Goal: Communication & Community: Answer question/provide support

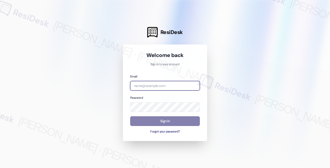
click at [177, 85] on input "email" at bounding box center [165, 86] width 70 height 10
click at [0, 168] on com-1password-button at bounding box center [0, 168] width 0 height 0
type input "[EMAIL_ADDRESS][PERSON_NAME][PERSON_NAME][DOMAIN_NAME]"
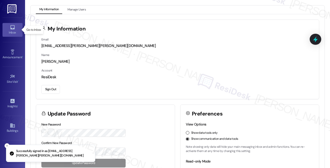
click at [12, 26] on icon at bounding box center [13, 28] width 6 height 6
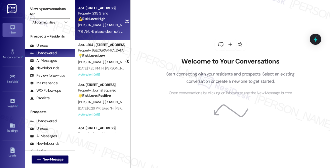
click at [102, 18] on strong "⚠️ Risk Level: High" at bounding box center [91, 19] width 27 height 5
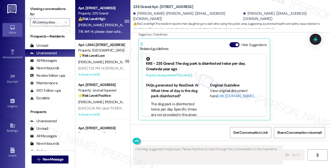
click at [292, 77] on div "[PERSON_NAME]-[PERSON_NAME] 7:16 AM Hi, please clean sofa pillows, and beds in …" at bounding box center [224, 63] width 172 height 115
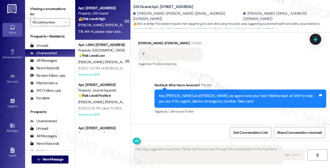
scroll to position [12279, 0]
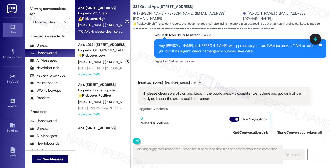
click at [179, 91] on div "Hi, please clean sofa pillows, and beds in the public area. My daughter went th…" at bounding box center [224, 96] width 172 height 18
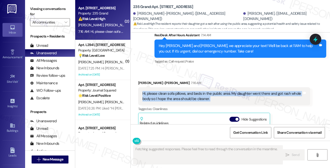
click at [179, 91] on div "Hi, please clean sofa pillows, and beds in the public area. My daughter went th…" at bounding box center [224, 96] width 172 height 18
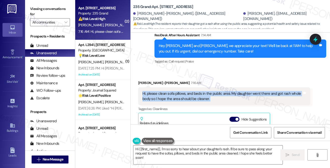
click at [192, 98] on div "Hi, please clean sofa pillows, and beds in the public area. My daughter went th…" at bounding box center [222, 96] width 160 height 11
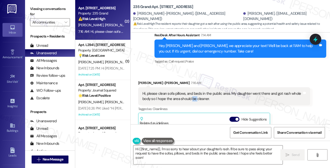
click at [192, 98] on div "Hi, please clean sofa pillows, and beds in the public area. My daughter went th…" at bounding box center [222, 96] width 160 height 11
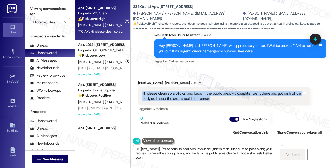
click at [192, 98] on div "Hi, please clean sofa pillows, and beds in the public area. My daughter went th…" at bounding box center [222, 96] width 160 height 11
click at [47, 16] on label "Viewing conversations for" at bounding box center [50, 11] width 40 height 13
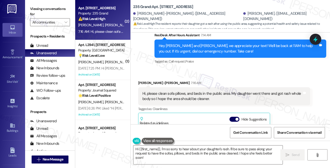
click at [164, 95] on div "Hi, please clean sofa pillows, and beds in the public area. My daughter went th…" at bounding box center [222, 96] width 160 height 11
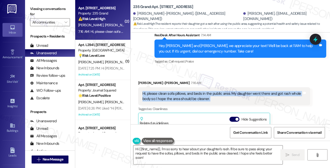
click at [164, 95] on div "Hi, please clean sofa pillows, and beds in the public area. My daughter went th…" at bounding box center [222, 96] width 160 height 11
click at [217, 95] on div "Hi, please clean sofa pillows, and beds in the public area. My daughter went th…" at bounding box center [222, 96] width 160 height 11
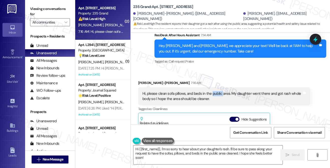
click at [217, 95] on div "Hi, please clean sofa pillows, and beds in the public area. My daughter went th…" at bounding box center [222, 96] width 160 height 11
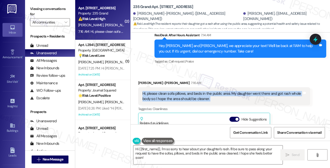
click at [217, 95] on div "Hi, please clean sofa pillows, and beds in the public area. My daughter went th…" at bounding box center [222, 96] width 160 height 11
click at [226, 96] on div "Hi, please clean sofa pillows, and beds in the public area. My daughter went th…" at bounding box center [222, 96] width 160 height 11
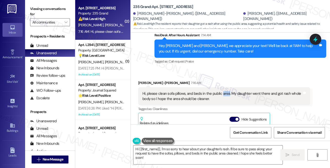
click at [226, 96] on div "Hi, please clean sofa pillows, and beds in the public area. My daughter went th…" at bounding box center [222, 96] width 160 height 11
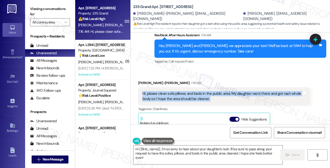
click at [226, 96] on div "Hi, please clean sofa pillows, and beds in the public area. My daughter went th…" at bounding box center [222, 96] width 160 height 11
click at [257, 95] on div "Hi, please clean sofa pillows, and beds in the public area. My daughter went th…" at bounding box center [222, 96] width 160 height 11
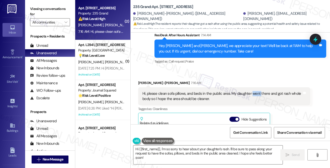
click at [257, 95] on div "Hi, please clean sofa pillows, and beds in the public area. My daughter went th…" at bounding box center [222, 96] width 160 height 11
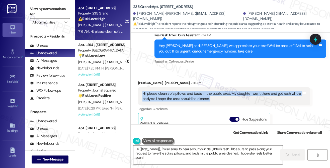
click at [257, 95] on div "Hi, please clean sofa pillows, and beds in the public area. My daughter went th…" at bounding box center [222, 96] width 160 height 11
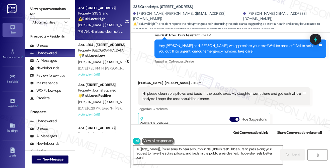
click at [39, 12] on label "Viewing conversations for" at bounding box center [50, 11] width 40 height 13
click at [185, 151] on textarea "Hi {{first_name}}, I'm so sorry to hear about your daughter's rash. I'll be sur…" at bounding box center [207, 155] width 149 height 19
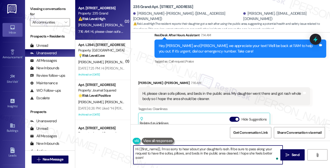
click at [137, 83] on div "Received via SMS [PERSON_NAME]-[PERSON_NAME] 7:16 AM Hi, please clean sofa pill…" at bounding box center [223, 138] width 179 height 122
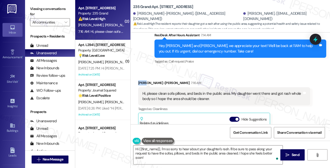
click at [137, 83] on div "Received via SMS [PERSON_NAME]-[PERSON_NAME] 7:16 AM Hi, please clean sofa pill…" at bounding box center [223, 138] width 179 height 122
click at [138, 83] on div "[PERSON_NAME]-[PERSON_NAME] 7:16 AM" at bounding box center [224, 83] width 172 height 7
drag, startPoint x: 138, startPoint y: 83, endPoint x: 152, endPoint y: 83, distance: 14.0
click at [152, 83] on div "[PERSON_NAME]-[PERSON_NAME] 7:16 AM" at bounding box center [224, 83] width 172 height 7
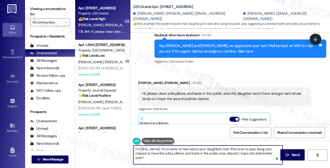
drag, startPoint x: 140, startPoint y: 150, endPoint x: 160, endPoint y: 150, distance: 20.3
click at [160, 150] on textarea "Hi {{first_name}}, I'm so sorry to hear about your daughter's rash. I'll be sur…" at bounding box center [207, 155] width 149 height 19
paste textarea "[PERSON_NAME]"
click at [160, 150] on textarea "Hi [PERSON_NAME], I'm so sorry to hear about your daughter's rash. I'll be sure…" at bounding box center [207, 155] width 149 height 19
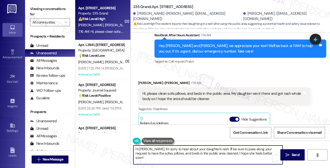
click at [191, 149] on textarea "Hi [PERSON_NAME], I'm sorry to hear about your daughter's rash. I'll be sure to…" at bounding box center [207, 155] width 149 height 19
click at [183, 95] on div "Hi, please clean sofa pillows, and beds in the public area. My daughter went th…" at bounding box center [222, 96] width 160 height 11
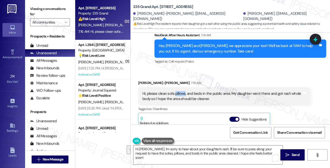
click at [183, 95] on div "Hi, please clean sofa pillows, and beds in the public area. My daughter went th…" at bounding box center [222, 96] width 160 height 11
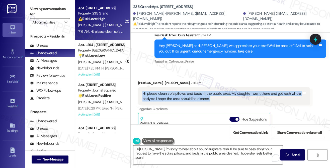
click at [183, 95] on div "Hi, please clean sofa pillows, and beds in the public area. My daughter went th…" at bounding box center [222, 96] width 160 height 11
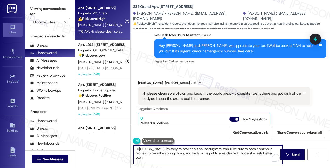
click at [232, 150] on textarea "Hi [PERSON_NAME], I'm sorry to hear about your daughter's rash. I'll be sure to…" at bounding box center [207, 155] width 149 height 19
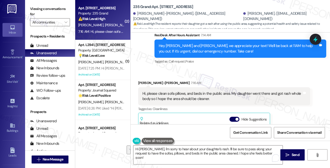
click at [201, 97] on div "Hi, please clean sofa pillows, and beds in the public area. My daughter went th…" at bounding box center [222, 96] width 160 height 11
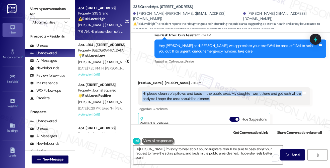
click at [201, 97] on div "Hi, please clean sofa pillows, and beds in the public area. My daughter went th…" at bounding box center [222, 96] width 160 height 11
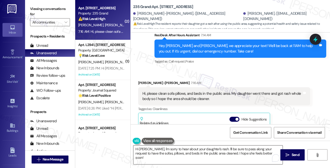
click at [243, 151] on textarea "Hi [PERSON_NAME], I'm sorry to hear about your daughter's rash. I'll be sure to…" at bounding box center [207, 155] width 149 height 19
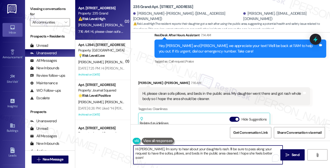
click at [243, 151] on textarea "Hi [PERSON_NAME], I'm sorry to hear about your daughter's rash. I'll be sure to…" at bounding box center [207, 155] width 149 height 19
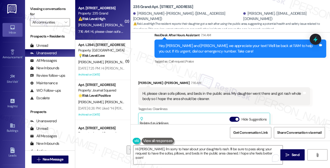
click at [36, 0] on div "Viewing conversations for All communities " at bounding box center [50, 15] width 50 height 31
click at [173, 103] on div "Hi, please clean sofa pillows, and beds in the public area. My daughter went th…" at bounding box center [224, 96] width 172 height 18
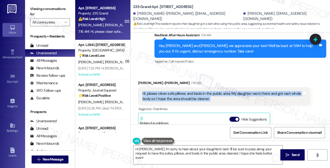
click at [173, 103] on div "Hi, please clean sofa pillows, and beds in the public area. My daughter went th…" at bounding box center [224, 96] width 172 height 18
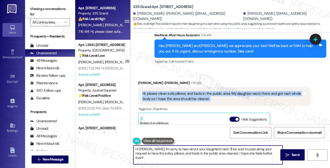
click at [185, 151] on textarea "Hi [PERSON_NAME], I'm sorry to hear about your daughter's rash. I'll be sure to…" at bounding box center [207, 155] width 149 height 19
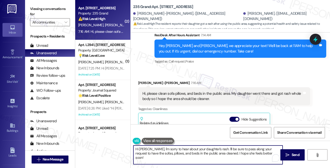
click at [185, 151] on textarea "Hi [PERSON_NAME], I'm sorry to hear about your daughter's rash. I'll be sure to…" at bounding box center [207, 155] width 149 height 19
click at [187, 151] on textarea "Hi [PERSON_NAME], I'm sorry to hear about your daughter's rash. I'll be sure to…" at bounding box center [207, 155] width 149 height 19
click at [162, 96] on div "Hi, please clean sofa pillows, and beds in the public area. My daughter went th…" at bounding box center [222, 96] width 160 height 11
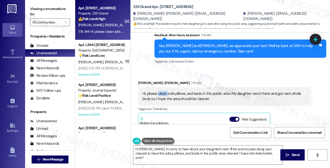
click at [162, 96] on div "Hi, please clean sofa pillows, and beds in the public area. My daughter went th…" at bounding box center [222, 96] width 160 height 11
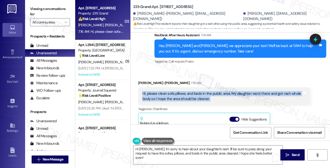
click at [162, 96] on div "Hi, please clean sofa pillows, and beds in the public area. My daughter went th…" at bounding box center [222, 96] width 160 height 11
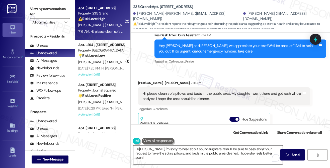
click at [194, 151] on textarea "Hi [PERSON_NAME], I'm sorry to hear about your daughter's rash. I'll be sure to…" at bounding box center [207, 155] width 149 height 19
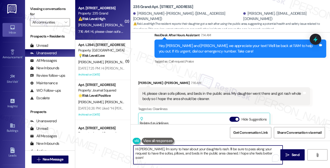
click at [194, 151] on textarea "Hi [PERSON_NAME], I'm sorry to hear about your daughter's rash. I'll be sure to…" at bounding box center [207, 155] width 149 height 19
click at [266, 155] on textarea "Hi [PERSON_NAME], I'm sorry to hear about your daughter's rash. I'll be sure to…" at bounding box center [207, 155] width 149 height 19
drag, startPoint x: 178, startPoint y: 148, endPoint x: 260, endPoint y: 152, distance: 81.8
click at [260, 152] on textarea "Hi [PERSON_NAME], I'm sorry to hear about your daughter's rash. I'll be sure to…" at bounding box center [207, 155] width 149 height 19
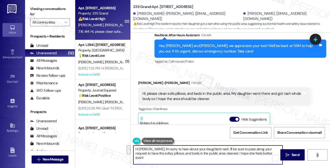
click at [269, 153] on textarea "Hi [PERSON_NAME], I'm sorry to hear about your daughter's rash. I'll be sure to…" at bounding box center [207, 155] width 149 height 19
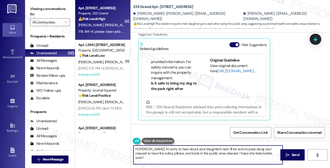
scroll to position [100, 0]
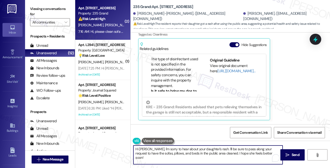
click at [169, 66] on li "The type of disinfectant used is not specified in the provided information. For…" at bounding box center [174, 73] width 47 height 32
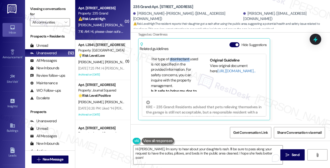
click at [169, 66] on li "The type of disinfectant used is not specified in the provided information. For…" at bounding box center [174, 73] width 47 height 32
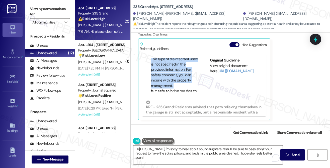
click at [169, 66] on li "The type of disinfectant used is not specified in the provided information. For…" at bounding box center [174, 73] width 47 height 32
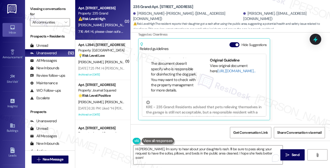
scroll to position [0, 0]
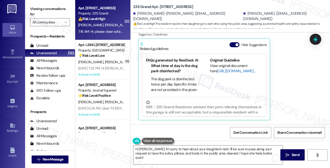
click at [224, 72] on link "[URL][DOMAIN_NAME]…" at bounding box center [236, 71] width 38 height 5
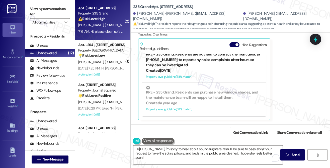
scroll to position [200, 0]
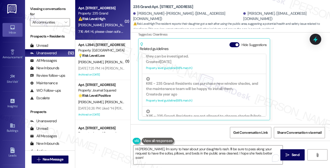
drag, startPoint x: 41, startPoint y: 8, endPoint x: 42, endPoint y: 3, distance: 5.0
click at [41, 8] on label "Viewing conversations for" at bounding box center [50, 11] width 40 height 13
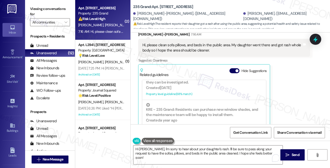
scroll to position [12304, 0]
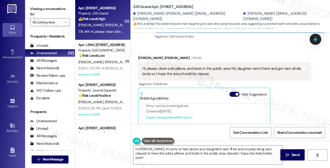
click at [173, 71] on div "Hi, please clean sofa pillows, and beds in the public area. My daughter went th…" at bounding box center [222, 71] width 160 height 11
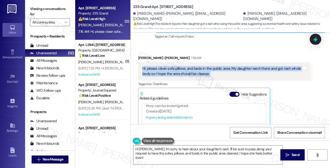
click at [173, 71] on div "Hi, please clean sofa pillows, and beds in the public area. My daughter went th…" at bounding box center [222, 71] width 160 height 11
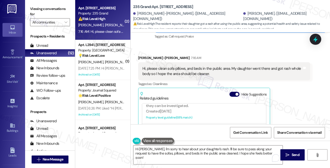
click at [227, 60] on div "Liang-Hsi Lai 7:16 AM" at bounding box center [224, 58] width 172 height 7
click at [40, 10] on label "Viewing conversations for" at bounding box center [50, 11] width 40 height 13
click at [35, 8] on label "Viewing conversations for" at bounding box center [50, 11] width 40 height 13
click at [44, 11] on label "Viewing conversations for" at bounding box center [50, 11] width 40 height 13
click at [31, 7] on label "Viewing conversations for" at bounding box center [50, 11] width 40 height 13
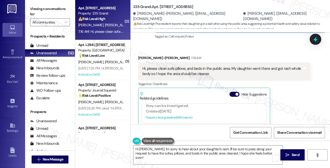
click at [196, 72] on div "Hi, please clean sofa pillows, and beds in the public area. My daughter went th…" at bounding box center [222, 71] width 160 height 11
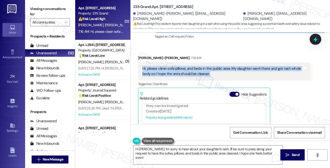
click at [196, 72] on div "Hi, please clean sofa pillows, and beds in the public area. My daughter went th…" at bounding box center [222, 71] width 160 height 11
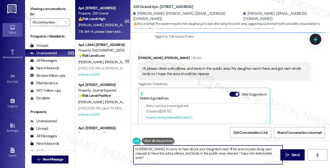
click at [173, 151] on textarea "Hi Liang-Hsi, I'm sorry to hear about your daughter's rash. I'll be sure to pas…" at bounding box center [207, 155] width 149 height 19
click at [241, 152] on textarea "Hi Liang-Hsi, I'm sorry to hear about your daughter's rash. I'll be sure to pas…" at bounding box center [207, 155] width 149 height 19
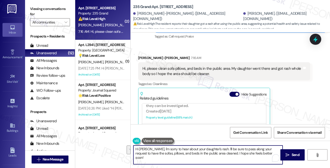
click at [241, 152] on textarea "Hi Liang-Hsi, I'm sorry to hear about your daughter's rash. I'll be sure to pas…" at bounding box center [207, 155] width 149 height 19
click at [177, 155] on textarea "Hi Liang-Hsi, I'm sorry to hear about your daughter's rash. I'll be sure to pas…" at bounding box center [207, 155] width 149 height 19
click at [286, 114] on div "Liang-Hsi Lai 7:16 AM Hi, please clean sofa pillows, and beds in the public are…" at bounding box center [224, 112] width 172 height 115
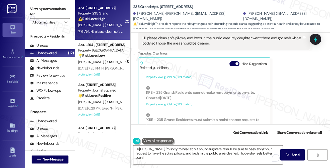
scroll to position [12354, 0]
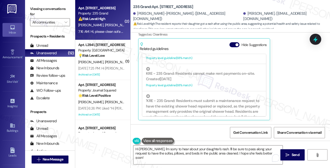
click at [306, 92] on div "Liang-Hsi Lai 7:16 AM Hi, please clean sofa pillows, and beds in the public are…" at bounding box center [224, 63] width 172 height 115
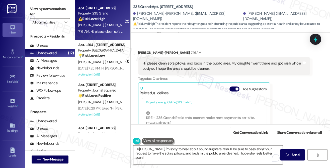
scroll to position [12279, 0]
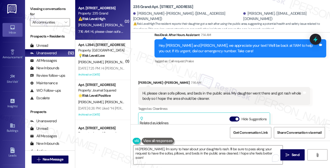
click at [221, 97] on div "Hi, please clean sofa pillows, and beds in the public area. My daughter went th…" at bounding box center [222, 96] width 160 height 11
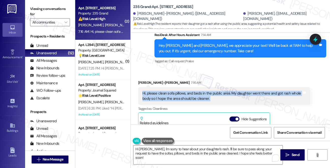
click at [221, 97] on div "Hi, please clean sofa pillows, and beds in the public area. My daughter went th…" at bounding box center [222, 96] width 160 height 11
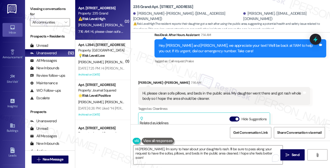
click at [43, 11] on label "Viewing conversations for" at bounding box center [50, 11] width 40 height 13
click at [36, 8] on label "Viewing conversations for" at bounding box center [50, 11] width 40 height 13
click at [41, 8] on label "Viewing conversations for" at bounding box center [50, 11] width 40 height 13
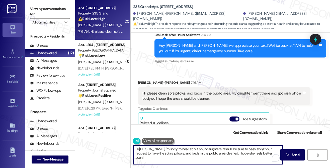
click at [169, 146] on textarea "Hi Liang-Hsi, I'm sorry to hear about your daughter's rash. I'll be sure to pas…" at bounding box center [207, 155] width 149 height 19
click at [268, 157] on textarea "Hi Liang-Hsi, I'm sorry to hear about your daughter's rash. I'll be sure to pas…" at bounding box center [207, 155] width 149 height 19
drag, startPoint x: 267, startPoint y: 154, endPoint x: 240, endPoint y: 154, distance: 27.8
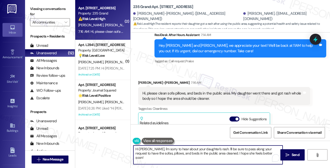
click at [240, 154] on textarea "Hi Liang-Hsi, I'm sorry to hear about your daughter's rash. I'll be sure to pas…" at bounding box center [207, 155] width 149 height 19
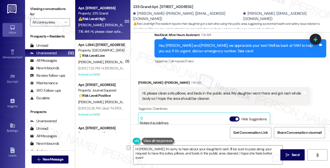
click at [35, 12] on label "Viewing conversations for" at bounding box center [50, 11] width 40 height 13
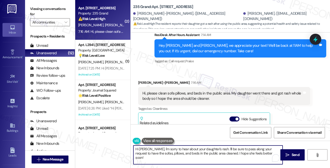
click at [222, 152] on textarea "Hi Liang-Hsi, I'm sorry to hear about your daughter's rash. I'll be sure to pas…" at bounding box center [207, 155] width 149 height 19
paste textarea "Property Name Central Park Station Porter Ranch Townhomes Greyhawk Townhomes Wa…"
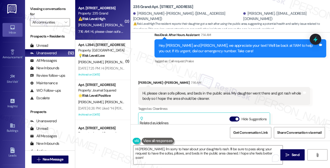
click at [41, 14] on label "Viewing conversations for" at bounding box center [50, 11] width 40 height 13
click at [222, 153] on textarea "Hi Liang-Hsi, I'm sorry to hear about your daughter's rash. I'll be sure to pas…" at bounding box center [207, 155] width 149 height 19
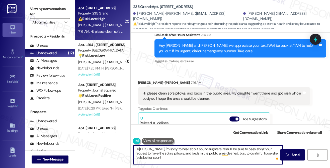
paste textarea "Could you let me know which specific public area this happened in and when your…"
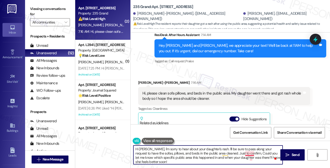
click at [248, 153] on textarea "Hi Liang-Hsi, I'm sorry to hear about your daughter's rash. I'll be sure to pas…" at bounding box center [207, 155] width 149 height 19
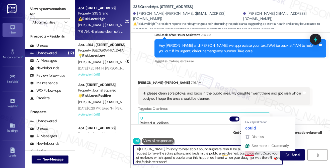
click at [248, 153] on textarea "Hi Liang-Hsi, I'm sorry to hear about your daughter's rash. I'll be sure to pas…" at bounding box center [207, 155] width 149 height 19
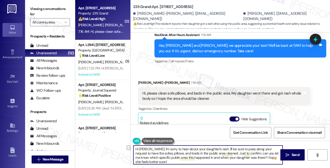
scroll to position [1, 0]
drag, startPoint x: 252, startPoint y: 157, endPoint x: 263, endPoint y: 162, distance: 11.7
click at [263, 162] on textarea "Hi Liang-Hsi, I'm sorry to hear about your daughter's rash. I'll be sure to pas…" at bounding box center [207, 155] width 149 height 19
click at [221, 154] on textarea "Hi Liang-Hsi, I'm sorry to hear about your daughter's rash. I'll be sure to pas…" at bounding box center [207, 155] width 149 height 19
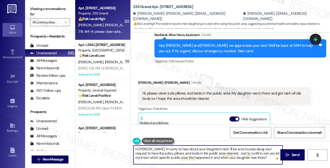
paste textarea "I hope she feels better soon!"
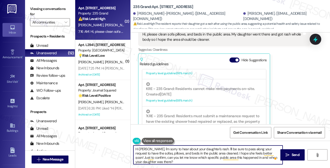
scroll to position [12354, 0]
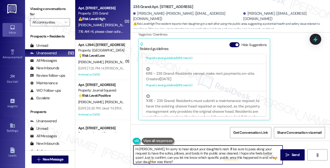
click at [188, 154] on textarea "Hi Liang-Hsi, I'm sorry to hear about your daughter's rash. I'll be sure to pas…" at bounding box center [207, 155] width 149 height 19
click at [191, 158] on textarea "Hi Liang-Hsi, I'm sorry to hear about your daughter's rash. I'll be sure to pas…" at bounding box center [207, 155] width 149 height 19
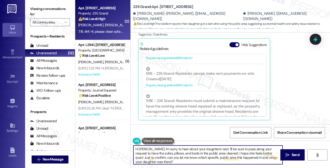
click at [235, 162] on textarea "Hi Liang-Hsi, I'm sorry to hear about your daughter's rash. I'll be sure to pas…" at bounding box center [207, 155] width 149 height 19
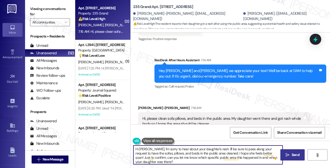
type textarea "Hi Liang-Hsi, I'm sorry to hear about your daughter's rash. I'll be sure to pas…"
click at [290, 154] on span " Send" at bounding box center [292, 155] width 16 height 5
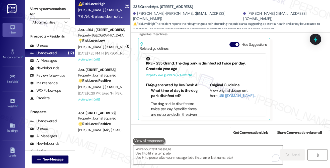
scroll to position [0, 0]
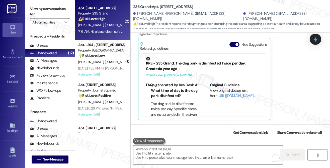
click at [32, 10] on label "Viewing conversations for" at bounding box center [50, 11] width 40 height 13
click at [160, 9] on b "235 Grand: Apt. 122, 235 Grand Street" at bounding box center [163, 6] width 60 height 5
click at [235, 44] on button "Hide Suggestions" at bounding box center [234, 44] width 10 height 5
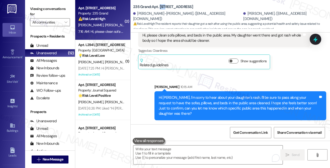
click at [42, 11] on label "Viewing conversations for" at bounding box center [50, 11] width 40 height 13
click at [161, 8] on b "235 Grand: Apt. 122, 235 Grand Street" at bounding box center [163, 6] width 60 height 5
copy b "122"
click at [40, 14] on label "Viewing conversations for" at bounding box center [50, 11] width 40 height 13
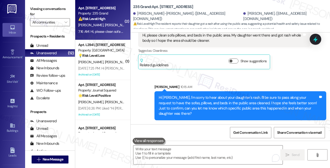
click at [36, 8] on label "Viewing conversations for" at bounding box center [50, 11] width 40 height 13
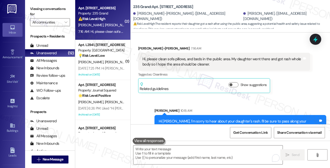
scroll to position [12288, 0]
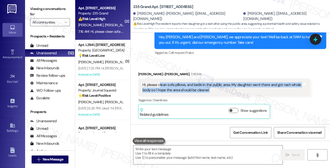
drag, startPoint x: 159, startPoint y: 84, endPoint x: 209, endPoint y: 91, distance: 51.3
click at [209, 91] on div "Hi, please clean sofa pillows, and beds in the public area. My daughter went th…" at bounding box center [222, 87] width 160 height 11
copy div "lean sofa pillows, and beds in the public area. My daughter went there and got …"
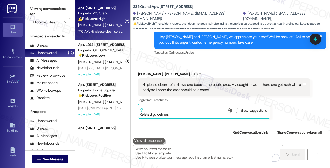
click at [27, 6] on div "Viewing conversations for All communities " at bounding box center [50, 15] width 50 height 31
click at [184, 85] on div "Hi, please clean sofa pillows, and beds in the public area. My daughter went th…" at bounding box center [222, 87] width 160 height 11
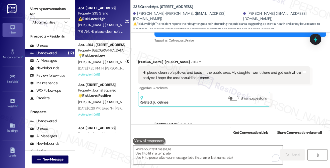
scroll to position [12338, 0]
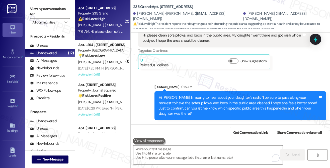
click at [40, 11] on label "Viewing conversations for" at bounding box center [50, 11] width 40 height 13
click at [35, 7] on label "Viewing conversations for" at bounding box center [50, 11] width 40 height 13
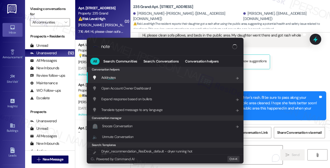
type input "notes"
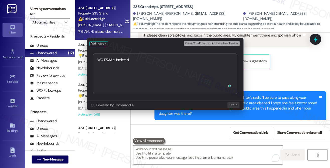
type textarea "WO 17733 submitted"
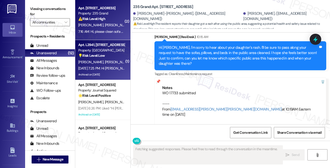
type textarea "Fetching suggested responses. Please feel free to read through the conversation…"
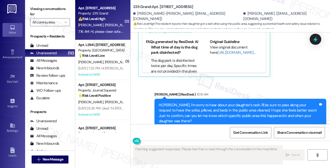
scroll to position [12455, 0]
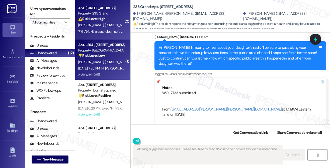
click at [111, 57] on div "💡 Risk Level: Low The resident is confirming a painting and carpet service, whi…" at bounding box center [101, 55] width 46 height 5
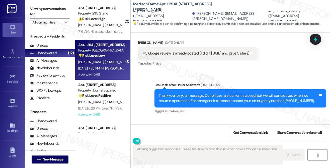
scroll to position [1936, 0]
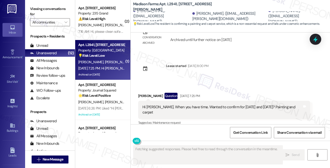
click at [202, 106] on div "Hi Jane. When you have time. Wanted to confirm for Aug 21st and 22nd? Painting …" at bounding box center [222, 110] width 160 height 11
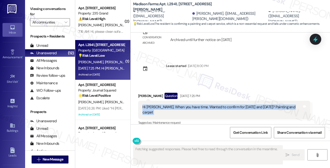
click at [202, 106] on div "Hi Jane. When you have time. Wanted to confirm for Aug 21st and 22nd? Painting …" at bounding box center [222, 110] width 160 height 11
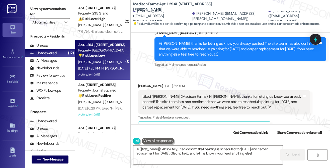
scroll to position [1811, 0]
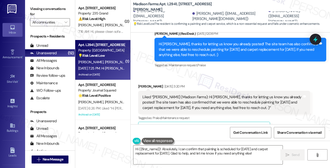
click at [204, 101] on div "Liked “Jane (Madison Farms): Hi Rodney, thanks for letting us know you already …" at bounding box center [222, 103] width 160 height 16
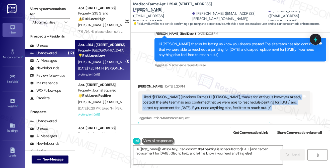
click at [204, 101] on div "Liked “Jane (Madison Farms): Hi Rodney, thanks for letting us know you already …" at bounding box center [222, 103] width 160 height 16
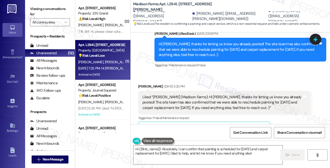
click at [221, 44] on div "Hi Rodney, thanks for letting us know you already posted! The site team has als…" at bounding box center [239, 50] width 160 height 16
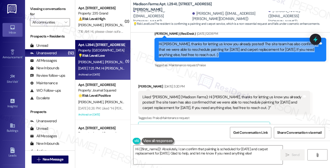
click at [221, 44] on div "Hi Rodney, thanks for letting us know you already posted! The site team has als…" at bounding box center [239, 50] width 160 height 16
click at [187, 48] on div "Hi Rodney, thanks for letting us know you already posted! The site team has als…" at bounding box center [239, 50] width 160 height 16
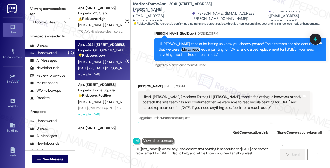
click at [187, 48] on div "Hi Rodney, thanks for letting us know you already posted! The site team has als…" at bounding box center [239, 50] width 160 height 16
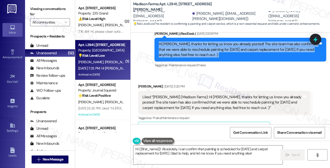
click at [187, 48] on div "Hi Rodney, thanks for letting us know you already posted! The site team has als…" at bounding box center [239, 50] width 160 height 16
click at [225, 48] on div "Hi Rodney, thanks for letting us know you already posted! The site team has als…" at bounding box center [239, 50] width 160 height 16
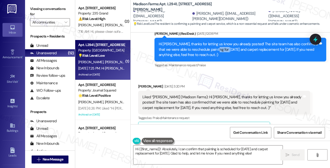
click at [225, 48] on div "Hi Rodney, thanks for letting us know you already posted! The site team has als…" at bounding box center [239, 50] width 160 height 16
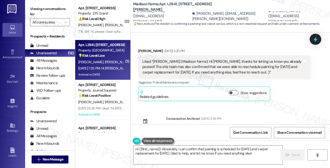
scroll to position [1936, 0]
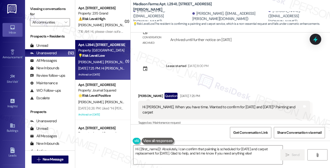
click at [239, 107] on div "Hi Jane. When you have time. Wanted to confirm for Aug 21st and 22nd? Painting …" at bounding box center [222, 110] width 160 height 11
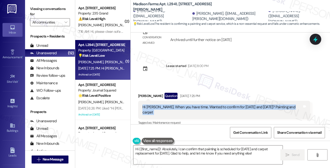
click at [239, 107] on div "Hi Jane. When you have time. Wanted to confirm for Aug 21st and 22nd? Painting …" at bounding box center [222, 110] width 160 height 11
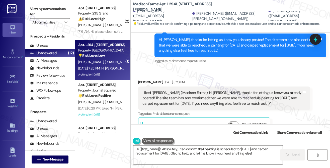
scroll to position [1811, 0]
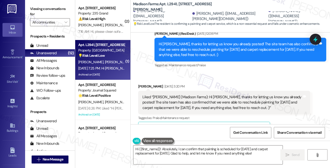
click at [228, 89] on div "Rodney Mitchell Jul 09, 2025 at 3:20 PM" at bounding box center [224, 87] width 172 height 7
click at [212, 51] on div "Hi Rodney, thanks for letting us know you already posted! The site team has als…" at bounding box center [239, 50] width 160 height 16
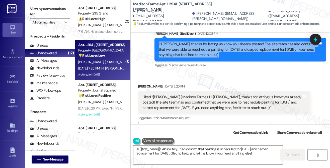
click at [212, 51] on div "Hi Rodney, thanks for letting us know you already posted! The site team has als…" at bounding box center [239, 50] width 160 height 16
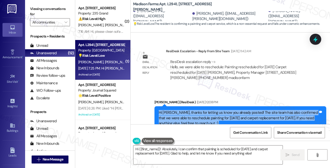
scroll to position [1761, 0]
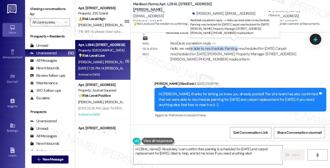
drag, startPoint x: 189, startPoint y: 49, endPoint x: 235, endPoint y: 50, distance: 45.9
click at [235, 50] on div "ResiDesk escalation reply -> Hello, we were able to reschedule: Painting resche…" at bounding box center [233, 51] width 126 height 21
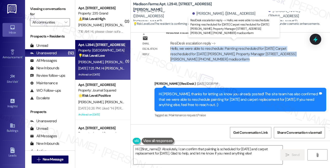
click at [235, 50] on div "ResiDesk escalation reply -> Hello, we were able to reschedule: Painting resche…" at bounding box center [233, 51] width 126 height 21
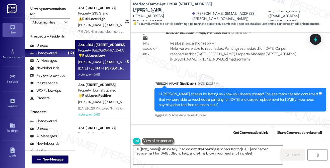
click at [169, 7] on b "Madison Farms: Apt. L2941, 4883 Riley Road" at bounding box center [183, 7] width 100 height 11
copy b "L2941"
click at [38, 13] on label "Viewing conversations for" at bounding box center [50, 11] width 40 height 13
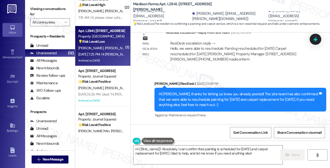
scroll to position [0, 0]
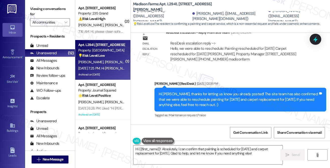
click at [34, 6] on label "Viewing conversations for" at bounding box center [50, 11] width 40 height 13
click at [41, 3] on div "Viewing conversations for All communities " at bounding box center [50, 15] width 50 height 31
click at [40, 5] on label "Viewing conversations for" at bounding box center [50, 11] width 40 height 13
click at [173, 3] on div "Madison Farms: Apt. L2941, 4883 Riley Road Rodney Mitchell. (rodjmitchell@netsc…" at bounding box center [231, 13] width 197 height 25
click at [173, 5] on b "Madison Farms: Apt. L2941, 4883 Riley Road" at bounding box center [183, 7] width 100 height 11
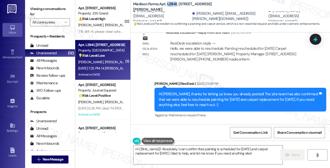
click at [173, 5] on b "Madison Farms: Apt. L2941, 4883 Riley Road" at bounding box center [183, 7] width 100 height 11
copy b "L2941"
click at [39, 13] on label "Viewing conversations for" at bounding box center [50, 11] width 40 height 13
click at [42, 10] on label "Viewing conversations for" at bounding box center [50, 11] width 40 height 13
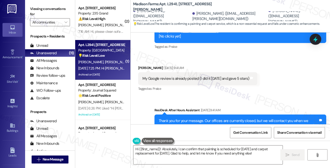
scroll to position [1736, 0]
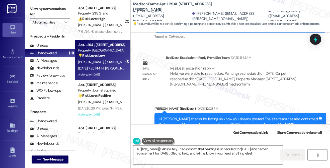
click at [230, 73] on div "ResiDesk escalation reply -> Hello, we were able to reschedule: Painting resche…" at bounding box center [233, 76] width 126 height 21
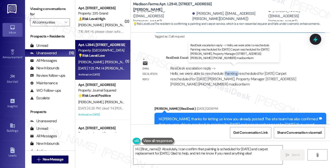
click at [230, 73] on div "ResiDesk escalation reply -> Hello, we were able to reschedule: Painting resche…" at bounding box center [233, 76] width 126 height 21
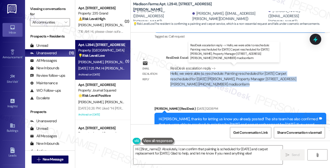
click at [230, 73] on div "ResiDesk escalation reply -> Hello, we were able to reschedule: Painting resche…" at bounding box center [233, 76] width 126 height 21
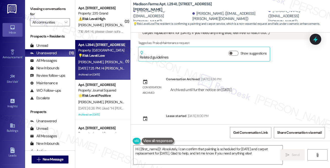
scroll to position [1936, 0]
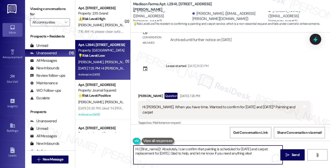
drag, startPoint x: 187, startPoint y: 154, endPoint x: 263, endPoint y: 155, distance: 76.4
click at [263, 155] on textarea "Hi {{first_name}}! Absolutely, I can confirm that painting is scheduled for Aug…" at bounding box center [207, 155] width 149 height 19
click at [265, 154] on textarea "Hi {{first_name}}! Absolutely, I can confirm that painting is scheduled for Aug…" at bounding box center [207, 155] width 149 height 19
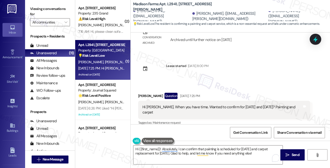
click at [39, 10] on label "Viewing conversations for" at bounding box center [50, 11] width 40 height 13
click at [143, 94] on div "Rodney Mitchell Question Aug 15, 2025 at 7:25 PM" at bounding box center [224, 97] width 172 height 8
copy div "Rodney"
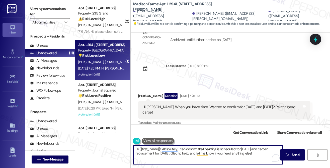
drag, startPoint x: 139, startPoint y: 149, endPoint x: 160, endPoint y: 149, distance: 20.5
click at [160, 149] on textarea "Hi {{first_name}}! Absolutely, I can confirm that painting is scheduled for Aug…" at bounding box center [207, 155] width 149 height 19
paste textarea "Rodney"
click at [192, 148] on textarea "Hi Rodney! Absolutely, I can confirm that painting is scheduled for August 21st…" at bounding box center [207, 155] width 149 height 19
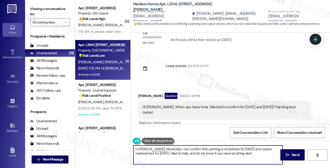
click at [192, 148] on textarea "Hi Rodney! Absolutely, I can confirm that painting is scheduled for August 21st…" at bounding box center [207, 155] width 149 height 19
type textarea "Hi Rodney! Absolutely, I can confirm that painting is scheduled for August 21st…"
click at [208, 107] on div "Hi Jane. When you have time. Wanted to confirm for Aug 21st and 22nd? Painting …" at bounding box center [222, 110] width 160 height 11
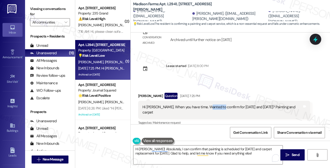
click at [208, 107] on div "Hi Jane. When you have time. Wanted to confirm for Aug 21st and 22nd? Painting …" at bounding box center [222, 110] width 160 height 11
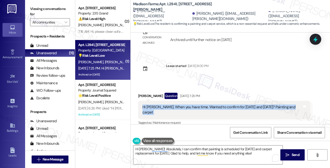
click at [208, 107] on div "Hi Jane. When you have time. Wanted to confirm for Aug 21st and 22nd? Painting …" at bounding box center [222, 110] width 160 height 11
click at [205, 106] on div "Hi Jane. When you have time. Wanted to confirm for Aug 21st and 22nd? Painting …" at bounding box center [222, 110] width 160 height 11
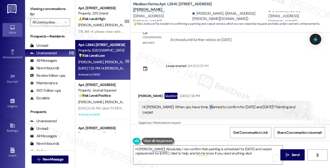
click at [205, 106] on div "Hi Jane. When you have time. Wanted to confirm for Aug 21st and 22nd? Painting …" at bounding box center [222, 110] width 160 height 11
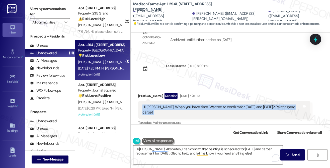
click at [205, 106] on div "Hi Jane. When you have time. Wanted to confirm for Aug 21st and 22nd? Painting …" at bounding box center [222, 110] width 160 height 11
click at [206, 104] on div "Hi Jane. When you have time. Wanted to confirm for Aug 21st and 22nd? Painting …" at bounding box center [224, 110] width 172 height 18
click at [203, 105] on div "Hi Jane. When you have time. Wanted to confirm for Aug 21st and 22nd? Painting …" at bounding box center [222, 110] width 160 height 11
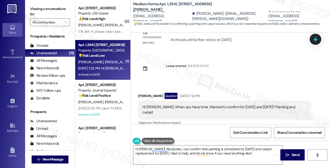
click at [188, 109] on div "Hi Jane. When you have time. Wanted to confirm for Aug 21st and 22nd? Painting …" at bounding box center [222, 110] width 160 height 11
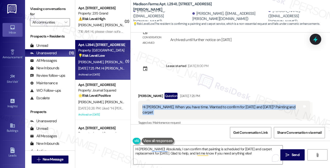
click at [188, 109] on div "Hi Jane. When you have time. Wanted to confirm for Aug 21st and 22nd? Painting …" at bounding box center [222, 110] width 160 height 11
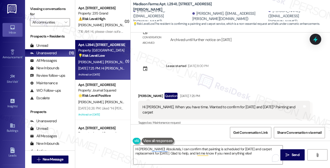
click at [223, 89] on div "Received via SMS Rodney Mitchell Question Aug 15, 2025 at 7:25 PM Hi Jane. When…" at bounding box center [223, 109] width 179 height 41
click at [199, 107] on div "Hi Jane. When you have time. Wanted to confirm for Aug 21st and 22nd? Painting …" at bounding box center [222, 110] width 160 height 11
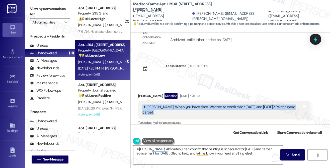
click at [199, 107] on div "Hi Jane. When you have time. Wanted to confirm for Aug 21st and 22nd? Painting …" at bounding box center [222, 110] width 160 height 11
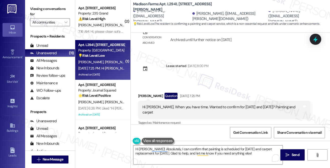
click at [235, 87] on div "Received via SMS Rodney Mitchell Question Aug 15, 2025 at 7:25 PM Hi Jane. When…" at bounding box center [230, 106] width 199 height 49
click at [199, 147] on textarea "Hi Rodney! Absolutely, I can confirm that painting is scheduled for August 21st…" at bounding box center [207, 155] width 149 height 19
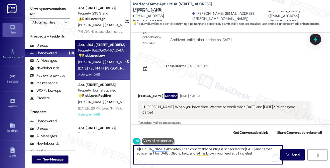
click at [199, 147] on textarea "Hi Rodney! Absolutely, I can confirm that painting is scheduled for August 21st…" at bounding box center [207, 155] width 149 height 19
click at [209, 149] on textarea "Hi Rodney! Absolutely, I can confirm that painting is scheduled for August 21st…" at bounding box center [207, 155] width 149 height 19
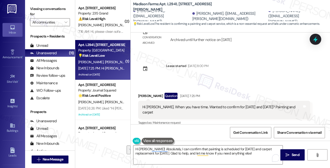
click at [39, 9] on label "Viewing conversations for" at bounding box center [50, 11] width 40 height 13
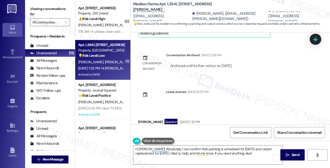
scroll to position [1861, 0]
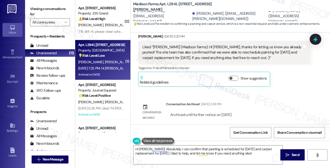
click at [201, 42] on div "Liked “Jane (Madison Farms): Hi Rodney, thanks for letting us know you already …" at bounding box center [224, 53] width 172 height 24
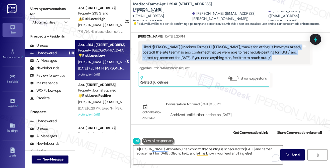
click at [201, 42] on div "Liked “Jane (Madison Farms): Hi Rodney, thanks for letting us know you already …" at bounding box center [224, 53] width 172 height 24
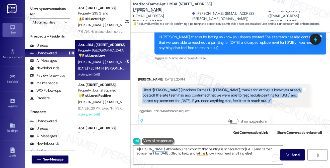
scroll to position [1786, 0]
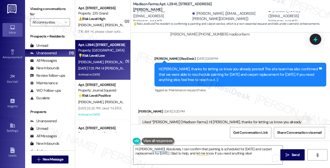
click at [218, 72] on div "Hi Rodney, thanks for letting us know you already posted! The site team has als…" at bounding box center [239, 75] width 160 height 16
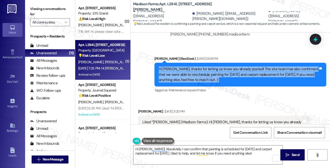
click at [218, 72] on div "Hi Rodney, thanks for letting us know you already posted! The site team has als…" at bounding box center [239, 75] width 160 height 16
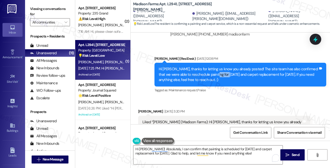
click at [218, 72] on div "Hi Rodney, thanks for letting us know you already posted! The site team has als…" at bounding box center [239, 75] width 160 height 16
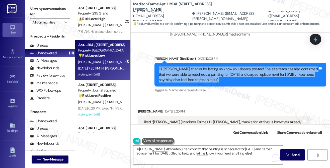
click at [218, 72] on div "Hi Rodney, thanks for letting us know you already posted! The site team has als…" at bounding box center [239, 75] width 160 height 16
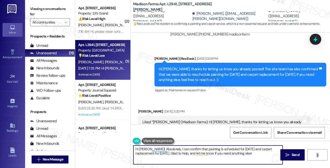
click at [198, 147] on textarea "Hi Rodney! Absolutely, I can confirm that painting is scheduled for August 21st…" at bounding box center [207, 155] width 149 height 19
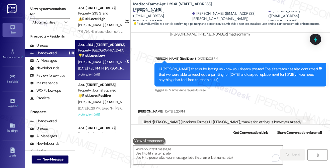
click at [44, 9] on label "Viewing conversations for" at bounding box center [50, 11] width 40 height 13
click at [40, 10] on label "Viewing conversations for" at bounding box center [50, 11] width 40 height 13
click at [42, 10] on label "Viewing conversations for" at bounding box center [50, 11] width 40 height 13
drag, startPoint x: 38, startPoint y: 8, endPoint x: 71, endPoint y: 29, distance: 39.8
click at [38, 8] on label "Viewing conversations for" at bounding box center [50, 11] width 40 height 13
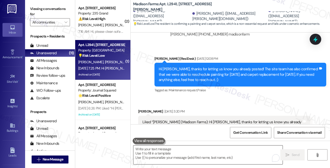
click at [150, 152] on textarea "To enrich screen reader interactions, please activate Accessibility in Grammarl…" at bounding box center [207, 155] width 149 height 19
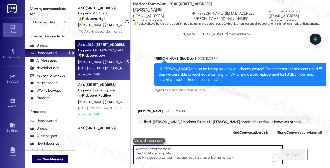
paste textarea "Hi Rodney! Absolutely—I can confirm, as shared by the property team, that paint…"
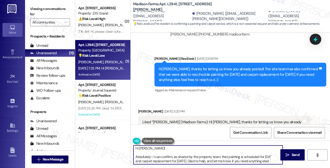
scroll to position [0, 0]
drag, startPoint x: 153, startPoint y: 157, endPoint x: 133, endPoint y: 158, distance: 20.3
click at [133, 158] on div "Hi Rodney! Absolutely—I can confirm, as shared by the property team, that paint…" at bounding box center [205, 155] width 149 height 19
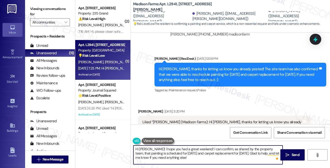
click at [217, 149] on textarea "Hi Rodney! I hope you had a great weekend! I can confirm, as shared by the prop…" at bounding box center [207, 155] width 149 height 19
click at [163, 157] on textarea "Hi Rodney! I hope you had a great weekend! I can confirm, as shared by the prop…" at bounding box center [207, 155] width 149 height 19
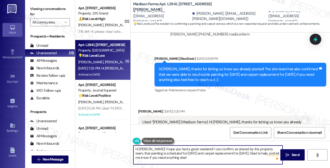
click at [163, 157] on textarea "Hi Rodney! I hope you had a great weekend! I can confirm, as shared by the prop…" at bounding box center [207, 155] width 149 height 19
click at [155, 153] on textarea "Hi Rodney! I hope you had a great weekend! I can confirm, as shared by the prop…" at bounding box center [207, 155] width 149 height 19
click at [256, 76] on div "Hi Rodney, thanks for letting us know you already posted! The site team has als…" at bounding box center [239, 75] width 160 height 16
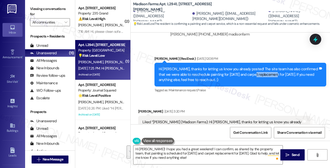
click at [256, 76] on div "Hi Rodney, thanks for letting us know you already posted! The site team has als…" at bounding box center [239, 75] width 160 height 16
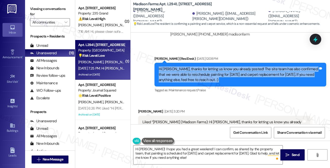
click at [256, 76] on div "Hi Rodney, thanks for letting us know you already posted! The site team has als…" at bounding box center [239, 75] width 160 height 16
click at [42, 6] on label "Viewing conversations for" at bounding box center [50, 11] width 40 height 13
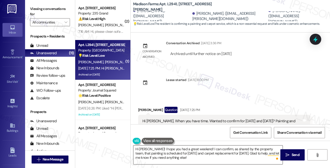
scroll to position [1936, 0]
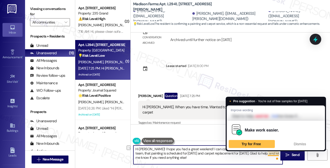
drag, startPoint x: 249, startPoint y: 153, endPoint x: 275, endPoint y: 152, distance: 25.8
click at [275, 152] on textarea "Hi Rodney! I hope you had a great weekend! I can confirm, as shared by the prop…" at bounding box center [207, 155] width 149 height 19
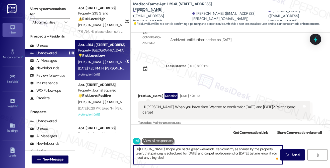
click at [164, 153] on textarea "Hi Rodney! I hope you had a great weekend! I can confirm, as shared by the prop…" at bounding box center [207, 155] width 149 height 19
click at [208, 155] on textarea "Hi Rodney! I hope you had a great weekend! I can confirm, as shared by the prop…" at bounding box center [207, 155] width 149 height 19
click at [177, 155] on textarea "Hi Rodney! I hope you had a great weekend! I can confirm, as shared by the prop…" at bounding box center [207, 155] width 149 height 19
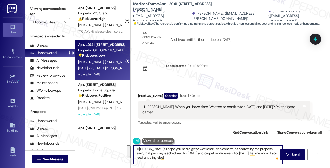
click at [177, 155] on textarea "Hi Rodney! I hope you had a great weekend! I can confirm, as shared by the prop…" at bounding box center [207, 155] width 149 height 19
click at [240, 158] on textarea "Hi Rodney! I hope you had a great weekend! I can confirm, as shared by the prop…" at bounding box center [207, 155] width 149 height 19
click at [251, 152] on textarea "Hi Rodney! I hope you had a great weekend! I can confirm, as shared by the prop…" at bounding box center [207, 155] width 149 height 19
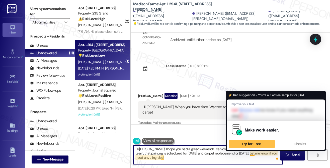
click at [251, 152] on textarea "Hi Rodney! I hope you had a great weekend! I can confirm, as shared by the prop…" at bounding box center [207, 155] width 149 height 19
click at [208, 71] on div at bounding box center [187, 74] width 42 height 8
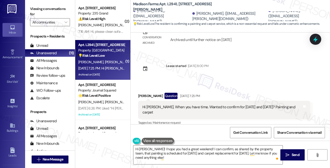
click at [36, 11] on label "Viewing conversations for" at bounding box center [50, 11] width 40 height 13
click at [216, 156] on textarea "Hi Rodney! I hope you had a great weekend! I can confirm, as shared by the prop…" at bounding box center [207, 155] width 149 height 19
drag, startPoint x: 292, startPoint y: 154, endPoint x: 186, endPoint y: 160, distance: 106.2
click at [186, 160] on div "Hi Rodney! I hope you had a great weekend! I can confirm, as shared by the prop…" at bounding box center [230, 160] width 199 height 38
click at [209, 148] on textarea "Hi Rodney! I hope you had a great weekend! I can confirm, as shared by the prop…" at bounding box center [207, 155] width 149 height 19
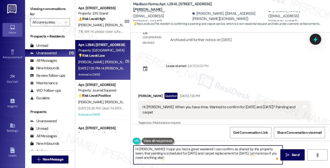
click at [209, 148] on textarea "Hi Rodney! I hope you had a great weekend! I can confirm, as shared by the prop…" at bounding box center [207, 155] width 149 height 19
click at [167, 155] on textarea "Hi Rodney! I hope you had a great weekend! I can confirm, as shared by the prop…" at bounding box center [207, 155] width 149 height 19
click at [191, 154] on textarea "Hi Rodney! I hope you had a great weekend! I can confirm, as shared by the prop…" at bounding box center [207, 155] width 149 height 19
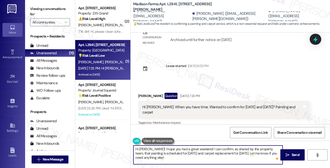
click at [191, 154] on textarea "Hi Rodney! I hope you had a great weekend! I can confirm, as shared by the prop…" at bounding box center [207, 155] width 149 height 19
click at [207, 158] on textarea "Hi Rodney! I hope you had a great weekend! I can confirm, as shared by the prop…" at bounding box center [207, 155] width 149 height 19
type textarea "Hi Rodney! I hope you had a great weekend! I can confirm, as shared by the prop…"
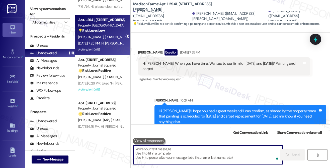
scroll to position [1982, 0]
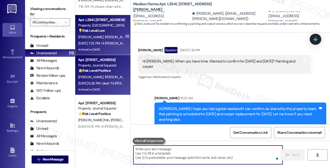
click at [116, 65] on div "Property: Journal Squared" at bounding box center [101, 65] width 46 height 5
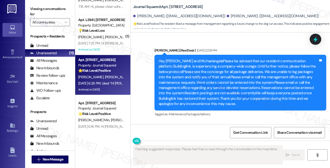
scroll to position [7194, 0]
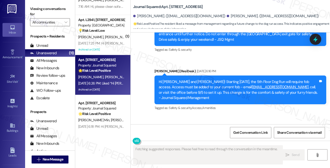
click at [189, 138] on div "Liked “Hi Van Kristian and Michaelangela! Starting 9/5/25…”" at bounding box center [194, 140] width 104 height 5
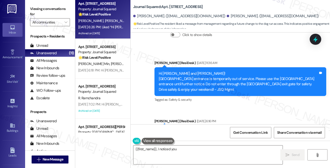
scroll to position [100, 0]
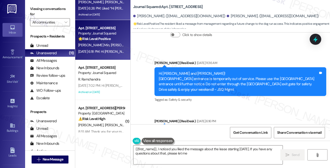
type textarea "{{first_name}}, I noticed you liked the message about the lease starting 9/5/25…"
click at [101, 54] on div "Aug 15, 2025 at 6:18 PM: Hi Seongwoo and Jimin! Starting 9/5/25, the 5th Floor …" at bounding box center [328, 51] width 500 height 5
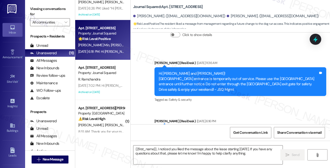
type textarea "Fetching suggested responses. Please feel free to read through the conversation…"
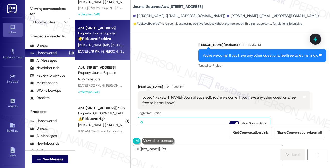
scroll to position [1830, 0]
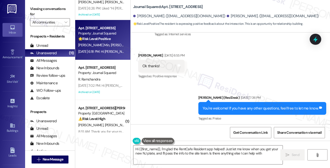
type textarea "Hi {{first_name}}, I'm glad the RentCafe Resident app helped! Just let me know …"
click at [225, 102] on div "You're welcome! If you have any other questions, feel free to let me know. Tags…" at bounding box center [262, 108] width 128 height 13
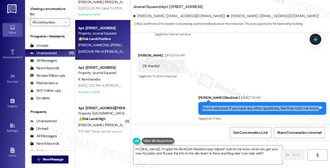
click at [225, 102] on div "You're welcome! If you have any other questions, feel free to let me know. Tags…" at bounding box center [262, 108] width 128 height 13
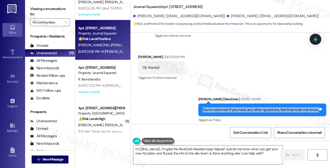
scroll to position [1780, 0]
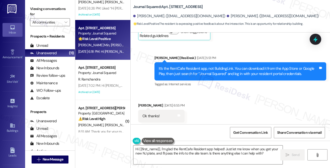
click at [205, 66] on div "It’s the RentCafe Resident app, not BuildingLink. You can download it from the …" at bounding box center [239, 71] width 160 height 11
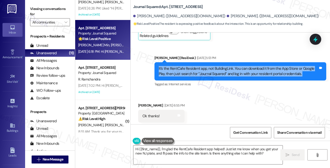
click at [205, 66] on div "It’s the RentCafe Resident app, not BuildingLink. You can download it from the …" at bounding box center [239, 71] width 160 height 11
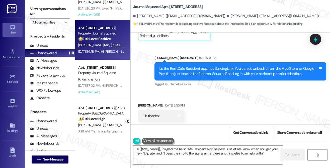
click at [206, 55] on div "Aug 14, 2025 at 5:13 PM" at bounding box center [205, 57] width 21 height 5
click at [203, 66] on div "It’s the RentCafe Resident app, not BuildingLink. You can download it from the …" at bounding box center [239, 71] width 160 height 11
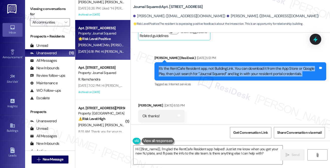
click at [203, 66] on div "It’s the RentCafe Resident app, not BuildingLink. You can download it from the …" at bounding box center [239, 71] width 160 height 11
click at [248, 66] on div "It’s the RentCafe Resident app, not BuildingLink. You can download it from the …" at bounding box center [239, 71] width 160 height 11
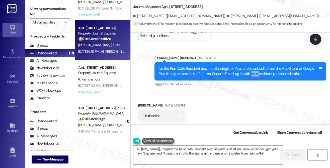
click at [248, 66] on div "It’s the RentCafe Resident app, not BuildingLink. You can download it from the …" at bounding box center [239, 71] width 160 height 11
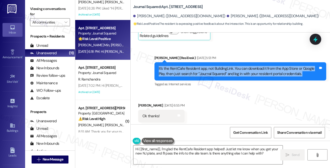
click at [248, 66] on div "It’s the RentCafe Resident app, not BuildingLink. You can download it from the …" at bounding box center [239, 71] width 160 height 11
click at [211, 66] on div "It’s the RentCafe Resident app, not BuildingLink. You can download it from the …" at bounding box center [239, 71] width 160 height 11
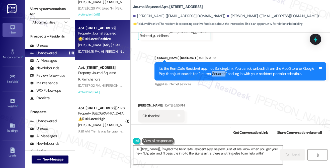
click at [211, 66] on div "It’s the RentCafe Resident app, not BuildingLink. You can download it from the …" at bounding box center [239, 71] width 160 height 11
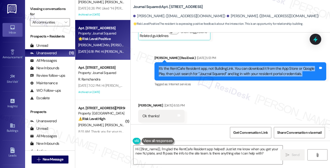
click at [211, 66] on div "It’s the RentCafe Resident app, not BuildingLink. You can download it from the …" at bounding box center [239, 71] width 160 height 11
click at [223, 66] on div "It’s the RentCafe Resident app, not BuildingLink. You can download it from the …" at bounding box center [239, 71] width 160 height 11
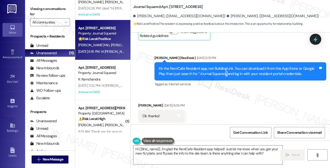
click at [223, 66] on div "It’s the RentCafe Resident app, not BuildingLink. You can download it from the …" at bounding box center [239, 71] width 160 height 11
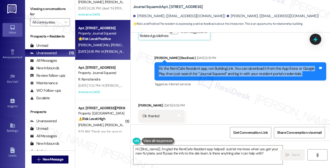
click at [223, 66] on div "It’s the RentCafe Resident app, not BuildingLink. You can download it from the …" at bounding box center [239, 71] width 160 height 11
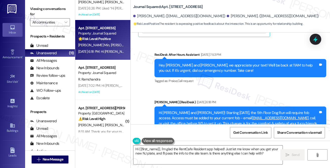
scroll to position [2057, 0]
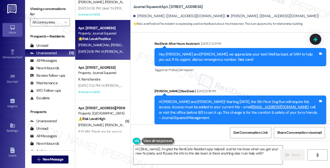
click at [195, 52] on div "Hey Seongwoo and Jimin, we appreciate your text! We'll be back at 11AM to help …" at bounding box center [239, 57] width 160 height 11
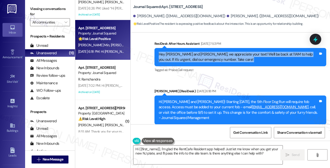
click at [195, 52] on div "Hey Seongwoo and Jimin, we appreciate your text! We'll be back at 11AM to help …" at bounding box center [239, 57] width 160 height 11
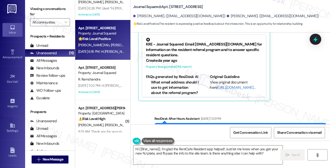
scroll to position [1931, 0]
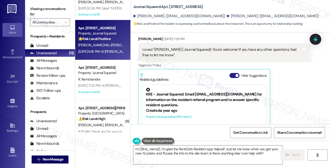
click at [235, 73] on button "Hide Suggestions" at bounding box center [234, 75] width 10 height 5
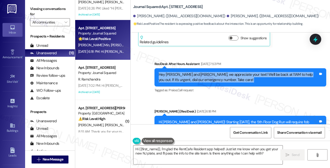
scroll to position [1989, 0]
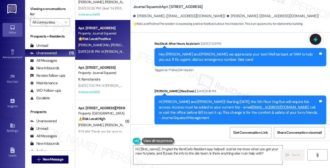
click at [172, 99] on div "Hi Seongwoo and Jimin! Starting 9/5/25, the 5th Floor Dog Run will require fob …" at bounding box center [239, 110] width 160 height 22
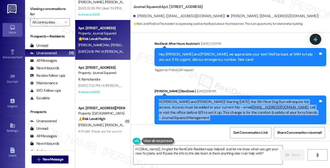
click at [172, 99] on div "Hi Seongwoo and Jimin! Starting 9/5/25, the 5th Floor Dog Run will require fob …" at bounding box center [239, 110] width 160 height 22
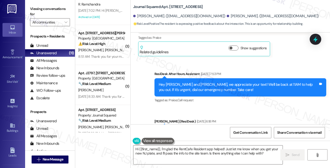
scroll to position [1889, 0]
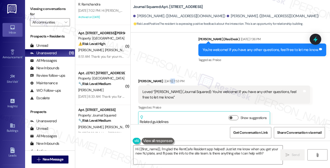
drag, startPoint x: 159, startPoint y: 76, endPoint x: 170, endPoint y: 77, distance: 11.3
click at [170, 79] on div "Aug 14, 2025 at 7:53 PM" at bounding box center [173, 81] width 21 height 5
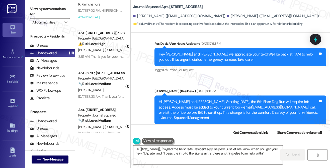
click at [228, 89] on div "Jane (ResiDesk) Aug 15, 2025 at 6:18 PM" at bounding box center [240, 92] width 172 height 7
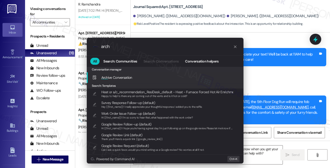
type input "arch"
click at [123, 78] on span "Arch ive Conversation" at bounding box center [116, 77] width 31 height 5
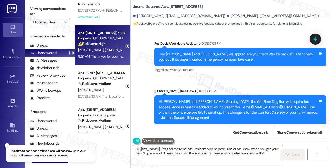
click at [116, 54] on div "8:51 AM: Thank you for your message. Our offices are currently closed, but we w…" at bounding box center [101, 57] width 47 height 6
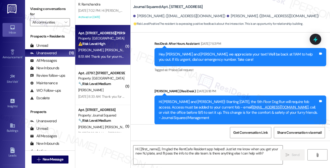
type textarea "Fetching suggested responses. Please feel free to read through the conversation…"
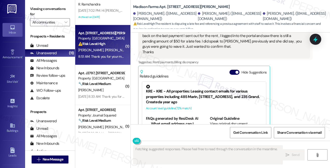
scroll to position [803, 0]
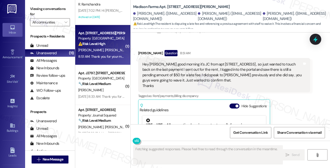
click at [179, 62] on div "Hey Jane good morning it's JC from apt 2192 Milan St , so just wanted to touch …" at bounding box center [222, 75] width 160 height 27
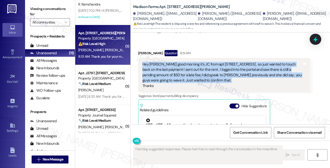
click at [179, 62] on div "Hey Jane good morning it's JC from apt 2192 Milan St , so just wanted to touch …" at bounding box center [222, 75] width 160 height 27
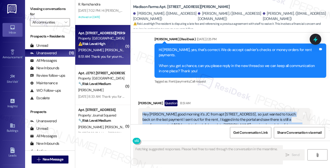
click at [216, 112] on div "Hey Jane good morning it's JC from apt 2192 Milan St , so just wanted to touch …" at bounding box center [222, 125] width 160 height 27
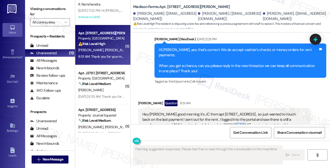
click at [216, 112] on div "Hey Jane good morning it's JC from apt 2192 Milan St , so just wanted to touch …" at bounding box center [222, 125] width 160 height 27
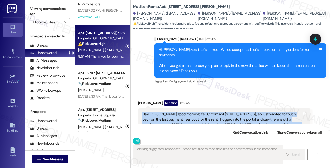
click at [216, 112] on div "Hey Jane good morning it's JC from apt 2192 Milan St , so just wanted to touch …" at bounding box center [222, 125] width 160 height 27
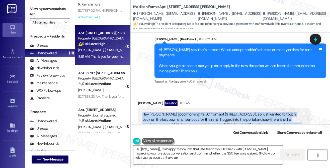
click at [165, 112] on div "Hey Jane good morning it's JC from apt 2192 Milan St , so just wanted to touch …" at bounding box center [222, 125] width 160 height 27
type textarea "Hi {{first_name}}, I'm happy to look into that late fee for you! I'll check wit…"
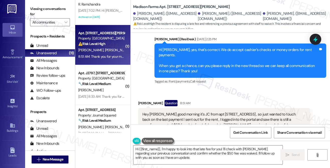
click at [165, 112] on div "Hey Jane good morning it's JC from apt 2192 Milan St , so just wanted to touch …" at bounding box center [222, 125] width 160 height 27
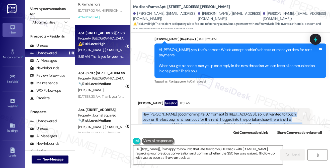
click at [165, 112] on div "Hey Jane good morning it's JC from apt 2192 Milan St , so just wanted to touch …" at bounding box center [222, 125] width 160 height 27
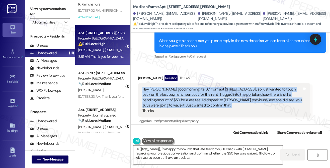
click at [255, 87] on div "Hey Jane good morning it's JC from apt 2192 Milan St , so just wanted to touch …" at bounding box center [222, 100] width 160 height 27
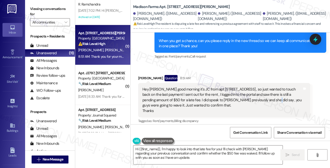
click at [255, 87] on div "Hey Jane good morning it's JC from apt 2192 Milan St , so just wanted to touch …" at bounding box center [222, 100] width 160 height 27
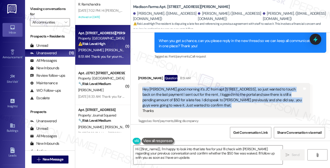
click at [255, 87] on div "Hey Jane good morning it's JC from apt 2192 Milan St , so just wanted to touch …" at bounding box center [222, 100] width 160 height 27
click at [166, 93] on div "Hey Jane good morning it's JC from apt 2192 Milan St , so just wanted to touch …" at bounding box center [222, 100] width 160 height 27
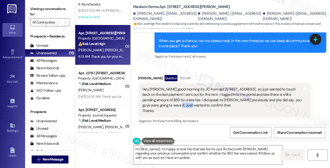
click at [166, 93] on div "Hey Jane good morning it's JC from apt 2192 Milan St , so just wanted to touch …" at bounding box center [222, 100] width 160 height 27
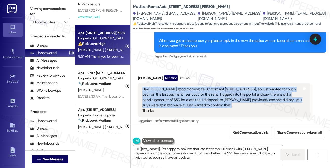
click at [166, 93] on div "Hey Jane good morning it's JC from apt 2192 Milan St , so just wanted to touch …" at bounding box center [222, 100] width 160 height 27
click at [206, 90] on div "Hey Jane good morning it's JC from apt 2192 Milan St , so just wanted to touch …" at bounding box center [222, 100] width 160 height 27
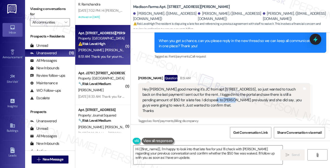
click at [206, 90] on div "Hey Jane good morning it's JC from apt 2192 Milan St , so just wanted to touch …" at bounding box center [222, 100] width 160 height 27
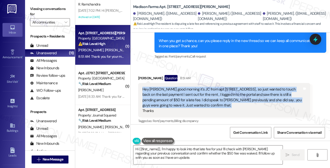
click at [206, 90] on div "Hey Jane good morning it's JC from apt 2192 Milan St , so just wanted to touch …" at bounding box center [222, 100] width 160 height 27
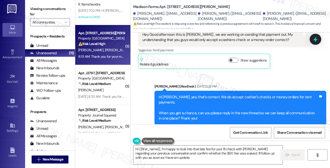
scroll to position [703, 0]
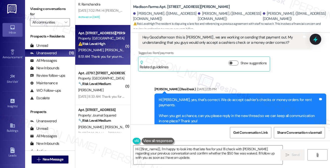
click at [217, 97] on div "Hi Jeancarlo, yes, that's correct. We do accept cashier's checks or money order…" at bounding box center [239, 110] width 160 height 27
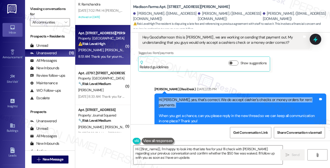
click at [217, 97] on div "Hi Jeancarlo, yes, that's correct. We do accept cashier's checks or money order…" at bounding box center [239, 110] width 160 height 27
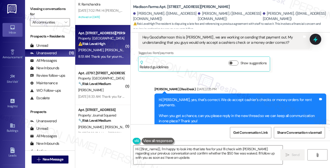
click at [199, 104] on div "Hi Jeancarlo, yes, that's correct. We do accept cashier's checks or money order…" at bounding box center [239, 110] width 160 height 27
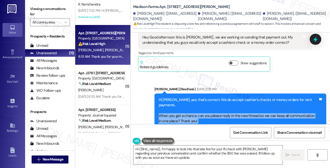
click at [199, 104] on div "Hi Jeancarlo, yes, that's correct. We do accept cashier's checks or money order…" at bounding box center [239, 110] width 160 height 27
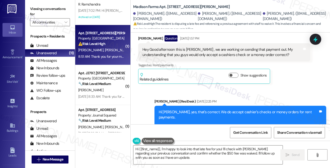
scroll to position [653, 0]
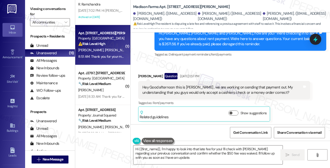
click at [181, 85] on div "Hey Good afternoon this is Jeancarlo , we are working on sending that payment o…" at bounding box center [222, 90] width 160 height 11
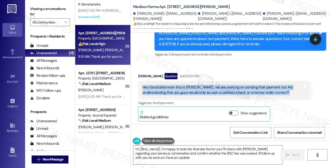
click at [181, 85] on div "Hey Good afternoon this is Jeancarlo , we are working on sending that payment o…" at bounding box center [222, 90] width 160 height 11
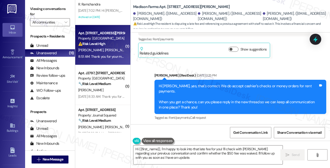
scroll to position [753, 0]
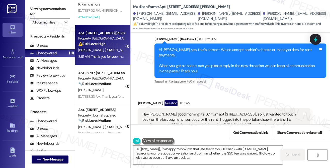
click at [170, 53] on div "Hi Jeancarlo, yes, that's correct. We do accept cashier's checks or money order…" at bounding box center [239, 60] width 160 height 27
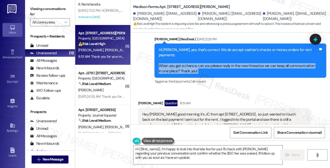
click at [170, 53] on div "Hi Jeancarlo, yes, that's correct. We do accept cashier's checks or money order…" at bounding box center [239, 60] width 160 height 27
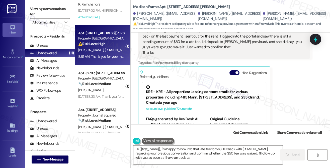
scroll to position [802, 0]
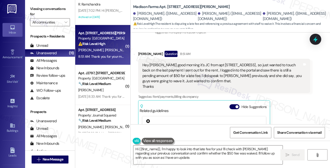
click at [168, 67] on div "Hey Jane good morning it's JC from apt 2192 Milan St , so just wanted to touch …" at bounding box center [222, 76] width 160 height 27
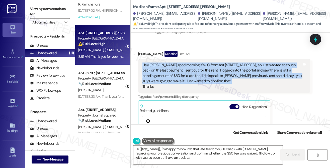
click at [168, 67] on div "Hey Jane good morning it's JC from apt 2192 Milan St , so just wanted to touch …" at bounding box center [222, 76] width 160 height 27
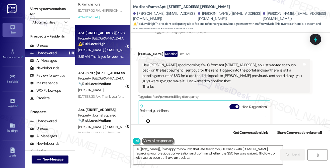
click at [154, 51] on div "Jeancarlo Franco Question 8:51 AM" at bounding box center [224, 55] width 172 height 8
copy div "Jeancarlo Franco"
click at [52, 159] on span "New Message" at bounding box center [53, 159] width 21 height 5
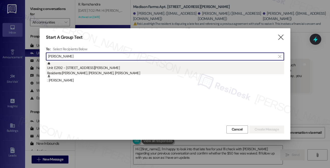
type input "Jeancarlo Franco"
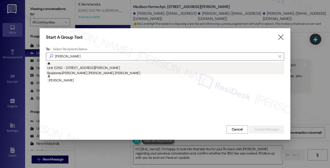
click at [94, 72] on div "Residents: Raul Tineo, Yesica Tineo, Jeancarlo Franco" at bounding box center [165, 73] width 237 height 5
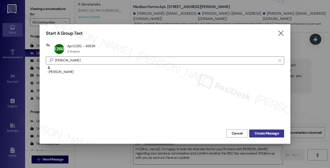
click at [253, 134] on span "Create Message" at bounding box center [266, 133] width 26 height 5
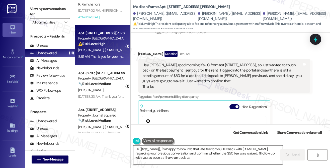
click at [166, 151] on textarea "Hi {{first_name}}, I'm happy to look into that late fee for you! I'll check wit…" at bounding box center [207, 155] width 149 height 19
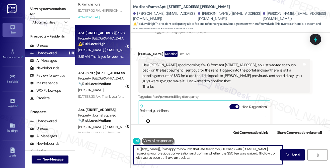
click at [166, 151] on textarea "Hi {{first_name}}, I'm happy to look into that late fee for you! I'll check wit…" at bounding box center [207, 155] width 149 height 19
click at [213, 63] on div "Hey Jane good morning it's JC from apt 2192 Milan St , so just wanted to touch …" at bounding box center [222, 76] width 160 height 27
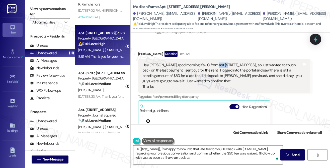
click at [213, 63] on div "Hey Jane good morning it's JC from apt 2192 Milan St , so just wanted to touch …" at bounding box center [222, 76] width 160 height 27
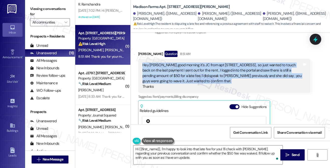
click at [213, 63] on div "Hey Jane good morning it's JC from apt 2192 Milan St , so just wanted to touch …" at bounding box center [222, 76] width 160 height 27
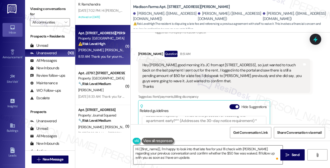
click at [177, 154] on textarea "Hi {{first_name}}, I'm happy to look into that late fee for you! I'll check wit…" at bounding box center [207, 155] width 149 height 19
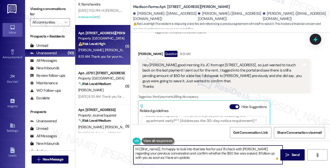
click at [177, 154] on textarea "Hi {{first_name}}, I'm happy to look into that late fee for you! I'll check wit…" at bounding box center [207, 155] width 149 height 19
click at [187, 157] on textarea "Hi {{first_name}}, I'm happy to look into that late fee for you! I'll check wit…" at bounding box center [207, 155] width 149 height 19
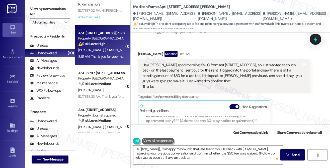
click at [142, 51] on div "Jeancarlo Franco Question 8:51 AM" at bounding box center [224, 55] width 172 height 8
copy div "Jeancarlo"
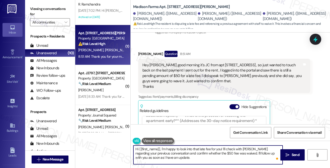
drag, startPoint x: 138, startPoint y: 148, endPoint x: 151, endPoint y: 148, distance: 12.5
click at [151, 148] on textarea "Hi {{first_name}}, I'm happy to look into that late fee for you! I'll check wit…" at bounding box center [207, 155] width 149 height 19
click at [151, 149] on textarea "Hi {{first_name}}, I'm happy to look into that late fee for you! I'll check wit…" at bounding box center [207, 155] width 149 height 19
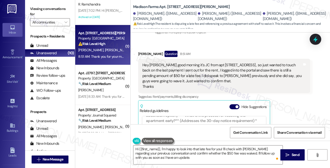
click at [174, 63] on div "Hey Jane good morning it's JC from apt 2192 Milan St , so just wanted to touch …" at bounding box center [222, 76] width 160 height 27
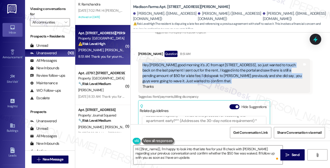
click at [174, 63] on div "Hey Jane good morning it's JC from apt 2192 Milan St , so just wanted to touch …" at bounding box center [222, 76] width 160 height 27
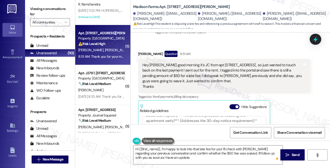
click at [148, 51] on div "Jeancarlo Franco Question 8:51 AM" at bounding box center [224, 55] width 172 height 8
drag, startPoint x: 148, startPoint y: 43, endPoint x: 152, endPoint y: 45, distance: 4.3
click at [148, 51] on div "Jeancarlo Franco Question 8:51 AM" at bounding box center [224, 55] width 172 height 8
click at [187, 63] on div "Hey Jane good morning it's JC from apt 2192 Milan St , so just wanted to touch …" at bounding box center [222, 76] width 160 height 27
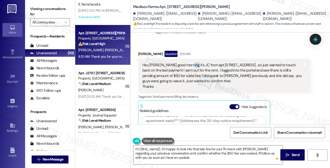
copy div "JC"
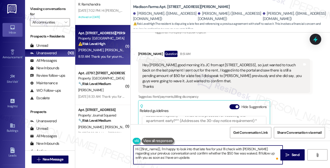
drag, startPoint x: 139, startPoint y: 148, endPoint x: 160, endPoint y: 145, distance: 21.8
click at [160, 146] on div "Hi {{first_name}}, I'm happy to look into that late fee for you! I'll check wit…" at bounding box center [205, 155] width 149 height 19
paste textarea "JC"
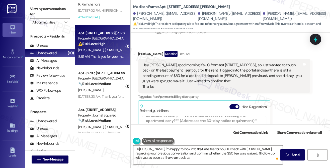
click at [228, 63] on div "Hey Jane good morning it's JC from apt 2192 Milan St , so just wanted to touch …" at bounding box center [222, 76] width 160 height 27
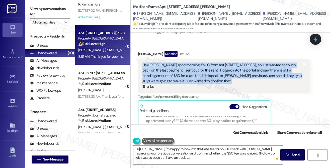
click at [228, 63] on div "Hey Jane good morning it's JC from apt 2192 Milan St , so just wanted to touch …" at bounding box center [222, 76] width 160 height 27
copy div "Hey Jane good morning it's JC from apt 2192 Milan St , so just wanted to touch …"
click at [37, 5] on div "Viewing conversations for All communities " at bounding box center [50, 15] width 50 height 31
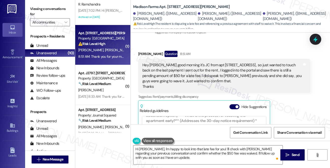
click at [37, 13] on label "Viewing conversations for" at bounding box center [50, 11] width 40 height 13
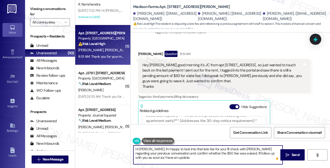
click at [177, 153] on textarea "Hi JC, I'm happy to look into that late fee for you! I'll check with Amanda reg…" at bounding box center [207, 155] width 149 height 19
click at [287, 115] on div "Jeancarlo Franco Question 8:51 AM Hey Jane good morning it's JC from apt 2192 M…" at bounding box center [224, 117] width 172 height 132
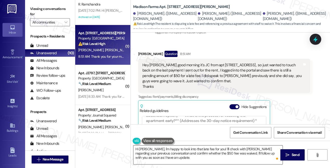
click at [177, 152] on textarea "Hi JC, I'm happy to look into that late fee for you! I'll check with Amanda reg…" at bounding box center [207, 155] width 149 height 19
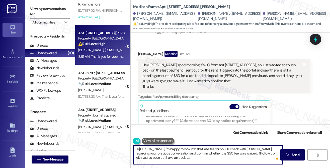
click at [177, 152] on textarea "Hi JC, I'm happy to look into that late fee for you! I'll check with Amanda reg…" at bounding box center [207, 155] width 149 height 19
click at [210, 148] on textarea "Hi JC, I'm happy to look into that late fee for you! I'll check with Amanda reg…" at bounding box center [207, 155] width 149 height 19
click at [247, 152] on textarea "Hi JC, I'm happy to look into that late fee for you! I'll check with Amanda reg…" at bounding box center [207, 155] width 149 height 19
click at [238, 156] on textarea "Hi JC, I'm happy to look into that late fee for you! I'll check with Amanda reg…" at bounding box center [207, 155] width 149 height 19
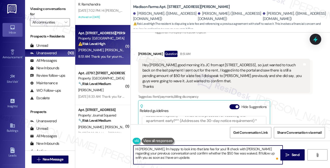
click at [233, 149] on textarea "Hi JC, I'm happy to look into that late fee for you! I'll check with Amanda reg…" at bounding box center [207, 155] width 149 height 19
click at [245, 149] on textarea "Hi JC, I'm happy to look into that late fee for you! I'll check with Amanda reg…" at bounding box center [207, 155] width 149 height 19
drag, startPoint x: 238, startPoint y: 149, endPoint x: 167, endPoint y: 153, distance: 71.5
click at [167, 153] on textarea "Hi JC, I'm happy to look into that late fee for you! I'll check with Amanda reg…" at bounding box center [207, 155] width 149 height 19
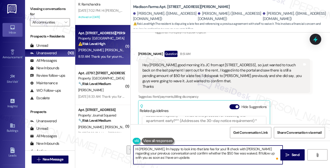
click at [187, 152] on textarea "Hi JC, I'm happy to look into that late fee for you! I'll check with Amanda reg…" at bounding box center [207, 155] width 149 height 19
click at [212, 149] on textarea "Hi JC, I'm happy to look into that late fee for you! I'll check with Amanda reg…" at bounding box center [207, 155] width 149 height 19
click at [173, 154] on textarea "Hi JC, I'm happy to look into that late fee for you! I'll check with Amanda reg…" at bounding box center [207, 155] width 149 height 19
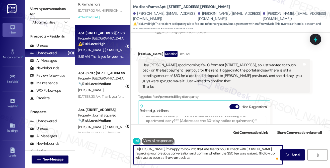
click at [173, 154] on textarea "Hi JC, I'm happy to look into that late fee for you! I'll check with Amanda reg…" at bounding box center [207, 155] width 149 height 19
click at [172, 154] on textarea "Hi JC, I'm happy to look into that late fee for you! I'll check with Amanda reg…" at bounding box center [207, 155] width 149 height 19
drag, startPoint x: 161, startPoint y: 153, endPoint x: 225, endPoint y: 151, distance: 64.4
click at [225, 151] on textarea "Hi JC, I'm happy to look into that late fee for you! I'll check with Amanda reg…" at bounding box center [207, 155] width 149 height 19
click at [222, 149] on textarea "Hi JC, I'm happy to look into that late fee for you! I'll check with Amanda reg…" at bounding box center [207, 155] width 149 height 19
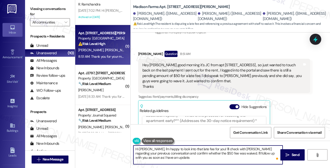
click at [228, 149] on textarea "Hi JC, I'm happy to look into that late fee for you! I'll check with Amanda reg…" at bounding box center [207, 155] width 149 height 19
click at [231, 151] on textarea "Hi JC, I'm happy to look into that late fee for you! I'll check with Amanda reg…" at bounding box center [207, 155] width 149 height 19
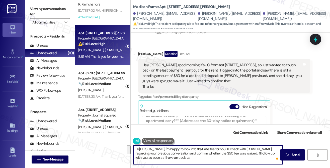
drag, startPoint x: 172, startPoint y: 154, endPoint x: 238, endPoint y: 145, distance: 66.3
click at [238, 145] on div "Hi JC, I'm happy to look into that late fee for you! I'll check with Amanda reg…" at bounding box center [230, 160] width 199 height 38
click at [235, 152] on textarea "Hi JC, I'm happy to look into that late fee for you! I'll check with Amanda whe…" at bounding box center [207, 155] width 149 height 19
click at [211, 149] on textarea "Hi JC, I'm happy to look into that late fee for you! I'll check with Amanda whe…" at bounding box center [207, 155] width 149 height 19
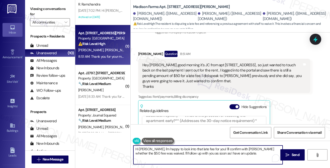
click at [162, 154] on textarea "Hi JC, I'm happy to look into that late fee for you! I'll confirm with Amanda w…" at bounding box center [207, 155] width 149 height 19
click at [235, 152] on textarea "Hi JC, I'm happy to look into that late fee for you! I'll confirm with Amanda w…" at bounding box center [207, 155] width 149 height 19
click at [231, 152] on textarea "Hi JC, I'm happy to look into that late fee for you! I'll confirm with Amanda w…" at bounding box center [207, 155] width 149 height 19
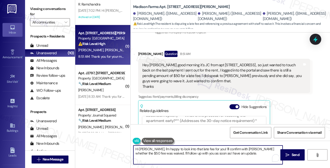
click at [231, 152] on textarea "Hi JC, I'm happy to look into that late fee for you! I'll confirm with Amanda w…" at bounding box center [207, 155] width 149 height 19
click at [247, 152] on textarea "Hi JC, I'm happy to look into that late fee for you! I'll confirm with Amanda w…" at bounding box center [207, 155] width 149 height 19
click at [243, 155] on textarea "Hi JC, I'm happy to look into that late fee for you! I'll confirm with Amanda w…" at bounding box center [207, 155] width 149 height 19
type textarea "Hi JC, I'm happy to look into that late fee for you! I'll confirm with Amanda w…"
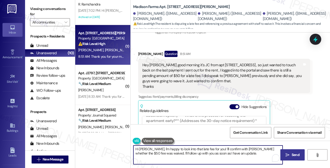
click at [289, 155] on span " Send" at bounding box center [292, 155] width 16 height 5
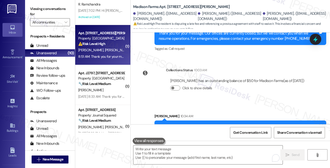
scroll to position [993, 0]
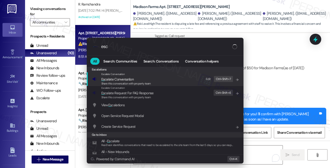
type input "esca"
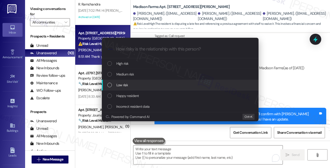
click at [146, 87] on div "Low risk" at bounding box center [180, 85] width 147 height 6
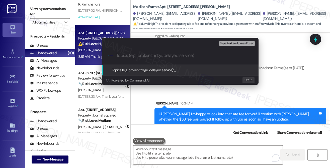
paste input "Confirmation on Waiver of $50 Late Fee"
type input "Confirmation on Waiver of $50 Late Fee"
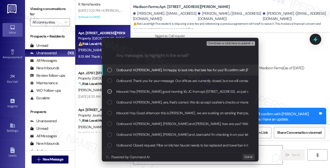
click at [219, 42] on span "Ctrl+Enter or click here to submit" at bounding box center [228, 44] width 43 height 4
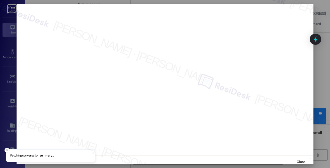
scroll to position [2, 0]
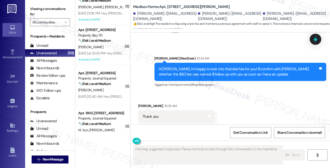
scroll to position [975, 0]
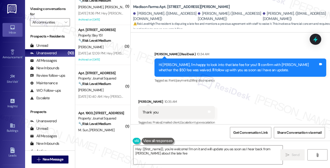
type textarea "Hey {{first_name}}, you're welcome! I'm on it and will update you as soon as I …"
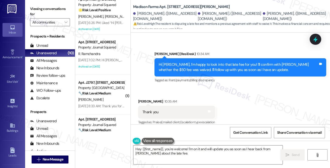
scroll to position [0, 0]
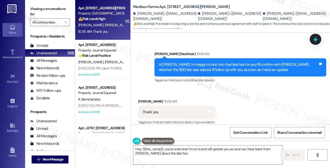
click at [142, 53] on div "Sent via SMS Jane (ResiDesk) 10:34 AM Hi JC, I'm happy to look into that late f…" at bounding box center [230, 64] width 199 height 48
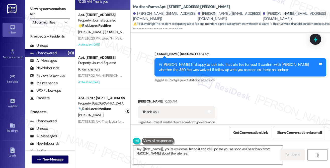
scroll to position [50, 0]
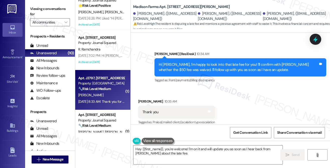
click at [109, 86] on div "Property: [GEOGRAPHIC_DATA]" at bounding box center [101, 83] width 46 height 5
type textarea "Fetching suggested responses. Please feel free to read through the conversation…"
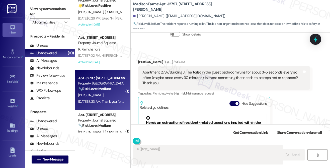
scroll to position [983, 0]
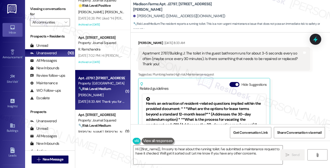
click at [203, 66] on div "Apartment 2787/Building J: The toilet in the guest bathroom runs for about 3-5 …" at bounding box center [222, 59] width 160 height 16
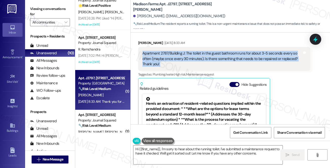
click at [203, 66] on div "Apartment 2787/Building J: The toilet in the guest bathroom runs for about 3-5 …" at bounding box center [222, 59] width 160 height 16
click at [217, 66] on div "Apartment 2787/Building J: The toilet in the guest bathroom runs for about 3-5 …" at bounding box center [222, 59] width 160 height 16
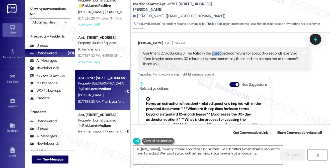
click at [217, 66] on div "Apartment 2787/Building J: The toilet in the guest bathroom runs for about 3-5 …" at bounding box center [222, 59] width 160 height 16
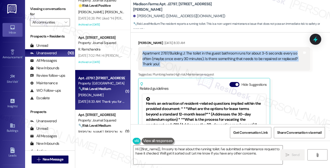
click at [217, 66] on div "Apartment 2787/Building J: The toilet in the guest bathroom runs for about 3-5 …" at bounding box center [222, 59] width 160 height 16
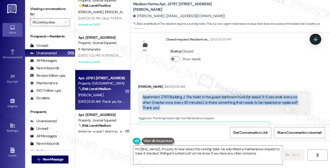
scroll to position [908, 0]
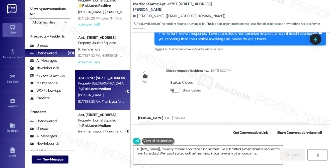
click at [195, 42] on div "Thanks for the swift response. I have submitted a maintenance request to have i…" at bounding box center [239, 36] width 160 height 11
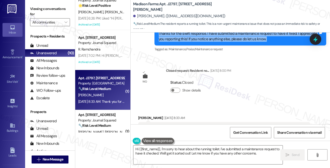
click at [195, 42] on div "Thanks for the swift response. I have submitted a maintenance request to have i…" at bounding box center [239, 36] width 160 height 11
click at [248, 42] on div "Thanks for the swift response. I have submitted a maintenance request to have i…" at bounding box center [239, 36] width 160 height 11
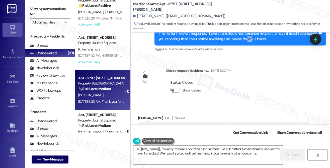
click at [248, 42] on div "Thanks for the swift response. I have submitted a maintenance request to have i…" at bounding box center [239, 36] width 160 height 11
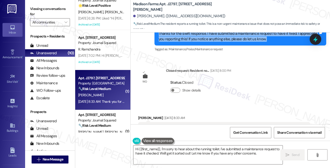
click at [248, 42] on div "Thanks for the swift response. I have submitted a maintenance request to have i…" at bounding box center [239, 36] width 160 height 11
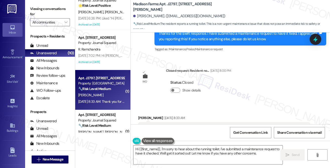
click at [171, 6] on b "Madison Farms: Apt. J2797, 4883 Riley Road" at bounding box center [183, 7] width 100 height 11
copy b "J2797"
click at [37, 7] on label "Viewing conversations for" at bounding box center [50, 11] width 40 height 13
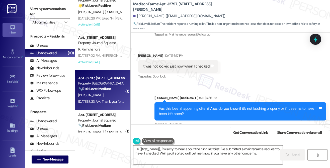
scroll to position [708, 0]
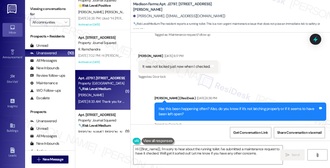
click at [36, 13] on label "Viewing conversations for" at bounding box center [50, 11] width 40 height 13
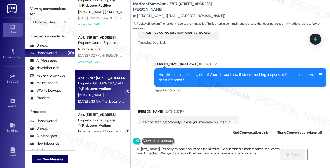
scroll to position [783, 0]
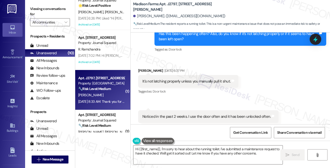
click at [44, 7] on label "Viewing conversations for" at bounding box center [50, 11] width 40 height 13
click at [180, 84] on div "It's not latching properly unless you manually pull it shut." at bounding box center [186, 81] width 88 height 5
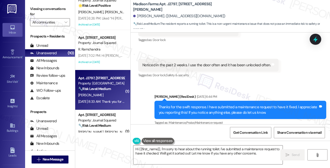
scroll to position [833, 0]
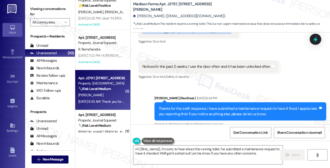
click at [39, 10] on label "Viewing conversations for" at bounding box center [50, 11] width 40 height 13
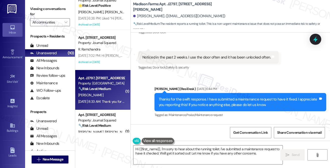
scroll to position [858, 0]
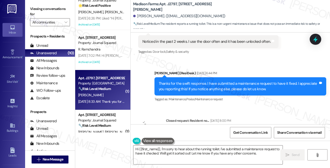
click at [187, 44] on div "Noticed in the past 2 weeks. I use the door often and it has been unlocked ofte…" at bounding box center [206, 41] width 128 height 5
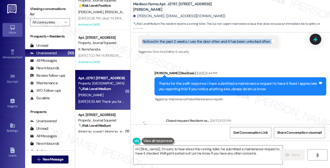
click at [187, 44] on div "Noticed in the past 2 weeks. I use the door often and it has been unlocked ofte…" at bounding box center [206, 41] width 128 height 5
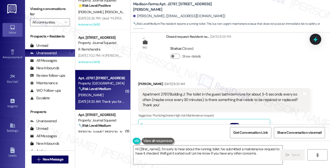
scroll to position [1008, 0]
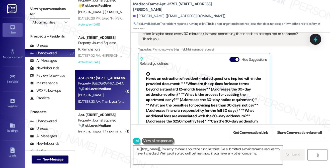
click at [176, 42] on div "Apartment 2787/Building J: The toilet in the guest bathroom runs for about 3-5 …" at bounding box center [222, 34] width 160 height 16
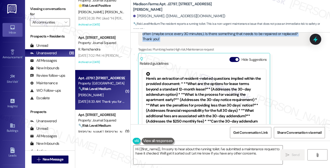
click at [176, 42] on div "Apartment 2787/Building J: The toilet in the guest bathroom runs for about 3-5 …" at bounding box center [222, 34] width 160 height 16
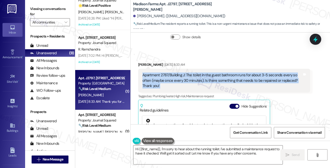
scroll to position [958, 0]
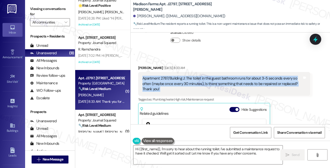
click at [179, 86] on div "Apartment 2787/Building J: The toilet in the guest bathroom runs for about 3-5 …" at bounding box center [224, 84] width 172 height 24
click at [170, 91] on div "Apartment 2787/Building J: The toilet in the guest bathroom runs for about 3-5 …" at bounding box center [222, 84] width 160 height 16
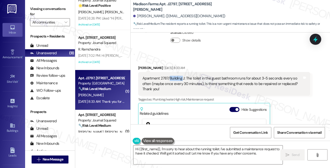
click at [170, 91] on div "Apartment 2787/Building J: The toilet in the guest bathroom runs for about 3-5 …" at bounding box center [222, 84] width 160 height 16
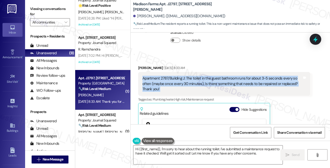
click at [170, 91] on div "Apartment 2787/Building J: The toilet in the guest bathroom runs for about 3-5 …" at bounding box center [222, 84] width 160 height 16
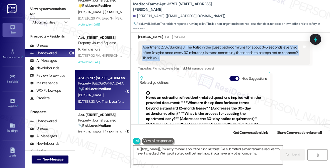
scroll to position [956, 0]
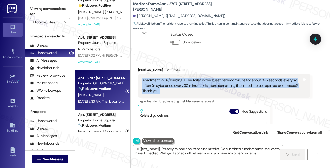
click at [180, 93] on div "Apartment 2787/Building J: The toilet in the guest bathroom runs for about 3-5 …" at bounding box center [222, 86] width 160 height 16
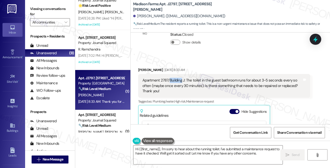
click at [180, 93] on div "Apartment 2787/Building J: The toilet in the guest bathroom runs for about 3-5 …" at bounding box center [222, 86] width 160 height 16
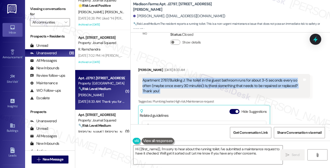
click at [180, 93] on div "Apartment 2787/Building J: The toilet in the guest bathroom runs for about 3-5 …" at bounding box center [222, 86] width 160 height 16
click at [208, 94] on div "Apartment 2787/Building J: The toilet in the guest bathroom runs for about 3-5 …" at bounding box center [222, 86] width 160 height 16
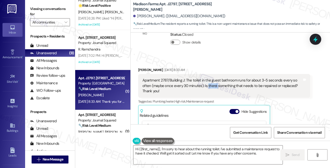
click at [208, 94] on div "Apartment 2787/Building J: The toilet in the guest bathroom runs for about 3-5 …" at bounding box center [222, 86] width 160 height 16
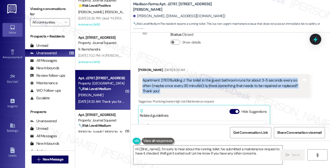
click at [208, 94] on div "Apartment 2787/Building J: The toilet in the guest bathroom runs for about 3-5 …" at bounding box center [222, 86] width 160 height 16
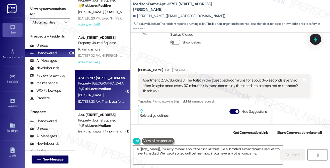
click at [43, 12] on label "Viewing conversations for" at bounding box center [50, 11] width 40 height 13
click at [179, 8] on b "Madison Farms: Apt. J2797, 4883 Riley Road" at bounding box center [183, 7] width 100 height 11
drag, startPoint x: 42, startPoint y: 7, endPoint x: 60, endPoint y: 7, distance: 18.3
click at [42, 7] on label "Viewing conversations for" at bounding box center [50, 11] width 40 height 13
click at [172, 7] on b "Madison Farms: Apt. J2797, 4883 Riley Road" at bounding box center [183, 7] width 100 height 11
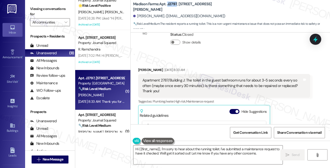
click at [172, 7] on b "Madison Farms: Apt. J2797, 4883 Riley Road" at bounding box center [183, 7] width 100 height 11
click at [37, 10] on label "Viewing conversations for" at bounding box center [50, 11] width 40 height 13
click at [228, 94] on div "Apartment 2787/Building J: The toilet in the guest bathroom runs for about 3-5 …" at bounding box center [222, 86] width 160 height 16
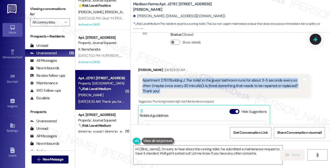
click at [228, 94] on div "Apartment 2787/Building J: The toilet in the guest bathroom runs for about 3-5 …" at bounding box center [222, 86] width 160 height 16
click at [168, 155] on textarea "Hi {{first_name}}, I'm sorry to hear about the running toilet. I've submitted a…" at bounding box center [207, 155] width 149 height 19
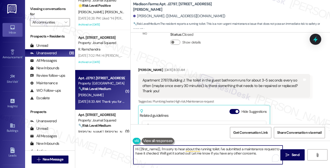
click at [161, 149] on textarea "Hi {{first_name}}, I'm sorry to hear about the running toilet. I've submitted a…" at bounding box center [207, 155] width 149 height 19
drag, startPoint x: 235, startPoint y: 150, endPoint x: 251, endPoint y: 153, distance: 15.9
click at [251, 153] on textarea "Hi {{first_name}}, I'm sorry to hear about the running toilet. I've submitted a…" at bounding box center [207, 155] width 149 height 19
click at [262, 153] on textarea "Hi {{first_name}}, I'm sorry to hear about the running toilet. I've submitted a…" at bounding box center [207, 155] width 149 height 19
drag, startPoint x: 262, startPoint y: 153, endPoint x: 223, endPoint y: 146, distance: 40.0
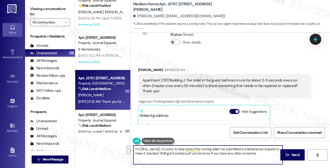
click at [223, 146] on textarea "Hi {{first_name}}, I'm sorry to hear about the running toilet. I've submitted a…" at bounding box center [207, 155] width 149 height 19
click at [220, 88] on div "Apartment 2787/Building J: The toilet in the guest bathroom runs for about 3-5 …" at bounding box center [224, 86] width 172 height 24
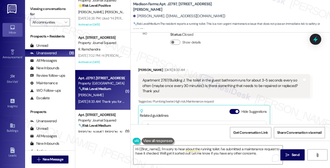
click at [41, 10] on label "Viewing conversations for" at bounding box center [50, 11] width 40 height 13
click at [223, 94] on div "Apartment 2787/Building J: The toilet in the guest bathroom runs for about 3-5 …" at bounding box center [222, 86] width 160 height 16
click at [222, 93] on div "Apartment 2787/Building J: The toilet in the guest bathroom runs for about 3-5 …" at bounding box center [222, 86] width 160 height 16
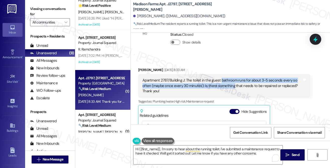
click at [222, 93] on div "Apartment 2787/Building J: The toilet in the guest bathroom runs for about 3-5 …" at bounding box center [222, 86] width 160 height 16
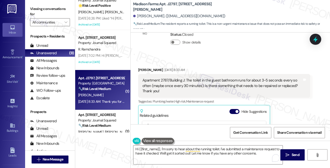
click at [189, 94] on div "Apartment 2787/Building J: The toilet in the guest bathroom runs for about 3-5 …" at bounding box center [222, 86] width 160 height 16
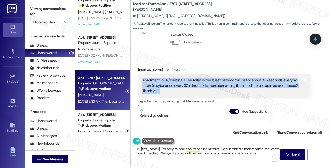
click at [189, 94] on div "Apartment 2787/Building J: The toilet in the guest bathroom runs for about 3-5 …" at bounding box center [222, 86] width 160 height 16
click at [38, 8] on label "Viewing conversations for" at bounding box center [50, 11] width 40 height 13
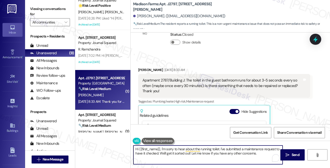
click at [230, 154] on textarea "Hi {{first_name}}, I'm sorry to hear about the running toilet. I've submitted a…" at bounding box center [207, 155] width 149 height 19
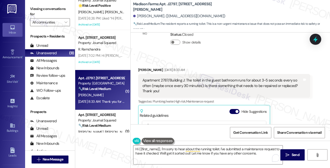
click at [326, 98] on div "Received via SMS Denise Veres Aug 16, 2025 at 8:33 AM Apartment 2787/Building J…" at bounding box center [230, 123] width 199 height 135
drag, startPoint x: 42, startPoint y: 10, endPoint x: 44, endPoint y: 13, distance: 3.1
click at [42, 10] on label "Viewing conversations for" at bounding box center [50, 11] width 40 height 13
click at [209, 159] on textarea "Hi {{first_name}}, I'm sorry to hear about the running toilet. I've submitted a…" at bounding box center [207, 155] width 149 height 19
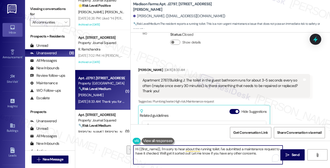
drag, startPoint x: 267, startPoint y: 156, endPoint x: 162, endPoint y: 149, distance: 106.0
click at [162, 149] on textarea "Hi {{first_name}}, I'm sorry to hear about the running toilet. I've submitted a…" at bounding box center [207, 155] width 149 height 19
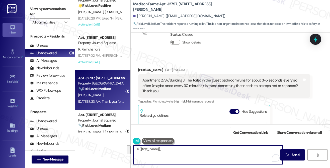
paste textarea "Thanks for letting us know about the guest bathroom toilet. When did you first …"
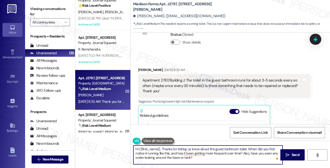
click at [163, 150] on textarea "Hi {{first_name}}, Thanks for letting us know about the guest bathroom toilet. …" at bounding box center [207, 155] width 149 height 19
click at [212, 148] on textarea "Hi {{first_name}}, thanks for letting us know about the guest bathroom toilet. …" at bounding box center [207, 155] width 149 height 19
click at [223, 90] on div "Apartment 2787/Building J: The toilet in the guest bathroom runs for about 3-5 …" at bounding box center [222, 86] width 160 height 16
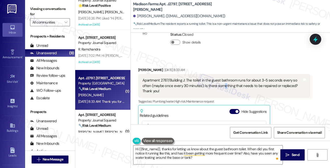
click at [223, 94] on div "Apartment 2787/Building J: The toilet in the guest bathroom runs for about 3-5 …" at bounding box center [222, 86] width 160 height 16
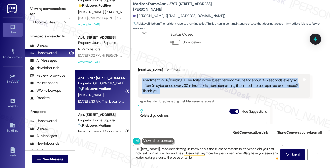
click at [223, 94] on div "Apartment 2787/Building J: The toilet in the guest bathroom runs for about 3-5 …" at bounding box center [222, 86] width 160 height 16
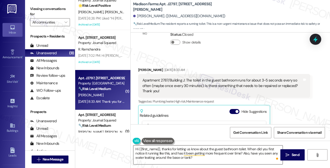
click at [220, 149] on textarea "Hi {{first_name}}, thanks for letting us know about the guest bathroom toilet. …" at bounding box center [207, 155] width 149 height 19
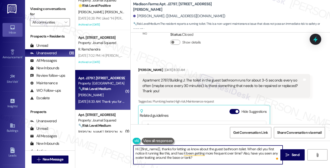
click at [220, 149] on textarea "Hi {{first_name}}, thanks for letting us know about the guest bathroom toilet. …" at bounding box center [207, 155] width 149 height 19
click at [169, 154] on textarea "Hi {{first_name}}, thanks for letting us know about the guest bathroom toilet. …" at bounding box center [207, 155] width 149 height 19
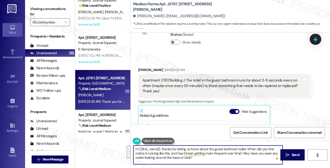
click at [166, 154] on textarea "Hi {{first_name}}, thanks for letting us know about the guest bathroom toilet. …" at bounding box center [207, 155] width 149 height 19
click at [215, 94] on div "Apartment 2787/Building J: The toilet in the guest bathroom runs for about 3-5 …" at bounding box center [222, 86] width 160 height 16
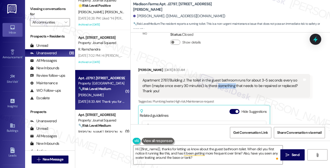
click at [215, 94] on div "Apartment 2787/Building J: The toilet in the guest bathroom runs for about 3-5 …" at bounding box center [222, 86] width 160 height 16
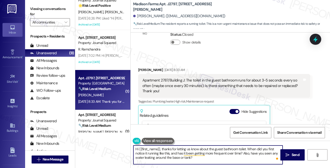
click at [226, 159] on textarea "Hi {{first_name}}, thanks for letting us know about the guest bathroom toilet. …" at bounding box center [207, 155] width 149 height 19
click at [246, 154] on textarea "Hi {{first_name}}, thanks for letting us know about the guest bathroom toilet. …" at bounding box center [207, 155] width 149 height 19
click at [219, 159] on textarea "Hi {{first_name}}, thanks for letting us know about the guest bathroom toilet. …" at bounding box center [207, 155] width 149 height 19
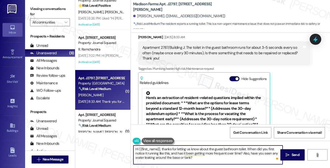
scroll to position [981, 0]
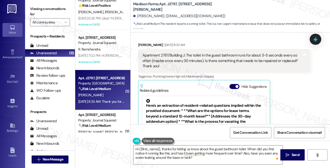
click at [247, 66] on div "Apartment 2787/Building J: The toilet in the guest bathroom runs for about 3-5 …" at bounding box center [222, 61] width 160 height 16
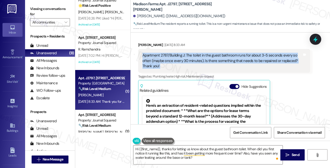
click at [247, 66] on div "Apartment 2787/Building J: The toilet in the guest bathroom runs for about 3-5 …" at bounding box center [222, 61] width 160 height 16
click at [200, 69] on div "Apartment 2787/Building J: The toilet in the guest bathroom runs for about 3-5 …" at bounding box center [222, 61] width 160 height 16
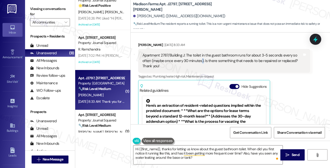
click at [200, 69] on div "Apartment 2787/Building J: The toilet in the guest bathroom runs for about 3-5 …" at bounding box center [222, 61] width 160 height 16
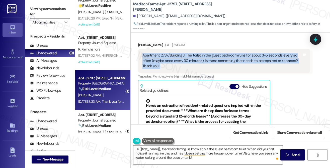
click at [200, 69] on div "Apartment 2787/Building J: The toilet in the guest bathroom runs for about 3-5 …" at bounding box center [222, 61] width 160 height 16
click at [236, 69] on div "Apartment 2787/Building J: The toilet in the guest bathroom runs for about 3-5 …" at bounding box center [222, 61] width 160 height 16
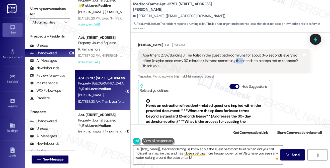
click at [236, 69] on div "Apartment 2787/Building J: The toilet in the guest bathroom runs for about 3-5 …" at bounding box center [222, 61] width 160 height 16
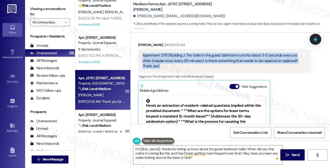
click at [236, 69] on div "Apartment 2787/Building J: The toilet in the guest bathroom runs for about 3-5 …" at bounding box center [222, 61] width 160 height 16
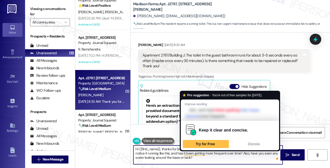
click at [220, 160] on textarea "Hi {{first_name}}, thanks for letting us know about the guest bathroom toilet. …" at bounding box center [207, 155] width 149 height 19
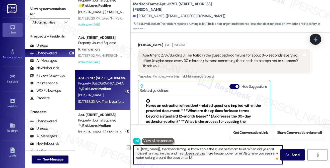
drag, startPoint x: 241, startPoint y: 153, endPoint x: 165, endPoint y: 155, distance: 75.2
click at [165, 155] on textarea "Hi {{first_name}}, thanks for letting us know about the guest bathroom toilet. …" at bounding box center [207, 155] width 149 height 19
drag, startPoint x: 182, startPoint y: 153, endPoint x: 173, endPoint y: 154, distance: 8.3
click at [173, 154] on textarea "Hi {{first_name}}, thanks for letting us know about the guest bathroom toilet. …" at bounding box center [207, 155] width 149 height 19
click at [201, 149] on textarea "Hi {{first_name}}, thanks for letting us know about the guest bathroom toilet. …" at bounding box center [207, 155] width 149 height 19
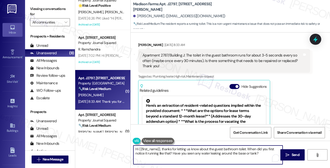
click at [201, 149] on textarea "Hi {{first_name}}, thanks for letting us know about the guest bathroom toilet. …" at bounding box center [207, 155] width 149 height 19
click at [259, 155] on textarea "Hi {{first_name}}, thanks for letting us know about the guest bathroom toilet. …" at bounding box center [207, 155] width 149 height 19
click at [218, 155] on textarea "Hi {{first_name}}, thanks for letting us know about the guest bathroom toilet. …" at bounding box center [207, 155] width 149 height 19
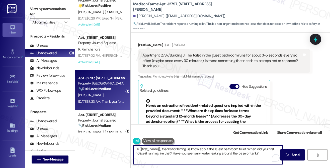
click at [218, 155] on textarea "Hi {{first_name}}, thanks for letting us know about the guest bathroom toilet. …" at bounding box center [207, 155] width 149 height 19
click at [263, 153] on textarea "Hi {{first_name}}, thanks for letting us know about the guest bathroom toilet. …" at bounding box center [207, 155] width 149 height 19
click at [247, 149] on textarea "Hi {{first_name}}, thanks for letting us know about the guest bathroom toilet. …" at bounding box center [207, 155] width 149 height 19
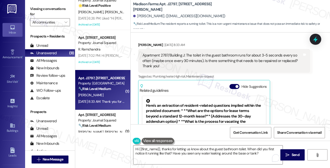
click at [34, 5] on label "Viewing conversations for" at bounding box center [50, 11] width 40 height 13
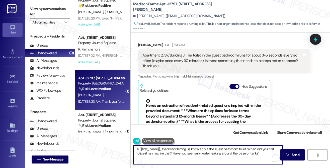
drag, startPoint x: 247, startPoint y: 149, endPoint x: 268, endPoint y: 147, distance: 21.2
click at [247, 149] on textarea "Hi {{first_name}}, thanks for letting us know about the guest bathroom toilet. …" at bounding box center [207, 155] width 149 height 19
click at [218, 157] on textarea "Hi {{first_name}}, thanks for letting us know about the guest bathroom toilet. …" at bounding box center [207, 155] width 149 height 19
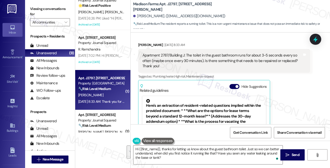
click at [41, 9] on label "Viewing conversations for" at bounding box center [50, 11] width 40 height 13
click at [205, 151] on textarea "Hi {{first_name}}, thanks for letting us know about the guest bathroom toilet. …" at bounding box center [207, 155] width 149 height 19
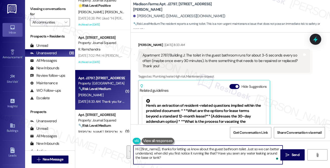
drag, startPoint x: 189, startPoint y: 156, endPoint x: 161, endPoint y: 148, distance: 28.6
click at [161, 148] on textarea "Hi {{first_name}}, thanks for letting us know about the guest bathroom toilet. …" at bounding box center [207, 155] width 149 height 19
paste textarea "Thanks for letting us know about the guest bathroom toilet. Just so we can bett…"
click at [163, 148] on textarea "Hi {{first_name}}, Thanks for letting us know about the guest bathroom toilet. …" at bounding box center [207, 155] width 149 height 19
click at [195, 152] on textarea "Hi {{first_name}}, thanks for letting us know about the guest bathroom toilet. …" at bounding box center [207, 155] width 149 height 19
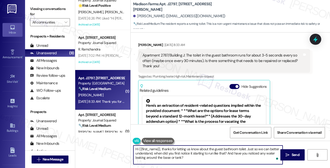
click at [195, 152] on textarea "Hi {{first_name}}, thanks for letting us know about the guest bathroom toilet. …" at bounding box center [207, 155] width 149 height 19
click at [178, 154] on textarea "Hi {{first_name}}, thanks for letting us know about the guest bathroom toilet. …" at bounding box center [207, 155] width 149 height 19
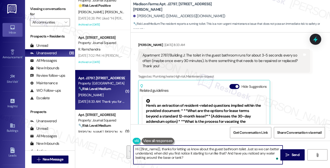
click at [204, 154] on textarea "Hi {{first_name}}, thanks for letting us know about the guest bathroom toilet. …" at bounding box center [207, 155] width 149 height 19
drag, startPoint x: 236, startPoint y: 154, endPoint x: 228, endPoint y: 154, distance: 8.0
click at [228, 154] on textarea "Hi {{first_name}}, thanks for letting us know about the guest bathroom toilet. …" at bounding box center [207, 155] width 149 height 19
click at [223, 153] on textarea "Hi {{first_name}}, thanks for letting us know about the guest bathroom toilet. …" at bounding box center [207, 155] width 149 height 19
type textarea "Hi {{first_name}}, thanks for letting us know about the guest bathroom toilet. …"
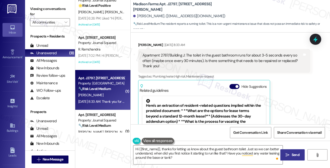
click at [284, 152] on button " Send" at bounding box center [292, 155] width 24 height 11
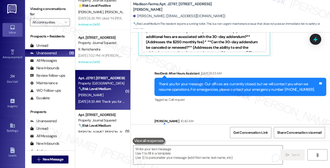
scroll to position [1127, 0]
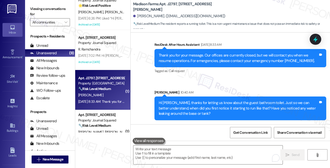
click at [187, 108] on div "Hi Denise, thanks for letting us know about the guest bathroom toilet. Just so …" at bounding box center [239, 108] width 160 height 16
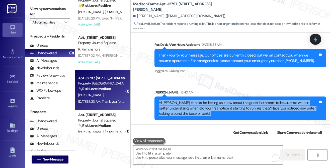
click at [187, 108] on div "Hi Denise, thanks for letting us know about the guest bathroom toilet. Just so …" at bounding box center [239, 108] width 160 height 16
click at [38, 11] on label "Viewing conversations for" at bounding box center [50, 11] width 40 height 13
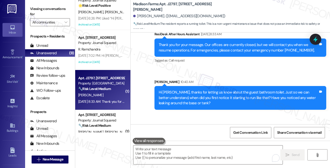
scroll to position [1162, 0]
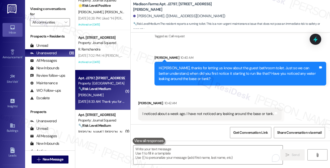
click at [178, 113] on div "I noticed about a week ago. I have not noticed any leaking around the base or t…" at bounding box center [207, 114] width 131 height 5
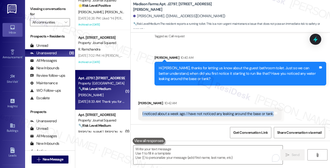
click at [178, 113] on div "I noticed about a week ago. I have not noticed any leaking around the base or t…" at bounding box center [207, 114] width 131 height 5
click at [229, 118] on div "I noticed about a week ago. I have not noticed any leaking around the base or t…" at bounding box center [209, 114] width 143 height 13
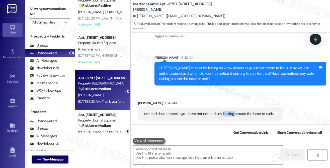
click at [229, 118] on div "I noticed about a week ago. I have not noticed any leaking around the base or t…" at bounding box center [209, 114] width 143 height 13
click at [213, 115] on div "I noticed about a week ago. I have not noticed any leaking around the base or t…" at bounding box center [207, 114] width 131 height 5
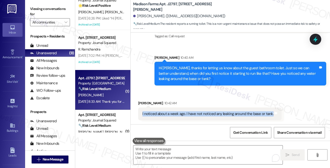
click at [213, 115] on div "I noticed about a week ago. I have not noticed any leaking around the base or t…" at bounding box center [207, 114] width 131 height 5
click at [173, 114] on div "I noticed about a week ago. I have not noticed any leaking around the base or t…" at bounding box center [207, 114] width 131 height 5
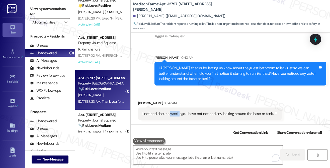
click at [173, 114] on div "I noticed about a week ago. I have not noticed any leaking around the base or t…" at bounding box center [207, 114] width 131 height 5
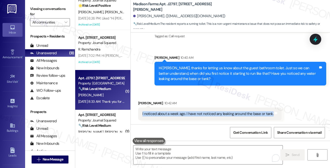
click at [173, 114] on div "I noticed about a week ago. I have not noticed any leaking around the base or t…" at bounding box center [207, 114] width 131 height 5
click at [225, 115] on div "I noticed about a week ago. I have not noticed any leaking around the base or t…" at bounding box center [207, 114] width 131 height 5
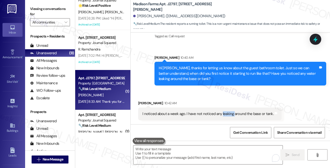
click at [225, 115] on div "I noticed about a week ago. I have not noticed any leaking around the base or t…" at bounding box center [207, 114] width 131 height 5
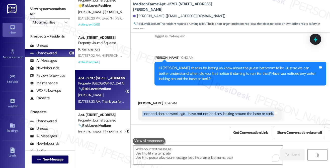
click at [225, 115] on div "I noticed about a week ago. I have not noticed any leaking around the base or t…" at bounding box center [207, 114] width 131 height 5
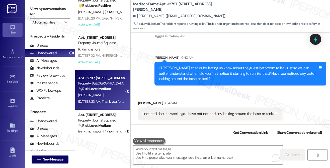
click at [261, 81] on div "Hi Denise, thanks for letting us know about the guest bathroom toilet. Just so …" at bounding box center [239, 74] width 160 height 16
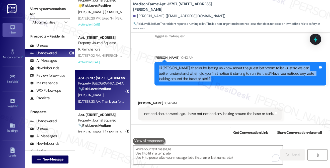
click at [261, 81] on div "Hi Denise, thanks for letting us know about the guest bathroom toilet. Just so …" at bounding box center [239, 74] width 160 height 16
click at [188, 160] on textarea "To enrich screen reader interactions, please activate Accessibility in Grammarl…" at bounding box center [207, 155] width 149 height 19
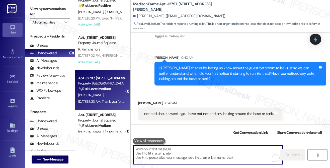
click at [171, 77] on div "Hi Denise, thanks for letting us know about the guest bathroom toilet. Just so …" at bounding box center [239, 74] width 160 height 16
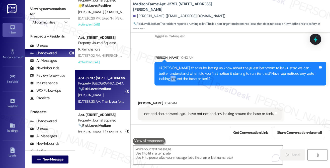
click at [171, 77] on div "Hi Denise, thanks for letting us know about the guest bathroom toilet. Just so …" at bounding box center [239, 74] width 160 height 16
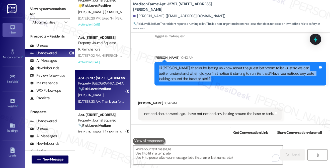
click at [171, 77] on div "Hi Denise, thanks for letting us know about the guest bathroom toilet. Just so …" at bounding box center [239, 74] width 160 height 16
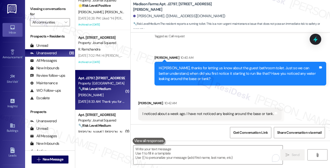
click at [39, 7] on label "Viewing conversations for" at bounding box center [50, 11] width 40 height 13
click at [171, 7] on b "Madison Farms: Apt. J2797, 4883 Riley Road" at bounding box center [183, 7] width 100 height 11
click at [36, 4] on div "Viewing conversations for All communities " at bounding box center [50, 15] width 50 height 31
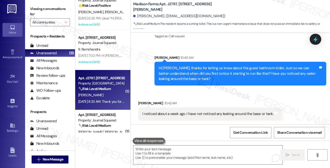
click at [180, 114] on div "I noticed about a week ago. I have not noticed any leaking around the base or t…" at bounding box center [207, 114] width 131 height 5
click at [179, 113] on div "I noticed about a week ago. I have not noticed any leaking around the base or t…" at bounding box center [207, 114] width 131 height 5
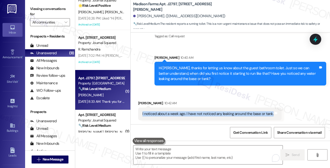
click at [179, 113] on div "I noticed about a week ago. I have not noticed any leaking around the base or t…" at bounding box center [207, 114] width 131 height 5
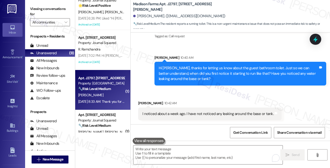
click at [184, 74] on div "Hi Denise, thanks for letting us know about the guest bathroom toilet. Just so …" at bounding box center [239, 74] width 160 height 16
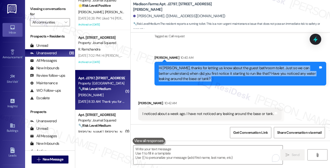
click at [184, 74] on div "Hi Denise, thanks for letting us know about the guest bathroom toilet. Just so …" at bounding box center [239, 74] width 160 height 16
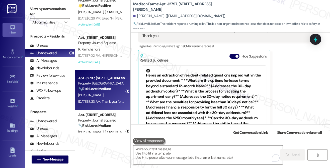
scroll to position [961, 0]
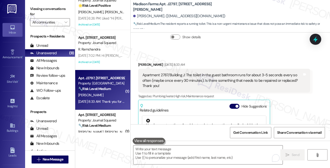
click at [213, 87] on div "Apartment 2787/Building J: The toilet in the guest bathroom runs for about 3-5 …" at bounding box center [222, 81] width 160 height 16
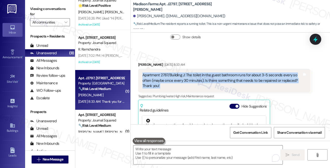
click at [212, 87] on div "Apartment 2787/Building J: The toilet in the guest bathroom runs for about 3-5 …" at bounding box center [222, 81] width 160 height 16
click at [217, 89] on div "Apartment 2787/Building J: The toilet in the guest bathroom runs for about 3-5 …" at bounding box center [222, 81] width 160 height 16
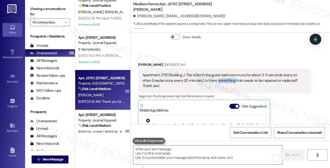
click at [217, 89] on div "Apartment 2787/Building J: The toilet in the guest bathroom runs for about 3-5 …" at bounding box center [222, 81] width 160 height 16
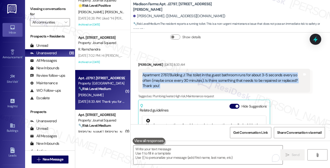
click at [217, 89] on div "Apartment 2787/Building J: The toilet in the guest bathroom runs for about 3-5 …" at bounding box center [222, 81] width 160 height 16
click at [213, 85] on div "Apartment 2787/Building J: The toilet in the guest bathroom runs for about 3-5 …" at bounding box center [222, 81] width 160 height 16
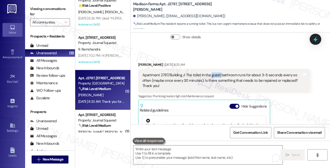
click at [213, 85] on div "Apartment 2787/Building J: The toilet in the guest bathroom runs for about 3-5 …" at bounding box center [222, 81] width 160 height 16
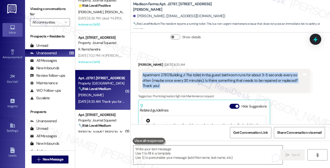
click at [213, 85] on div "Apartment 2787/Building J: The toilet in the guest bathroom runs for about 3-5 …" at bounding box center [222, 81] width 160 height 16
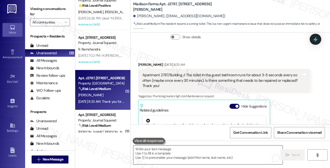
click at [200, 156] on textarea "To enrich screen reader interactions, please activate Accessibility in Grammarl…" at bounding box center [207, 155] width 149 height 19
click at [191, 89] on div "Apartment 2787/Building J: The toilet in the guest bathroom runs for about 3-5 …" at bounding box center [222, 81] width 160 height 16
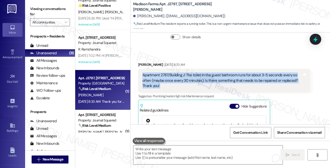
click at [191, 89] on div "Apartment 2787/Building J: The toilet in the guest bathroom runs for about 3-5 …" at bounding box center [222, 81] width 160 height 16
drag, startPoint x: 185, startPoint y: 85, endPoint x: 210, endPoint y: 98, distance: 28.1
click at [210, 89] on div "Apartment 2787/Building J: The toilet in the guest bathroom runs for about 3-5 …" at bounding box center [222, 81] width 160 height 16
copy div "The toilet in the guest bathroom runs for about 3-5 seconds every so often (may…"
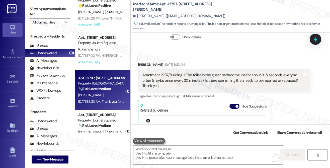
click at [37, 14] on label "Viewing conversations for" at bounding box center [50, 11] width 40 height 13
click at [207, 86] on div "Apartment 2787/Building J: The toilet in the guest bathroom runs for about 3-5 …" at bounding box center [222, 81] width 160 height 16
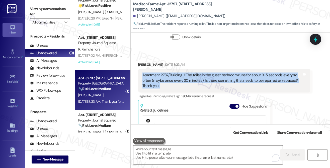
click at [207, 86] on div "Apartment 2787/Building J: The toilet in the guest bathroom runs for about 3-5 …" at bounding box center [222, 81] width 160 height 16
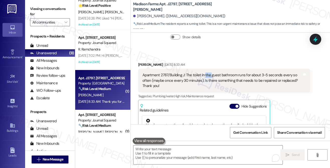
click at [207, 86] on div "Apartment 2787/Building J: The toilet in the guest bathroom runs for about 3-5 …" at bounding box center [222, 81] width 160 height 16
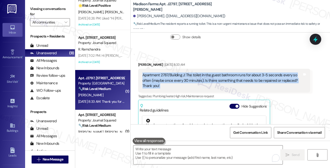
click at [207, 86] on div "Apartment 2787/Building J: The toilet in the guest bathroom runs for about 3-5 …" at bounding box center [222, 81] width 160 height 16
click at [205, 86] on div "Apartment 2787/Building J: The toilet in the guest bathroom runs for about 3-5 …" at bounding box center [222, 81] width 160 height 16
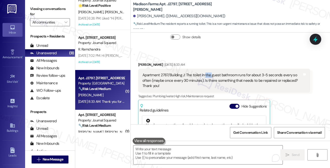
click at [205, 86] on div "Apartment 2787/Building J: The toilet in the guest bathroom runs for about 3-5 …" at bounding box center [222, 81] width 160 height 16
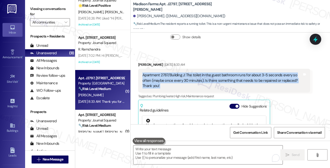
click at [205, 86] on div "Apartment 2787/Building J: The toilet in the guest bathroom runs for about 3-5 …" at bounding box center [222, 81] width 160 height 16
click at [37, 11] on label "Viewing conversations for" at bounding box center [50, 11] width 40 height 13
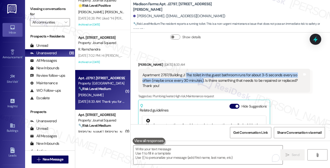
drag, startPoint x: 185, startPoint y: 85, endPoint x: 201, endPoint y: 90, distance: 17.0
click at [201, 89] on div "Apartment 2787/Building J: The toilet in the guest bathroom runs for about 3-5 …" at bounding box center [222, 81] width 160 height 16
copy div "The toilet in the guest bathroom runs for about 3-5 seconds every so often (may…"
click at [45, 10] on label "Viewing conversations for" at bounding box center [50, 11] width 40 height 13
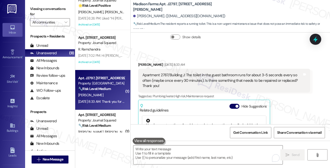
click at [36, 14] on label "Viewing conversations for" at bounding box center [50, 11] width 40 height 13
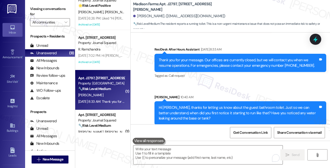
scroll to position [1162, 0]
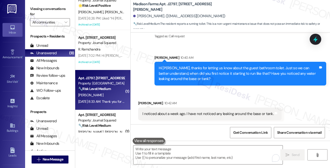
click at [167, 116] on div "I noticed about a week ago. I have not noticed any leaking around the base or t…" at bounding box center [207, 114] width 131 height 5
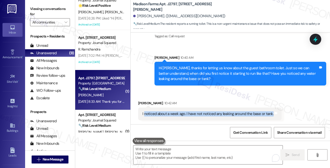
drag, startPoint x: 144, startPoint y: 113, endPoint x: 275, endPoint y: 114, distance: 130.5
click at [275, 114] on div "I noticed about a week ago. I have not noticed any leaking around the base or t…" at bounding box center [209, 114] width 143 height 13
copy div "noticed about a week ago. I have not noticed any leaking around the base or tan…"
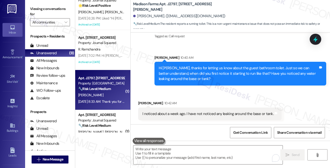
click at [42, 12] on label "Viewing conversations for" at bounding box center [50, 11] width 40 height 13
click at [37, 7] on label "Viewing conversations for" at bounding box center [50, 11] width 40 height 13
click at [208, 69] on div "Hi Denise, thanks for letting us know about the guest bathroom toilet. Just so …" at bounding box center [239, 74] width 160 height 16
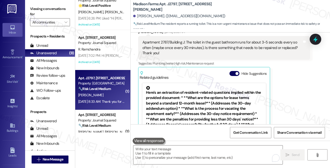
scroll to position [987, 0]
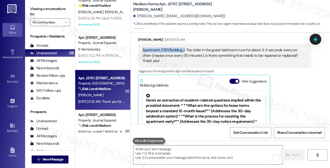
drag, startPoint x: 143, startPoint y: 61, endPoint x: 184, endPoint y: 60, distance: 41.1
click at [184, 60] on div "Apartment 2787/Building J: The toilet in the guest bathroom runs for about 3-5 …" at bounding box center [222, 56] width 160 height 16
copy div "Apartment 2787/Building J"
click at [40, 12] on label "Viewing conversations for" at bounding box center [50, 11] width 40 height 13
click at [170, 7] on b "Madison Farms: Apt. J2797, 4883 Riley Road" at bounding box center [183, 7] width 100 height 11
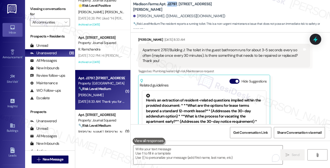
click at [170, 7] on b "Madison Farms: Apt. J2797, 4883 Riley Road" at bounding box center [183, 7] width 100 height 11
click at [165, 62] on div "Apartment 2787/Building J: The toilet in the guest bathroom runs for about 3-5 …" at bounding box center [222, 56] width 160 height 16
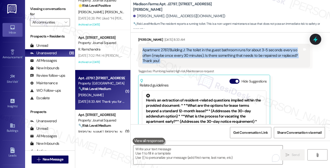
click at [165, 62] on div "Apartment 2787/Building J: The toilet in the guest bathroom runs for about 3-5 …" at bounding box center [222, 56] width 160 height 16
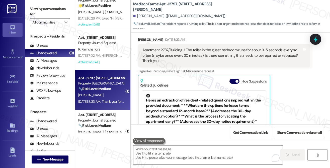
click at [220, 44] on div "Denise Veres Aug 16, 2025 at 8:33 AM" at bounding box center [224, 40] width 172 height 7
click at [169, 7] on b "Madison Farms: Apt. J2797, 4883 Riley Road" at bounding box center [183, 7] width 100 height 11
click at [252, 33] on div "Lease started Dec 31, 2023 at 7:00 PM Announcement, sent via SMS Jane (ResiDesk…" at bounding box center [230, 79] width 199 height 92
click at [164, 61] on div "Apartment 2787/Building J: The toilet in the guest bathroom runs for about 3-5 …" at bounding box center [222, 56] width 160 height 16
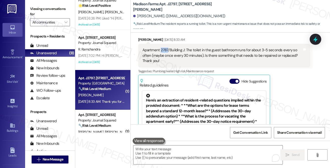
click at [164, 61] on div "Apartment 2787/Building J: The toilet in the guest bathroom runs for about 3-5 …" at bounding box center [222, 56] width 160 height 16
copy div "2787"
click at [57, 162] on span "New Message" at bounding box center [53, 159] width 21 height 5
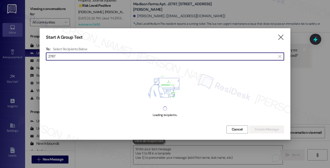
click at [47, 57] on div "" at bounding box center [47, 56] width 1 height 7
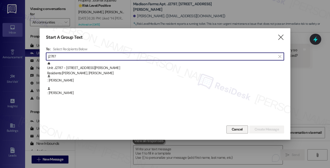
type input "j2787"
click at [239, 128] on span "Cancel" at bounding box center [237, 129] width 11 height 5
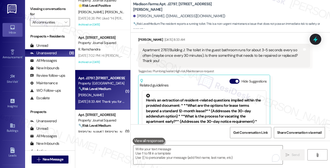
click at [295, 75] on div "Tagged as: Plumbing/water , Click to highlight conversations about Plumbing/wat…" at bounding box center [224, 71] width 172 height 7
click at [33, 9] on label "Viewing conversations for" at bounding box center [50, 11] width 40 height 13
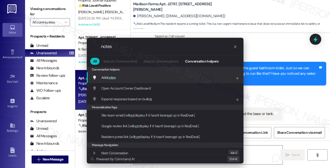
type input "notes"
click at [156, 77] on div "Add notes Add shortcut" at bounding box center [165, 78] width 147 height 6
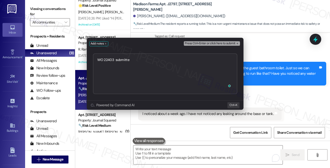
type textarea "WO 22403 submitted"
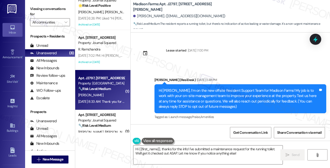
scroll to position [1152, 0]
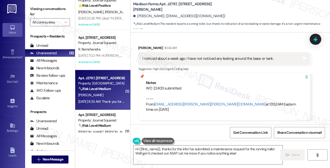
click at [184, 61] on div "I noticed about a week ago. I have not noticed any leaking around the base or t…" at bounding box center [207, 58] width 131 height 5
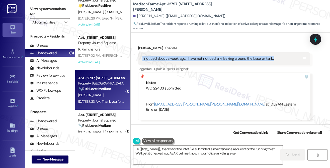
click at [184, 61] on div "I noticed about a week ago. I have not noticed any leaking around the base or t…" at bounding box center [207, 58] width 131 height 5
click at [186, 146] on textarea "Hi {{first_name}}, thanks for the info! I've submitted a maintenance request fo…" at bounding box center [207, 155] width 149 height 19
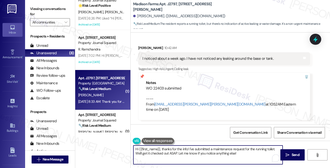
drag, startPoint x: 162, startPoint y: 150, endPoint x: 92, endPoint y: 146, distance: 70.3
click at [92, 146] on div "( 1 ) Apt. E2192, 4883 Riley Road Property: Madison Farms ⚠️ Risk Level: High T…" at bounding box center [202, 84] width 255 height 168
click at [146, 154] on textarea "Thanks for the info! I've submitted a maintenance request for the running toile…" at bounding box center [207, 155] width 149 height 19
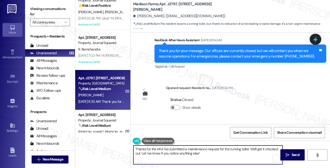
scroll to position [500, 0]
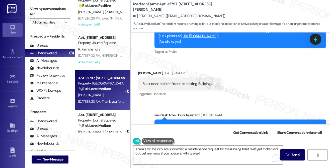
click at [185, 90] on div "Back door on first floor not locking. Building J Tags and notes" at bounding box center [179, 84] width 83 height 13
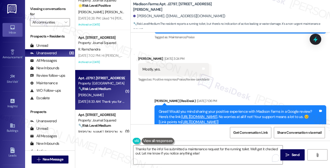
scroll to position [350, 0]
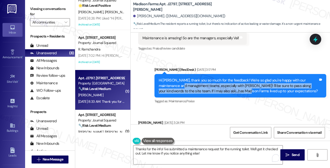
drag, startPoint x: 168, startPoint y: 91, endPoint x: 223, endPoint y: 98, distance: 55.0
click at [223, 94] on div "Hi Denise, thank you so much for the feedback! We're so glad you're happy with …" at bounding box center [239, 86] width 160 height 16
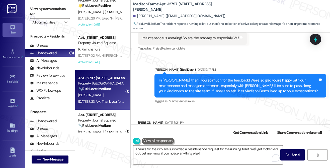
click at [223, 94] on div "Hi Denise, thank you so much for the feedback! We're so glad you're happy with …" at bounding box center [239, 86] width 160 height 16
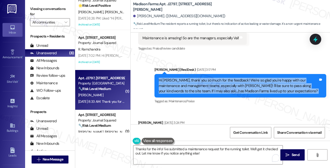
click at [223, 94] on div "Hi Denise, thank you so much for the feedback! We're so glad you're happy with …" at bounding box center [239, 86] width 160 height 16
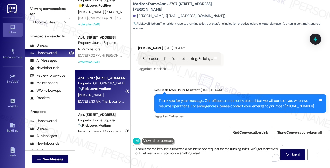
scroll to position [650, 0]
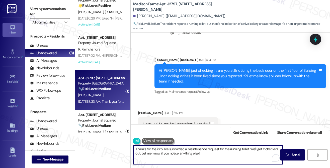
click at [216, 154] on textarea "Thanks for the info! I've submitted a maintenance request for the running toile…" at bounding box center [207, 155] width 149 height 19
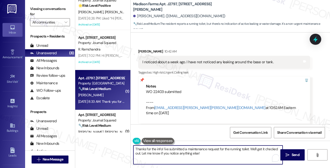
scroll to position [1152, 0]
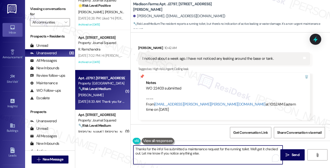
drag, startPoint x: 256, startPoint y: 149, endPoint x: 250, endPoint y: 150, distance: 5.8
click at [250, 150] on textarea "Thanks for the info! I've submitted a maintenance request for the running toile…" at bounding box center [207, 155] width 149 height 19
click at [143, 154] on textarea "Thanks for the info! I've submitted a maintenance request for the running toile…" at bounding box center [207, 155] width 149 height 19
click at [247, 151] on textarea "Thanks for the info! I've submitted a maintenance request for the running toile…" at bounding box center [207, 155] width 149 height 19
click at [230, 152] on textarea "Thanks for the info! I've submitted a maintenance request for the running toile…" at bounding box center [207, 155] width 149 height 19
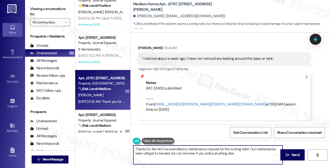
click at [230, 152] on textarea "Thanks for the info! I've submitted a maintenance request for the running toile…" at bounding box center [207, 155] width 149 height 19
click at [227, 152] on textarea "Thanks for the info! I've submitted a maintenance request for the running toile…" at bounding box center [207, 155] width 149 height 19
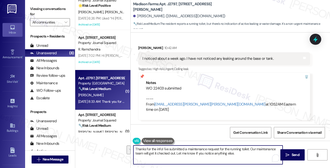
click at [264, 149] on textarea "Thanks for the info! I've submitted a maintenance request for the running toile…" at bounding box center [207, 155] width 149 height 19
click at [191, 158] on textarea "Thanks for the info! I've submitted a maintenance request for the running toile…" at bounding box center [207, 155] width 149 height 19
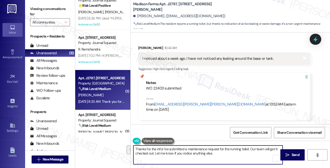
click at [221, 157] on textarea "Thanks for the info! I've submitted a maintenance request for the running toile…" at bounding box center [207, 155] width 149 height 19
click at [247, 154] on textarea "Thanks for the info! I've submitted a maintenance request for the running toile…" at bounding box center [207, 155] width 149 height 19
drag, startPoint x: 249, startPoint y: 149, endPoint x: 153, endPoint y: 155, distance: 95.7
click at [153, 155] on textarea "Thanks for the info! I've submitted a maintenance request for the running toile…" at bounding box center [207, 155] width 149 height 19
click at [261, 118] on div "Notes WO 22403 submitted ---- From automated-surveys-kre-katrina.lopez@kre.com …" at bounding box center [224, 97] width 172 height 48
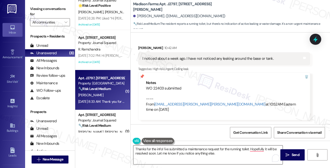
click at [181, 148] on textarea "Thanks for the info! I've submitted a maintenance request for the running toile…" at bounding box center [207, 155] width 149 height 19
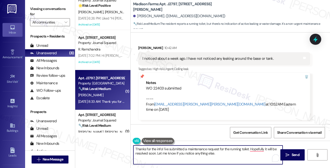
drag, startPoint x: 181, startPoint y: 148, endPoint x: 196, endPoint y: 148, distance: 15.0
click at [181, 148] on textarea "Thanks for the info! I've submitted a maintenance request for the running toile…" at bounding box center [207, 155] width 149 height 19
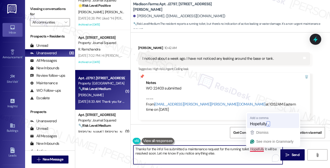
type textarea "Thanks for the info! I've submitted a maintenance request for the running toile…"
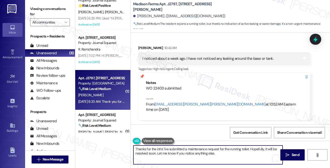
click at [152, 152] on textarea "Thanks for the info! I've submitted a maintenance request for the running toile…" at bounding box center [207, 155] width 149 height 19
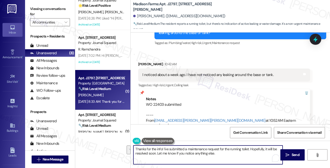
scroll to position [1102, 0]
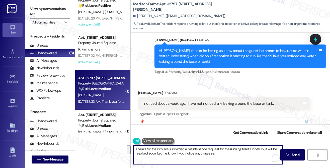
click at [173, 152] on textarea "Thanks for the info! I've submitted a maintenance request for the running toile…" at bounding box center [207, 155] width 149 height 19
click at [157, 148] on textarea "Thanks for the info! I've submitted a maintenance request for the running toile…" at bounding box center [207, 155] width 149 height 19
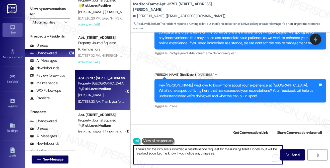
scroll to position [300, 0]
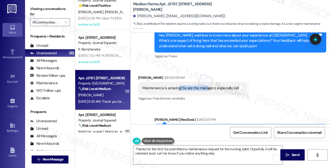
drag, startPoint x: 178, startPoint y: 93, endPoint x: 207, endPoint y: 96, distance: 29.4
click at [207, 95] on div "Maintenance is amazing! So are the managers, especially Val! Tags and notes" at bounding box center [192, 88] width 108 height 13
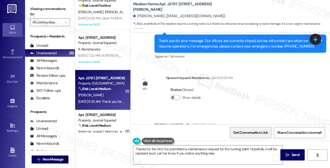
scroll to position [625, 0]
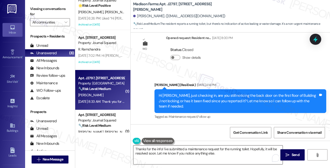
click at [248, 150] on textarea "Thanks for the info! I've submitted a maintenance request for the running toile…" at bounding box center [207, 155] width 149 height 19
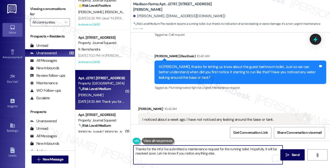
scroll to position [1152, 0]
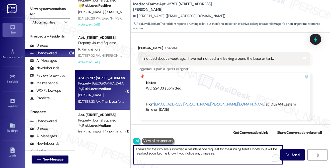
drag, startPoint x: 161, startPoint y: 149, endPoint x: 158, endPoint y: 150, distance: 3.2
click at [158, 150] on textarea "Thanks for the info! I've submitted a maintenance request for the running toile…" at bounding box center [207, 155] width 149 height 19
click at [162, 149] on textarea "Thanks for the info! I've submitted a maintenance request for the running toile…" at bounding box center [207, 155] width 149 height 19
click at [157, 150] on textarea "Thanks for the info! I've submitted a maintenance request for the running toile…" at bounding box center [207, 155] width 149 height 19
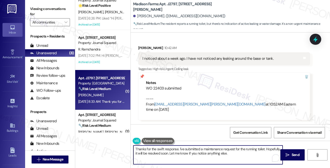
click at [183, 151] on textarea "Thanks for the swift response. I've submitted a maintenance request for the run…" at bounding box center [207, 155] width 149 height 19
click at [183, 150] on textarea "Thanks for the swift response. I've submitted a maintenance request for the run…" at bounding box center [207, 155] width 149 height 19
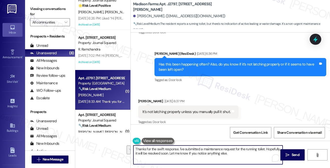
scroll to position [726, 0]
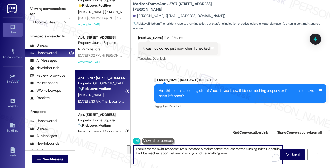
type textarea "Thanks for the swift response. I've submitted a maintenance request for the run…"
click at [213, 99] on div "Has this been happening often? Also, do you know if it’s not latching properly …" at bounding box center [239, 93] width 160 height 11
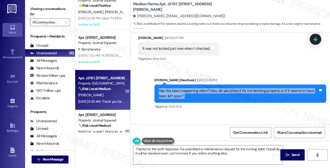
click at [213, 99] on div "Has this been happening often? Also, do you know if it’s not latching properly …" at bounding box center [239, 93] width 160 height 11
click at [285, 153] on span " Send" at bounding box center [292, 155] width 16 height 5
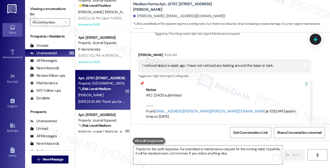
scroll to position [1192, 0]
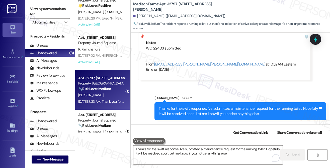
click at [189, 108] on div "Thanks for the swift response. I've submitted a maintenance request for the run…" at bounding box center [239, 111] width 160 height 11
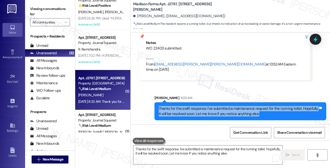
click at [189, 108] on div "Thanks for the swift response. I've submitted a maintenance request for the run…" at bounding box center [239, 111] width 160 height 11
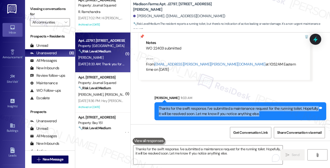
scroll to position [125, 0]
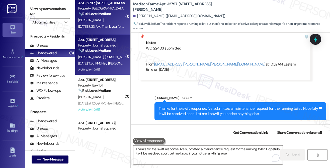
click at [105, 54] on div "Apt. 2509, 605 Pavonia Avenue Property: Journal Squared 🔧 Risk Level: Medium Th…" at bounding box center [101, 45] width 47 height 17
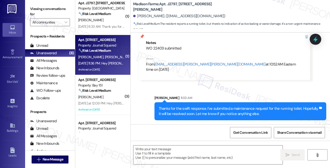
type textarea "Fetching suggested responses. Please feel free to read through the conversation…"
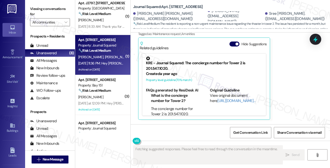
scroll to position [9753, 0]
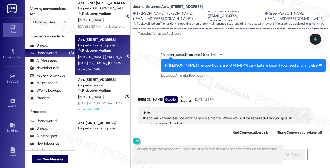
click at [165, 111] on div "Hello, The tower 2 theatre is not working since a month. When would it be repai…" at bounding box center [222, 119] width 160 height 16
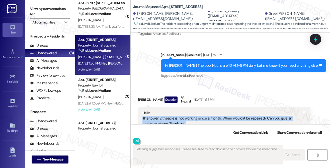
click at [165, 111] on div "Hello, The tower 2 theatre is not working since a month. When would it be repai…" at bounding box center [222, 119] width 160 height 16
click at [214, 111] on div "Hello, The tower 2 theatre is not working since a month. When would it be repai…" at bounding box center [222, 119] width 160 height 16
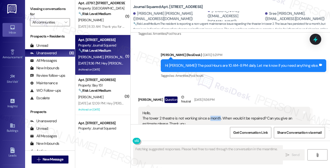
click at [214, 111] on div "Hello, The tower 2 theatre is not working since a month. When would it be repai…" at bounding box center [222, 119] width 160 height 16
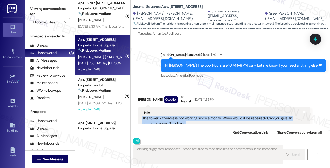
click at [214, 111] on div "Hello, The tower 2 theatre is not working since a month. When would it be repai…" at bounding box center [222, 119] width 160 height 16
click at [246, 111] on div "Hello, The tower 2 theatre is not working since a month. When would it be repai…" at bounding box center [222, 119] width 160 height 16
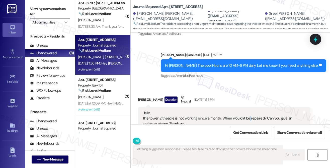
click at [246, 111] on div "Hello, The tower 2 theatre is not working since a month. When would it be repai…" at bounding box center [222, 119] width 160 height 16
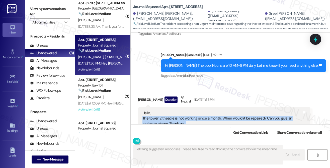
click at [246, 111] on div "Hello, The tower 2 theatre is not working since a month. When would it be repai…" at bounding box center [222, 119] width 160 height 16
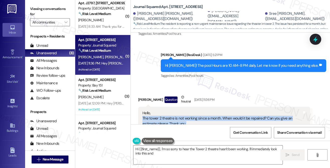
click at [182, 111] on div "Hello, The tower 2 theatre is not working since a month. When would it be repai…" at bounding box center [222, 119] width 160 height 16
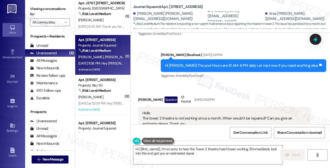
click at [182, 111] on div "Hello, The tower 2 theatre is not working since a month. When would it be repai…" at bounding box center [222, 119] width 160 height 16
click at [139, 95] on div "Isha Patel Question Neutral Aug 15, 2025 at 11:36 PM" at bounding box center [224, 101] width 172 height 12
drag, startPoint x: 148, startPoint y: 73, endPoint x: 172, endPoint y: 70, distance: 24.2
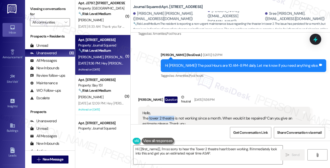
click at [172, 111] on div "Hello, The tower 2 theatre is not working since a month. When would it be repai…" at bounding box center [222, 119] width 160 height 16
click at [175, 111] on div "Hello, The tower 2 theatre is not working since a month. When would it be repai…" at bounding box center [222, 119] width 160 height 16
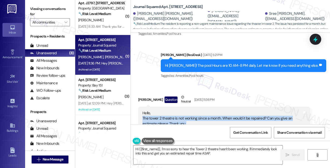
click at [175, 111] on div "Hello, The tower 2 theatre is not working since a month. When would it be repai…" at bounding box center [222, 119] width 160 height 16
click at [240, 111] on div "Hello, The tower 2 theatre is not working since a month. When would it be repai…" at bounding box center [222, 119] width 160 height 16
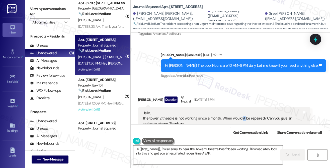
click at [240, 111] on div "Hello, The tower 2 theatre is not working since a month. When would it be repai…" at bounding box center [222, 119] width 160 height 16
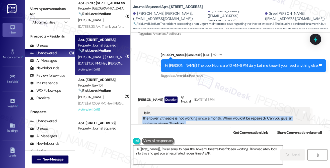
click at [240, 111] on div "Hello, The tower 2 theatre is not working since a month. When would it be repai…" at bounding box center [222, 119] width 160 height 16
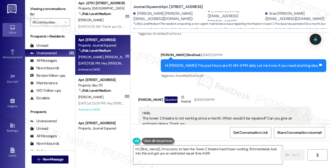
click at [143, 95] on div "Isha Patel Question Neutral Aug 15, 2025 at 11:36 PM" at bounding box center [224, 101] width 172 height 12
copy div "Isha"
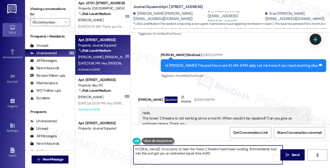
drag, startPoint x: 139, startPoint y: 149, endPoint x: 160, endPoint y: 144, distance: 21.3
click at [160, 146] on div "Hi {{first_name}}, I'm so sorry to hear the Tower 2 theatre hasn't been working…" at bounding box center [205, 155] width 149 height 19
paste textarea "Isha"
click at [151, 150] on textarea "Hi Isha, I'm so sorry to hear the Tower 2 theatre hasn't been working. I'll imm…" at bounding box center [207, 155] width 149 height 19
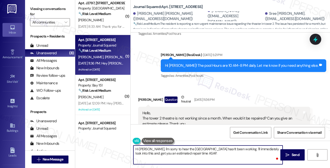
click at [206, 151] on textarea "Hi Isha, I'm sorry to hear the Tower 2 theatre hasn't been working. I'll immedi…" at bounding box center [207, 155] width 149 height 19
click at [193, 111] on div "Hello, The tower 2 theatre is not working since a month. When would it be repai…" at bounding box center [222, 119] width 160 height 16
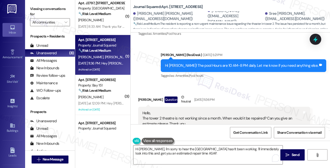
click at [193, 111] on div "Hello, The tower 2 theatre is not working since a month. When would it be repai…" at bounding box center [222, 119] width 160 height 16
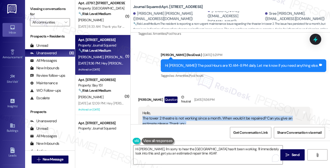
click at [193, 111] on div "Hello, The tower 2 theatre is not working since a month. When would it be repai…" at bounding box center [222, 119] width 160 height 16
click at [166, 111] on div "Hello, The tower 2 theatre is not working since a month. When would it be repai…" at bounding box center [222, 119] width 160 height 16
drag, startPoint x: 157, startPoint y: 76, endPoint x: 141, endPoint y: 72, distance: 15.7
click at [141, 107] on div "Hello, The tower 2 theatre is not working since a month. When would it be repai…" at bounding box center [224, 119] width 172 height 24
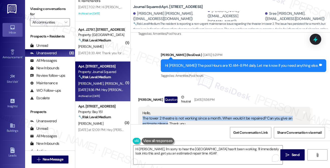
scroll to position [75, 0]
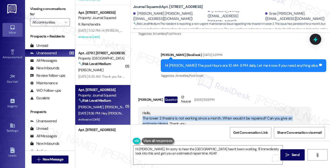
click at [46, 7] on label "Viewing conversations for" at bounding box center [50, 11] width 40 height 13
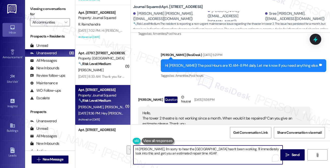
drag, startPoint x: 211, startPoint y: 154, endPoint x: 229, endPoint y: 149, distance: 18.5
click at [229, 149] on textarea "Hi Isha, I'm sorry to hear the Tower 2 theatre hasn't been working. I'll immedi…" at bounding box center [207, 155] width 149 height 19
paste textarea "’ll check in with the site team and follow up with you once I have more informa…"
click at [228, 155] on textarea "Hi Isha, I'm sorry to hear the Tower 2 theatre hasn't been working. I’ll check …" at bounding box center [207, 155] width 149 height 19
click at [227, 149] on textarea "Hi Isha, I'm sorry to hear the Tower 2 theatre hasn't been working. I’ll check …" at bounding box center [207, 155] width 149 height 19
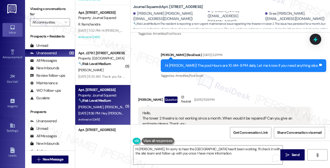
click at [36, 7] on label "Viewing conversations for" at bounding box center [50, 11] width 40 height 13
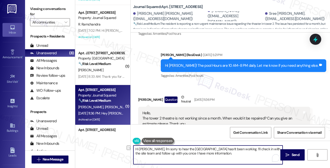
drag, startPoint x: 227, startPoint y: 149, endPoint x: 199, endPoint y: 149, distance: 27.8
click at [199, 149] on textarea "Hi Isha, I'm sorry to hear the Tower 2 theatre hasn't been working. I’ll check …" at bounding box center [207, 155] width 149 height 19
paste textarea "been out of service for about a month"
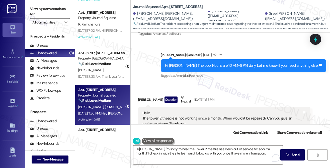
drag, startPoint x: 42, startPoint y: 16, endPoint x: 58, endPoint y: 26, distance: 19.3
click at [42, 16] on label "Viewing conversations for" at bounding box center [50, 11] width 40 height 13
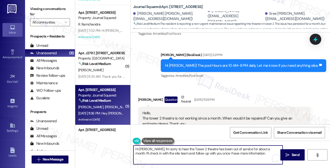
click at [261, 150] on textarea "Hi Isha, I'm sorry to hear the Tower 2 theatre has been out of service for abou…" at bounding box center [207, 155] width 149 height 19
paste textarea "you’d like an estimate for when it will be repaired."
click at [253, 153] on textarea "Hi Isha, I'm sorry to hear the Tower 2 theatre has been out of service for abou…" at bounding box center [207, 155] width 149 height 19
click at [213, 159] on textarea "Hi Isha, I'm sorry to hear the Tower 2 theatre has been out of service for abou…" at bounding box center [207, 155] width 149 height 19
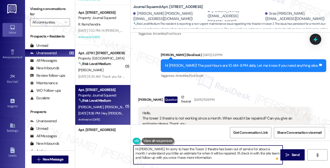
click at [206, 151] on textarea "Hi Isha, I'm sorry to hear the Tower 2 theatre has been out of service for abou…" at bounding box center [207, 155] width 149 height 19
click at [189, 156] on textarea "Hi Isha, I'm sorry to hear the Tower 2 theatre has been out of service for abou…" at bounding box center [207, 155] width 149 height 19
click at [188, 157] on textarea "Hi Isha, I'm sorry to hear the Tower 2 theatre has been out of service for abou…" at bounding box center [207, 155] width 149 height 19
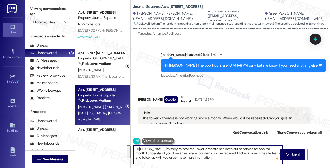
click at [188, 157] on textarea "Hi Isha, I'm sorry to hear the Tower 2 theatre has been out of service for abou…" at bounding box center [207, 155] width 149 height 19
click at [204, 156] on textarea "Hi Isha, I'm sorry to hear the Tower 2 theatre has been out of service for abou…" at bounding box center [207, 155] width 149 height 19
click at [171, 158] on textarea "Hi Isha, I'm sorry to hear the Tower 2 theatre has been out of service for abou…" at bounding box center [207, 155] width 149 height 19
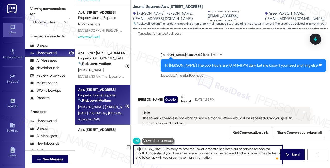
drag, startPoint x: 190, startPoint y: 158, endPoint x: 161, endPoint y: 159, distance: 29.6
click at [161, 159] on textarea "Hi Isha, I'm sorry to hear the Tower 2 theatre has been out of service for abou…" at bounding box center [207, 155] width 149 height 19
click at [163, 158] on textarea "Hi Isha, I'm sorry to hear the Tower 2 theatre has been out of service for abou…" at bounding box center [207, 155] width 149 height 19
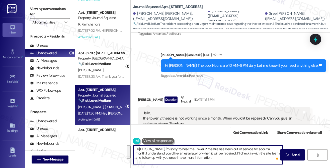
click at [207, 158] on textarea "Hi Isha, I'm sorry to hear the Tower 2 theatre has been out of service for abou…" at bounding box center [207, 155] width 149 height 19
drag, startPoint x: 206, startPoint y: 157, endPoint x: 152, endPoint y: 158, distance: 54.6
click at [152, 158] on textarea "Hi Isha, I'm sorry to hear the Tower 2 theatre has been out of service for abou…" at bounding box center [207, 155] width 149 height 19
click at [190, 157] on textarea "Hi Isha, I'm sorry to hear the Tower 2 theatre has been out of service for abou…" at bounding box center [207, 155] width 149 height 19
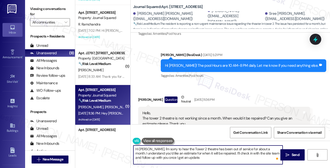
click at [190, 157] on textarea "Hi Isha, I'm sorry to hear the Tower 2 theatre has been out of service for abou…" at bounding box center [207, 155] width 149 height 19
click at [220, 155] on textarea "Hi Isha, I'm sorry to hear the Tower 2 theatre has been out of service for abou…" at bounding box center [207, 155] width 149 height 19
click at [248, 159] on textarea "Hi Isha, I'm sorry to hear the Tower 2 theatre has been out of service for abou…" at bounding box center [207, 155] width 149 height 19
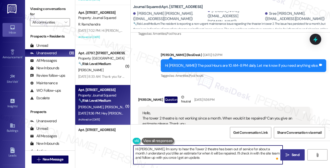
type textarea "Hi Isha, I'm sorry to hear the Tower 2 theatre has been out of service for abou…"
click at [300, 159] on button " Send" at bounding box center [292, 155] width 24 height 11
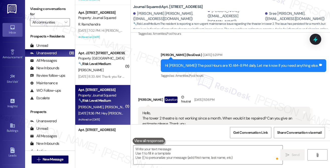
scroll to position [9805, 0]
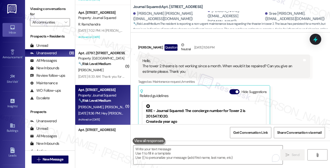
click at [37, 9] on label "Viewing conversations for" at bounding box center [50, 11] width 40 height 13
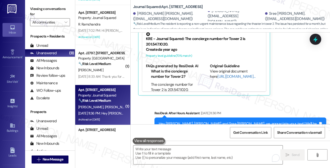
scroll to position [9899, 0]
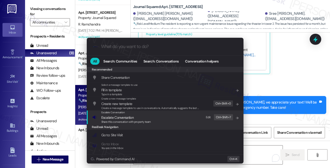
click at [157, 123] on div "Escalate Conversation Escalate Conversation Share this conversation with proper…" at bounding box center [165, 118] width 147 height 14
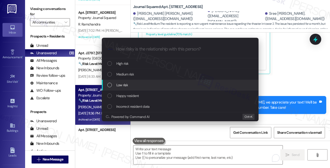
click at [131, 86] on div "Low risk" at bounding box center [180, 85] width 147 height 6
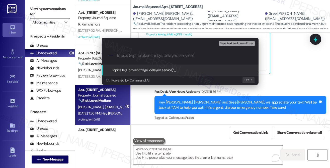
paste input "Tower 2 Theatre Repair Timeline Inquiry"
type input "Tower 2 Theatre Repair Timeline Inquiry"
drag, startPoint x: 131, startPoint y: 53, endPoint x: 207, endPoint y: 55, distance: 77.0
click at [207, 55] on input "Tower 2 Theatre Repair Timeline Inquiry" at bounding box center [182, 55] width 132 height 5
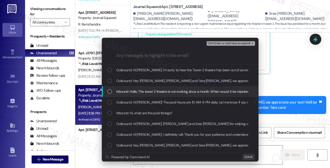
click at [161, 91] on span "Inbound: Hello, The tower 2 theatre is not working since a month. When would it…" at bounding box center [215, 92] width 199 height 6
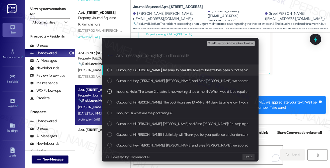
click at [212, 43] on span "Ctrl+Enter or click here to submit" at bounding box center [228, 44] width 43 height 4
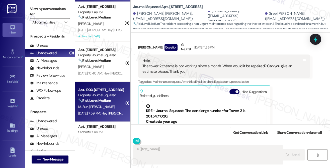
scroll to position [150, 0]
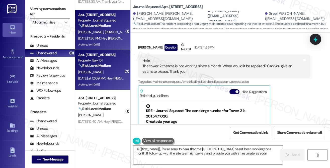
type textarea "Hi {{first_name}}, I'm so sorry to hear that the Tower 2 theatre hasn't been wo…"
click at [112, 59] on div "Property: Bay 151" at bounding box center [101, 60] width 46 height 5
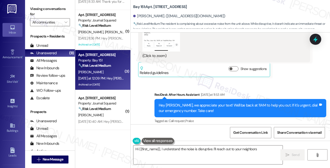
scroll to position [2595, 0]
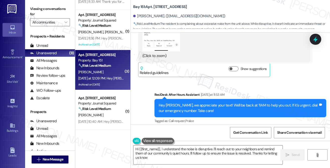
type textarea "Hi {{first_name}}, I understand the noise is disruptive. I'll reach out to your…"
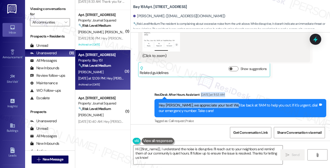
drag, startPoint x: 200, startPoint y: 94, endPoint x: 231, endPoint y: 96, distance: 30.4
click at [231, 95] on div "ResiDesk After Hours Assistant Yesterday at 11:53 AM Hey Jessylynn, we apprecia…" at bounding box center [240, 108] width 172 height 33
click at [231, 99] on div "Hey Jessylynn, we appreciate your text! We'll be back at 11AM to help you out. …" at bounding box center [240, 108] width 172 height 18
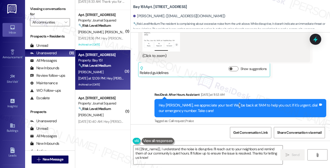
click at [231, 99] on div "Hey Jessylynn, we appreciate your text! We'll be back at 11AM to help you out. …" at bounding box center [240, 108] width 172 height 18
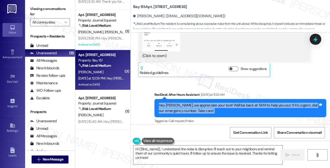
click at [231, 99] on div "Hey Jessylynn, we appreciate your text! We'll be back at 11AM to help you out. …" at bounding box center [240, 108] width 172 height 18
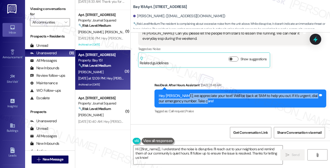
drag, startPoint x: 183, startPoint y: 88, endPoint x: 221, endPoint y: 96, distance: 39.4
click at [221, 95] on div "Hey Jessylynn, we appreciate your text! We'll be back at 11AM to help you out. …" at bounding box center [239, 98] width 160 height 11
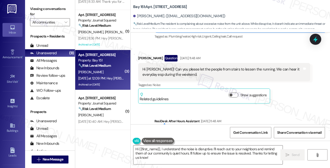
scroll to position [2294, 0]
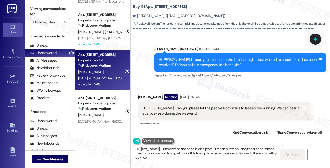
click at [161, 106] on div "Hi Jane! Can you please let the people from stairs to lessen the running. We ca…" at bounding box center [222, 111] width 160 height 11
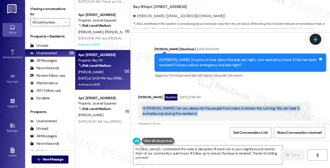
click at [161, 106] on div "Hi Jane! Can you please let the people from stairs to lessen the running. We ca…" at bounding box center [222, 111] width 160 height 11
click at [206, 106] on div "Hi Jane! Can you please let the people from stairs to lessen the running. We ca…" at bounding box center [222, 111] width 160 height 11
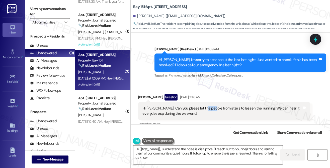
click at [206, 106] on div "Hi Jane! Can you please let the people from stairs to lessen the running. We ca…" at bounding box center [222, 111] width 160 height 11
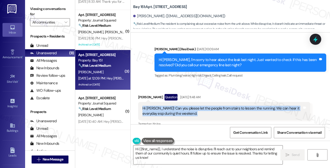
click at [206, 106] on div "Hi Jane! Can you please let the people from stairs to lessen the running. We ca…" at bounding box center [222, 111] width 160 height 11
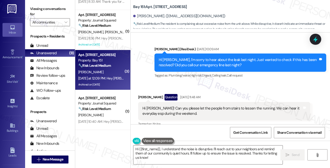
click at [211, 57] on div "Hi Jessylynn, I'm sorry to hear about the leak last night. Just wanted to check…" at bounding box center [239, 62] width 160 height 11
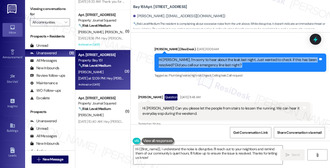
click at [211, 57] on div "Hi Jessylynn, I'm sorry to hear about the leak last night. Just wanted to check…" at bounding box center [239, 62] width 160 height 11
click at [203, 61] on div "Hi Jessylynn, I'm sorry to hear about the leak last night. Just wanted to check…" at bounding box center [239, 62] width 160 height 11
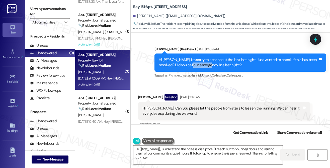
click at [203, 61] on div "Hi Jessylynn, I'm sorry to hear about the leak last night. Just wanted to check…" at bounding box center [239, 62] width 160 height 11
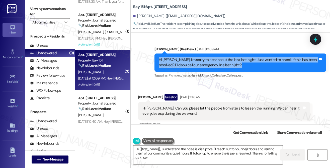
click at [203, 61] on div "Hi Jessylynn, I'm sorry to hear about the leak last night. Just wanted to check…" at bounding box center [239, 62] width 160 height 11
click at [235, 59] on div "Hi Jessylynn, I'm sorry to hear about the leak last night. Just wanted to check…" at bounding box center [239, 62] width 160 height 11
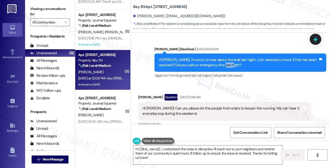
click at [235, 59] on div "Hi Jessylynn, I'm sorry to hear about the leak last night. Just wanted to check…" at bounding box center [239, 62] width 160 height 11
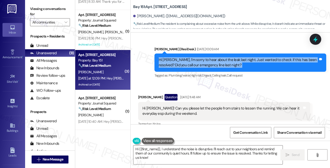
click at [235, 59] on div "Hi Jessylynn, I'm sorry to hear about the leak last night. Just wanted to check…" at bounding box center [239, 62] width 160 height 11
click at [239, 58] on div "Hi Jessylynn, I'm sorry to hear about the leak last night. Just wanted to check…" at bounding box center [239, 62] width 160 height 11
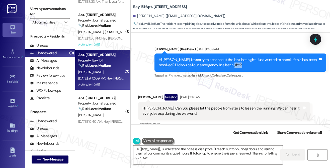
click at [239, 58] on div "Hi Jessylynn, I'm sorry to hear about the leak last night. Just wanted to check…" at bounding box center [239, 62] width 160 height 11
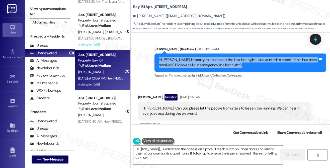
click at [239, 58] on div "Hi Jessylynn, I'm sorry to hear about the leak last night. Just wanted to check…" at bounding box center [239, 62] width 160 height 11
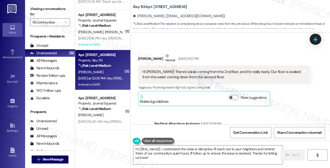
scroll to position [2169, 0]
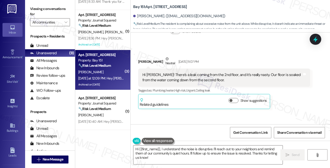
click at [207, 69] on div "Hi Jane! There’s a leak coming from the 2nd floor, and it’s really nasty. Our f…" at bounding box center [224, 78] width 172 height 18
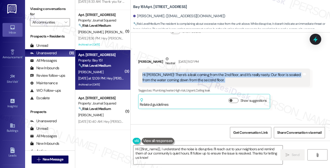
click at [207, 69] on div "Hi Jane! There’s a leak coming from the 2nd floor, and it’s really nasty. Our f…" at bounding box center [224, 78] width 172 height 18
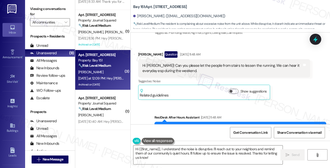
scroll to position [2344, 0]
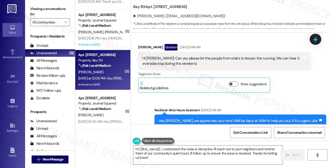
click at [166, 56] on div "Hi Jane! Can you please let the people from stairs to lessen the running. We ca…" at bounding box center [222, 61] width 160 height 11
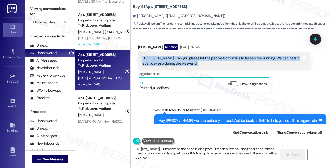
click at [166, 56] on div "Hi Jane! Can you please let the people from stairs to lessen the running. We ca…" at bounding box center [222, 61] width 160 height 11
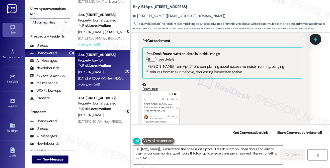
scroll to position [2520, 0]
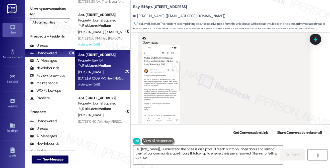
click at [163, 79] on button "Zoom image" at bounding box center [161, 85] width 38 height 81
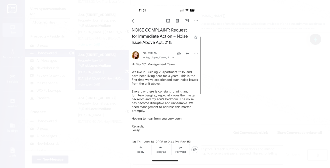
click at [246, 64] on button "Unzoom image" at bounding box center [165, 84] width 330 height 168
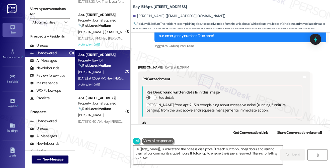
scroll to position [2795, 0]
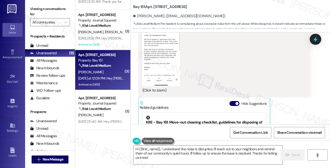
click at [150, 59] on button "Zoom image" at bounding box center [161, 45] width 38 height 81
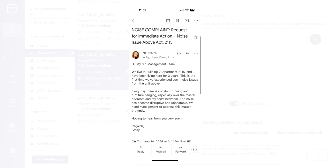
click at [248, 87] on button "Unzoom image" at bounding box center [165, 84] width 330 height 168
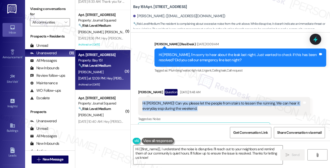
scroll to position [2319, 0]
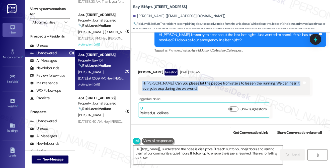
click at [165, 83] on div "Hi Jane! Can you please let the people from stairs to lessen the running. We ca…" at bounding box center [222, 86] width 160 height 11
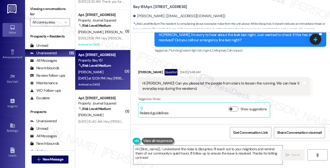
click at [165, 83] on div "Hi Jane! Can you please let the people from stairs to lessen the running. We ca…" at bounding box center [222, 86] width 160 height 11
click at [152, 81] on div "Hi Jane! Can you please let the people from stairs to lessen the running. We ca…" at bounding box center [222, 86] width 160 height 11
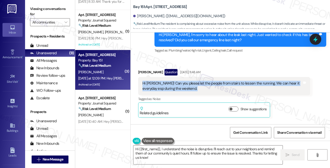
click at [152, 81] on div "Hi Jane! Can you please let the people from stairs to lessen the running. We ca…" at bounding box center [222, 86] width 160 height 11
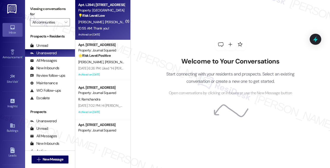
click at [105, 23] on span "R. Mitchell" at bounding box center [118, 22] width 27 height 5
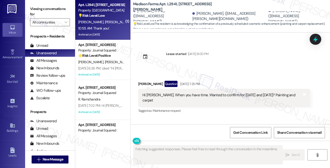
scroll to position [2032, 0]
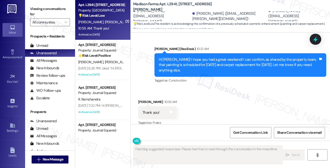
click at [181, 61] on div "Hi [PERSON_NAME]! I hope you had a great weekend! I can confirm, as shared by t…" at bounding box center [239, 65] width 160 height 16
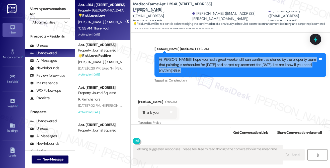
click at [181, 61] on div "Hi [PERSON_NAME]! I hope you had a great weekend! I can confirm, as shared by t…" at bounding box center [239, 65] width 160 height 16
click at [236, 57] on div "Hi [PERSON_NAME]! I hope you had a great weekend! I can confirm, as shared by t…" at bounding box center [239, 65] width 160 height 16
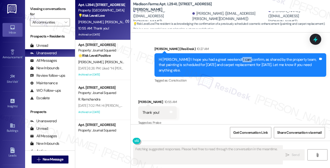
click at [236, 57] on div "Hi [PERSON_NAME]! I hope you had a great weekend! I can confirm, as shared by t…" at bounding box center [239, 65] width 160 height 16
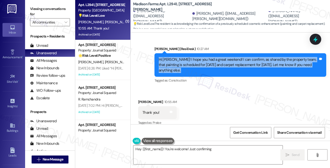
click at [235, 57] on div "Hi [PERSON_NAME]! I hope you had a great weekend! I can confirm, as shared by t…" at bounding box center [239, 65] width 160 height 16
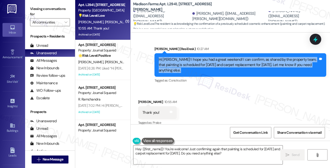
click at [184, 57] on div "Hi [PERSON_NAME]! I hope you had a great weekend! I can confirm, as shared by t…" at bounding box center [239, 65] width 160 height 16
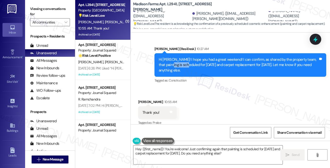
click at [184, 57] on div "Hi [PERSON_NAME]! I hope you had a great weekend! I can confirm, as shared by t…" at bounding box center [239, 65] width 160 height 16
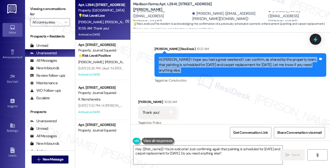
click at [184, 57] on div "Hi [PERSON_NAME]! I hope you had a great weekend! I can confirm, as shared by t…" at bounding box center [239, 65] width 160 height 16
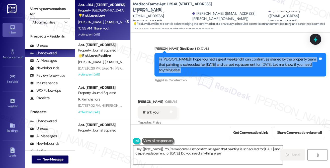
click at [196, 61] on div "Hi [PERSON_NAME]! I hope you had a great weekend! I can confirm, as shared by t…" at bounding box center [239, 65] width 160 height 16
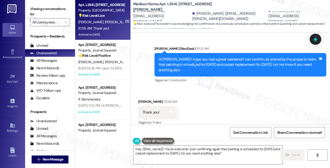
click at [196, 61] on div "Hi [PERSON_NAME]! I hope you had a great weekend! I can confirm, as shared by t…" at bounding box center [239, 65] width 160 height 16
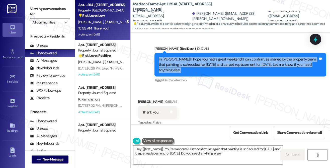
click at [196, 61] on div "Hi [PERSON_NAME]! I hope you had a great weekend! I can confirm, as shared by t…" at bounding box center [239, 65] width 160 height 16
click at [180, 152] on textarea "Hey {{first_name}}! You're welcome! Just confirming again that painting is sche…" at bounding box center [207, 155] width 149 height 19
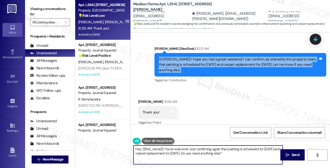
click at [180, 152] on textarea "Hey {{first_name}}! You're welcome! Just confirming again that painting is sche…" at bounding box center [207, 155] width 149 height 19
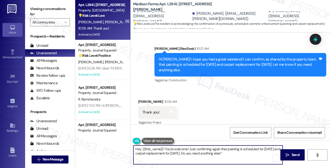
click at [179, 150] on textarea "Hey {{first_name}}! You're welcome! Just confirming again that painting is sche…" at bounding box center [207, 155] width 149 height 19
drag, startPoint x: 165, startPoint y: 149, endPoint x: 129, endPoint y: 149, distance: 35.8
click at [129, 149] on div "( 1 ) Apt. L2941, 4883 Riley Road Property: Madison Farms 💡 Risk Level: Low The…" at bounding box center [202, 84] width 255 height 168
drag, startPoint x: 178, startPoint y: 153, endPoint x: 158, endPoint y: 148, distance: 21.5
click at [158, 148] on textarea "You're welcome! Just confirming again that painting is scheduled for August 21s…" at bounding box center [207, 155] width 149 height 19
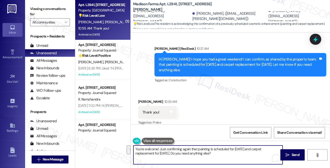
click at [141, 95] on div "Received via SMS Susan Mitchell 10:55 AM Thank you! Tags and notes Tagged as: P…" at bounding box center [157, 112] width 46 height 35
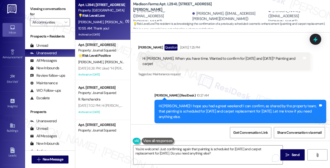
scroll to position [1982, 0]
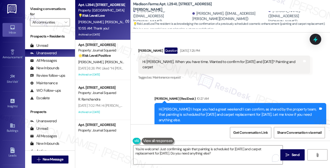
click at [250, 107] on div "Hi [PERSON_NAME]! I hope you had a great weekend! I can confirm, as shared by t…" at bounding box center [239, 115] width 160 height 16
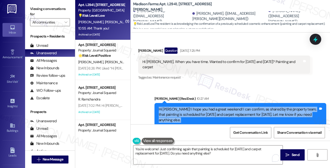
click at [250, 107] on div "Hi [PERSON_NAME]! I hope you had a great weekend! I can confirm, as shared by t…" at bounding box center [239, 115] width 160 height 16
click at [203, 107] on div "Hi [PERSON_NAME]! I hope you had a great weekend! I can confirm, as shared by t…" at bounding box center [239, 115] width 160 height 16
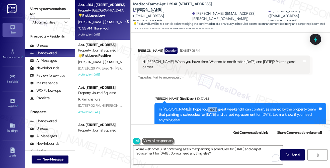
click at [203, 107] on div "Hi [PERSON_NAME]! I hope you had a great weekend! I can confirm, as shared by t…" at bounding box center [239, 115] width 160 height 16
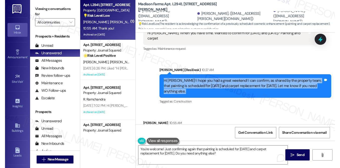
scroll to position [2032, 0]
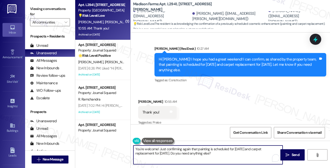
click at [162, 154] on textarea "You're welcome! Just confirming again that painting is scheduled for August 21s…" at bounding box center [207, 155] width 149 height 19
drag, startPoint x: 159, startPoint y: 149, endPoint x: 180, endPoint y: 155, distance: 21.9
click at [180, 155] on textarea "You're welcome! Just confirming again that painting is scheduled for August 21s…" at bounding box center [207, 155] width 149 height 19
drag, startPoint x: 225, startPoint y: 153, endPoint x: 179, endPoint y: 153, distance: 45.9
click at [179, 153] on textarea "You're welcome! Just confirming again that painting is scheduled for August 21s…" at bounding box center [207, 155] width 149 height 19
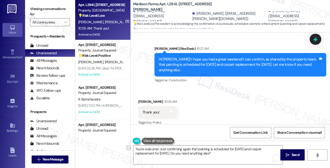
click at [37, 9] on label "Viewing conversations for" at bounding box center [50, 11] width 40 height 13
click at [40, 7] on label "Viewing conversations for" at bounding box center [50, 11] width 40 height 13
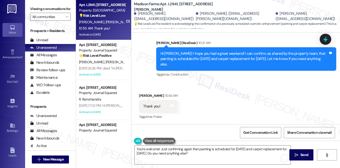
scroll to position [2005, 0]
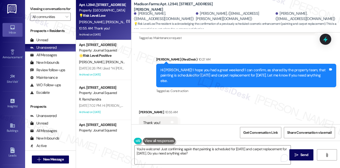
click at [45, 10] on label "Viewing conversations for" at bounding box center [50, 9] width 41 height 8
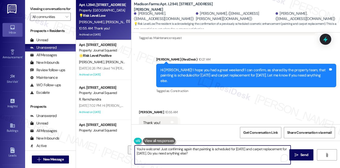
drag, startPoint x: 196, startPoint y: 154, endPoint x: 160, endPoint y: 150, distance: 35.8
click at [160, 150] on textarea "You're welcome! Just confirming again that painting is scheduled for August 21s…" at bounding box center [213, 155] width 156 height 19
paste textarea "Is there anything else you need help with"
click at [243, 152] on textarea "You're welcome! Is there anything else you need help with?" at bounding box center [213, 155] width 156 height 19
click at [139, 110] on div "Susan Mitchell 10:55 AM" at bounding box center [158, 113] width 39 height 7
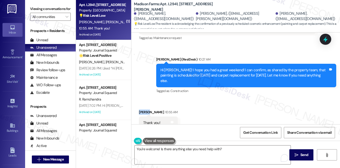
click at [139, 110] on div "Susan Mitchell 10:55 AM" at bounding box center [158, 113] width 39 height 7
copy div "Susan"
click at [145, 148] on textarea "You're welcome! Is there anything else you need help with?" at bounding box center [213, 155] width 156 height 19
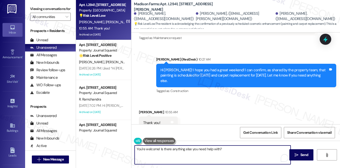
click at [158, 149] on textarea "You're welcome! Is there anything else you need help with?" at bounding box center [213, 155] width 156 height 19
click at [236, 148] on textarea "You're welcome, Susan! Is there anything else you need help with?" at bounding box center [213, 155] width 156 height 19
click at [172, 152] on textarea "You're welcome, Susan! Is there anything else you need help with?" at bounding box center [213, 155] width 156 height 19
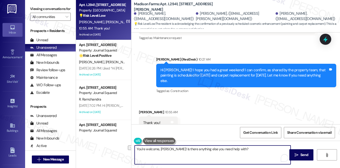
type textarea "You're welcome, Susan! Is there anything else you need help with?"
click at [221, 125] on div "Get Conversation Link Share Conversation via email" at bounding box center [235, 133] width 208 height 17
click at [243, 150] on textarea "You're welcome, Susan! Is there anything else you need help with?" at bounding box center [213, 155] width 156 height 19
click at [297, 155] on icon "" at bounding box center [296, 155] width 4 height 4
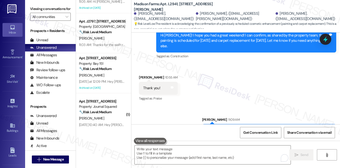
scroll to position [150, 0]
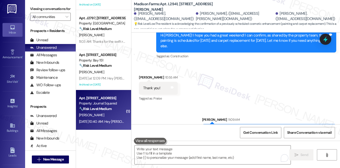
click at [109, 111] on strong "🔧 Risk Level: Medium" at bounding box center [95, 109] width 33 height 5
type textarea "Fetching suggested responses. Please feel free to read through the conversation…"
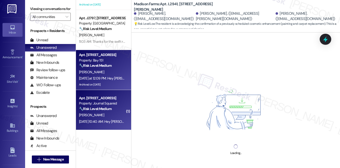
click at [114, 79] on div "Yesterday at 12:09 PM: Hey Jessylynn, we appreciate your text! We'll be back at…" at bounding box center [192, 78] width 227 height 5
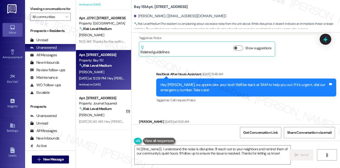
scroll to position [2328, 0]
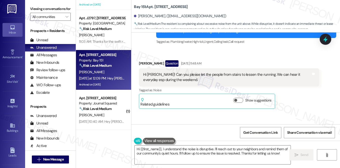
click at [171, 72] on div "Hi Jane! Can you please let the people from stairs to lessen the running. We ca…" at bounding box center [227, 77] width 168 height 11
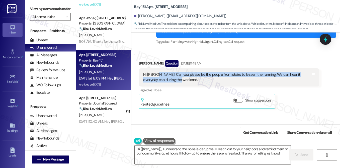
drag, startPoint x: 165, startPoint y: 61, endPoint x: 156, endPoint y: 53, distance: 11.8
click at [156, 72] on div "Hi Jane! Can you please let the people from stairs to lessen the running. We ca…" at bounding box center [227, 77] width 168 height 11
copy div "Can you please let the people from stairs to lessen the running. We can hear it…"
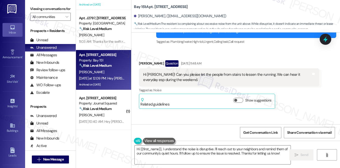
click at [30, 6] on label "Viewing conversations for" at bounding box center [50, 9] width 41 height 8
click at [240, 98] on button "Show suggestions" at bounding box center [238, 100] width 10 height 5
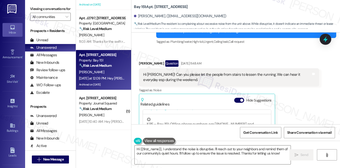
scroll to position [326, 0]
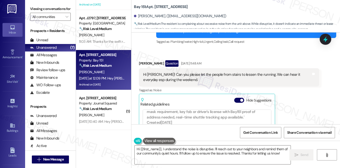
click at [42, 5] on div "Viewing conversations for All communities " at bounding box center [50, 13] width 51 height 26
drag, startPoint x: 40, startPoint y: 10, endPoint x: 48, endPoint y: 14, distance: 9.0
click at [40, 10] on label "Viewing conversations for" at bounding box center [50, 9] width 41 height 8
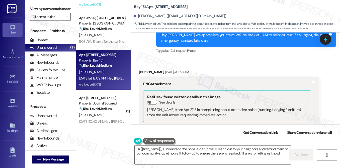
scroll to position [2503, 0]
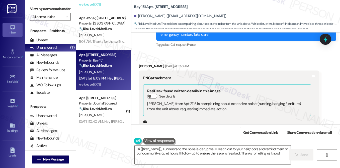
click at [162, 129] on button "Zoom image" at bounding box center [162, 169] width 38 height 81
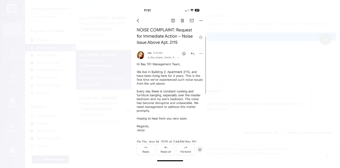
click at [279, 50] on button "Unzoom image" at bounding box center [170, 84] width 340 height 168
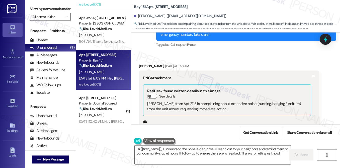
click at [37, 6] on label "Viewing conversations for" at bounding box center [50, 9] width 41 height 8
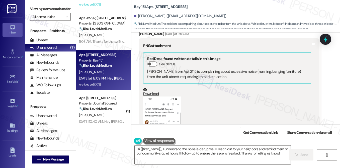
scroll to position [2579, 0]
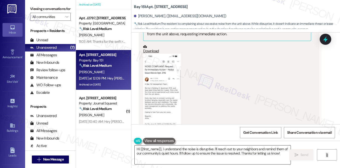
click at [184, 150] on textarea "Hi {{first_name}}, I understand the noise is disruptive. I'll reach out to your…" at bounding box center [213, 155] width 156 height 19
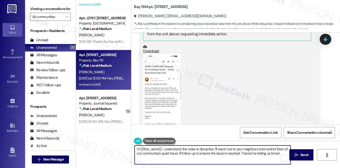
click at [229, 150] on textarea "Hi {{first_name}}, I understand the noise is disruptive. I'll reach out to your…" at bounding box center [213, 155] width 156 height 19
click at [247, 104] on div "(Click to zoom)" at bounding box center [227, 98] width 168 height 88
click at [232, 150] on textarea "Hi {{first_name}}, I understand the noise is disruptive. I'll reach out to your…" at bounding box center [213, 155] width 156 height 19
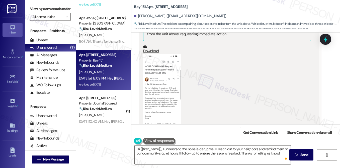
click at [29, 11] on div "Viewing conversations for All communities " at bounding box center [50, 13] width 51 height 26
click at [165, 88] on button "Zoom image" at bounding box center [162, 94] width 38 height 81
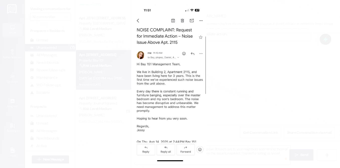
click at [25, 16] on button "Unzoom image" at bounding box center [170, 84] width 340 height 168
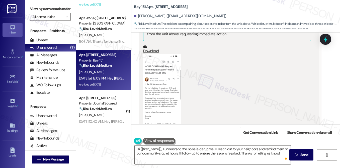
click at [154, 86] on button "Zoom image" at bounding box center [162, 94] width 38 height 81
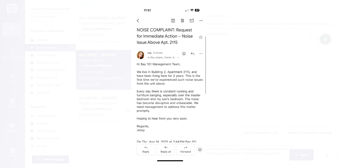
click at [213, 82] on button "Unzoom image" at bounding box center [170, 84] width 340 height 168
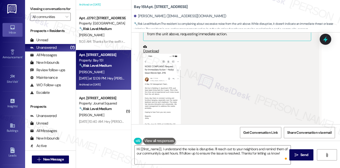
click at [218, 69] on div "(Click to zoom)" at bounding box center [227, 98] width 168 height 88
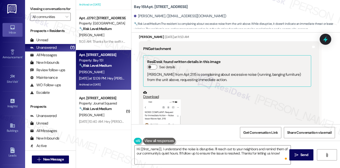
scroll to position [2554, 0]
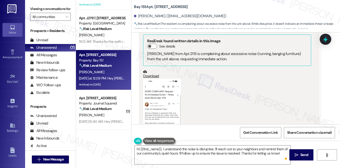
click at [163, 79] on button "Zoom image" at bounding box center [162, 119] width 38 height 81
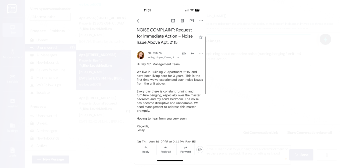
click at [270, 69] on button "Unzoom image" at bounding box center [170, 84] width 340 height 168
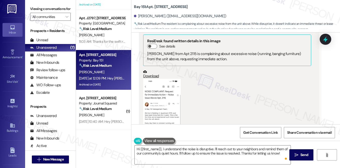
click at [169, 79] on button "Zoom image" at bounding box center [162, 119] width 38 height 81
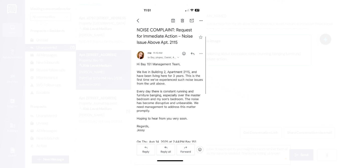
click at [242, 71] on button "Unzoom image" at bounding box center [170, 84] width 340 height 168
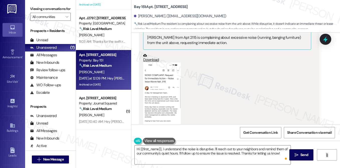
scroll to position [2579, 0]
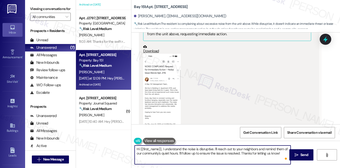
click at [161, 149] on textarea "Hi {{first_name}}, I understand the noise is disruptive. I'll reach out to your…" at bounding box center [213, 155] width 156 height 19
drag, startPoint x: 217, startPoint y: 149, endPoint x: 231, endPoint y: 154, distance: 14.4
click at [231, 154] on textarea "Hi {{first_name}}, thanks for reaching out! I understand the noise is disruptiv…" at bounding box center [213, 155] width 156 height 19
drag, startPoint x: 251, startPoint y: 149, endPoint x: 223, endPoint y: 153, distance: 28.6
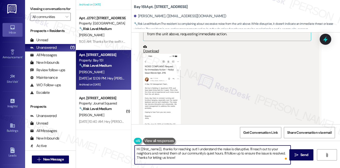
click at [223, 153] on textarea "Hi {{first_name}}, thanks for reaching out! I understand the noise is disruptiv…" at bounding box center [213, 155] width 156 height 19
drag, startPoint x: 273, startPoint y: 153, endPoint x: 211, endPoint y: 153, distance: 61.9
click at [211, 153] on textarea "Hi {{first_name}}, thanks for reaching out! I understand the noise is disruptiv…" at bounding box center [213, 155] width 156 height 19
click at [186, 149] on textarea "Hi {{first_name}}, thanks for reaching out! I understand the noise is disruptiv…" at bounding box center [213, 155] width 156 height 19
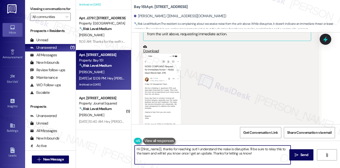
click at [186, 149] on textarea "Hi {{first_name}}, thanks for reaching out! I understand the noise is disruptiv…" at bounding box center [213, 155] width 156 height 19
click at [224, 151] on textarea "Hi {{first_name}}, thanks for reaching out! I understand the noise is disruptiv…" at bounding box center [213, 155] width 156 height 19
drag, startPoint x: 258, startPoint y: 155, endPoint x: 212, endPoint y: 156, distance: 45.6
click at [212, 156] on textarea "Hi {{first_name}}, thanks for reaching out! I understand the noise is disruptiv…" at bounding box center [213, 155] width 156 height 19
click at [215, 150] on textarea "Hi {{first_name}}, thanks for reaching out! I understand the noise is disruptiv…" at bounding box center [213, 155] width 156 height 19
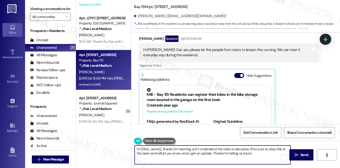
scroll to position [2328, 0]
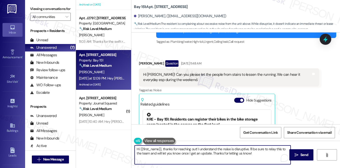
click at [247, 149] on textarea "Hi {{first_name}}, thanks for reaching out! I understand the noise is disruptiv…" at bounding box center [213, 155] width 156 height 19
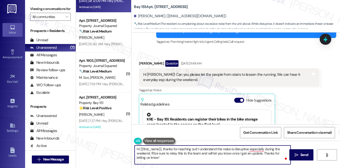
scroll to position [107, 0]
click at [161, 72] on div "Hi Jane! Can you please let the people from stairs to lessen the running. We ca…" at bounding box center [227, 77] width 168 height 11
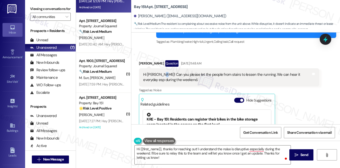
click at [161, 72] on div "Hi Jane! Can you please let the people from stairs to lessen the running. We ca…" at bounding box center [227, 77] width 168 height 11
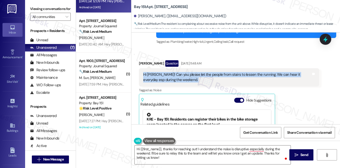
click at [161, 72] on div "Hi Jane! Can you please let the people from stairs to lessen the running. We ca…" at bounding box center [227, 77] width 168 height 11
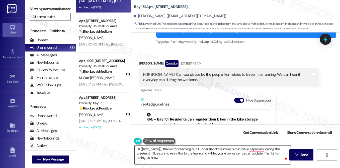
click at [179, 148] on textarea "Hi {{first_name}}, thanks for reaching out! I understand the noise is disruptiv…" at bounding box center [213, 155] width 156 height 19
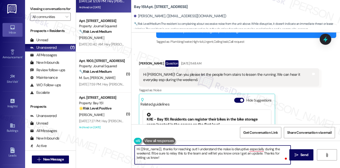
click at [179, 148] on textarea "Hi {{first_name}}, thanks for reaching out! I understand the noise is disruptiv…" at bounding box center [213, 155] width 156 height 19
drag, startPoint x: 206, startPoint y: 153, endPoint x: 226, endPoint y: 158, distance: 20.3
click at [226, 158] on textarea "Hi {{first_name}}, thanks for reaching out! I understand the noise is disruptiv…" at bounding box center [213, 155] width 156 height 19
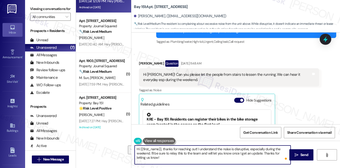
drag, startPoint x: 230, startPoint y: 158, endPoint x: 262, endPoint y: 154, distance: 32.4
click at [262, 154] on textarea "Hi {{first_name}}, thanks for reaching out! I understand the noise is disruptiv…" at bounding box center [213, 155] width 156 height 19
click at [289, 72] on div "Hi Jane! Can you please let the people from stairs to lessen the running. We ca…" at bounding box center [227, 77] width 168 height 11
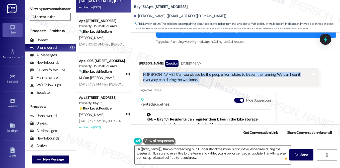
click at [289, 72] on div "Hi Jane! Can you please let the people from stairs to lessen the running. We ca…" at bounding box center [227, 77] width 168 height 11
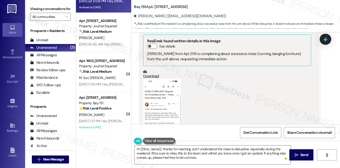
scroll to position [2604, 0]
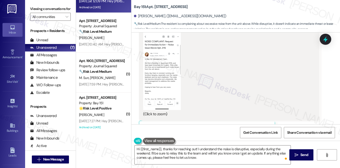
click at [160, 58] on button "Zoom image" at bounding box center [162, 69] width 38 height 81
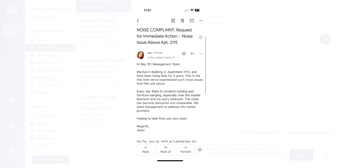
click at [278, 75] on button "Unzoom image" at bounding box center [170, 84] width 340 height 168
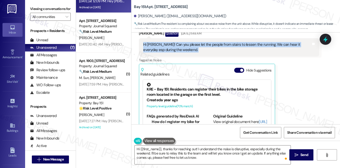
scroll to position [2328, 0]
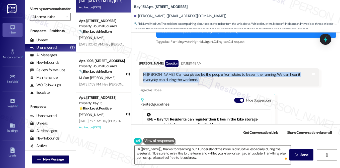
click at [270, 72] on div "Hi Jane! Can you please let the people from stairs to lessen the running. We ca…" at bounding box center [227, 77] width 168 height 11
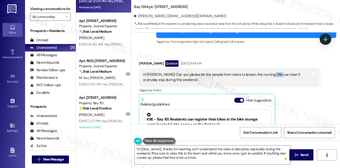
click at [270, 72] on div "Hi Jane! Can you please let the people from stairs to lessen the running. We ca…" at bounding box center [227, 77] width 168 height 11
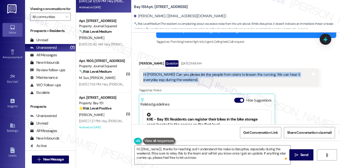
click at [270, 72] on div "Hi Jane! Can you please let the people from stairs to lessen the running. We ca…" at bounding box center [227, 77] width 168 height 11
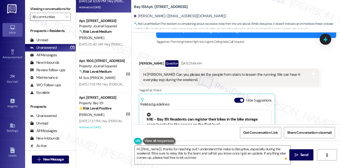
click at [38, 11] on label "Viewing conversations for" at bounding box center [50, 9] width 41 height 8
click at [34, 5] on label "Viewing conversations for" at bounding box center [50, 9] width 41 height 8
drag, startPoint x: 224, startPoint y: 54, endPoint x: 259, endPoint y: 54, distance: 35.8
click at [259, 72] on div "Hi Jane! Can you please let the people from stairs to lessen the running. We ca…" at bounding box center [227, 77] width 168 height 11
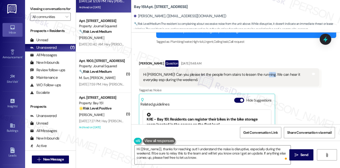
click at [259, 72] on div "Hi Jane! Can you please let the people from stairs to lessen the running. We ca…" at bounding box center [227, 77] width 168 height 11
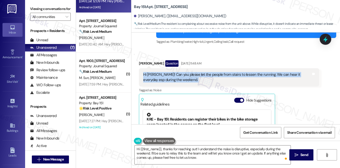
click at [259, 72] on div "Hi Jane! Can you please let the people from stairs to lessen the running. We ca…" at bounding box center [227, 77] width 168 height 11
click at [212, 72] on div "Hi Jane! Can you please let the people from stairs to lessen the running. We ca…" at bounding box center [227, 77] width 168 height 11
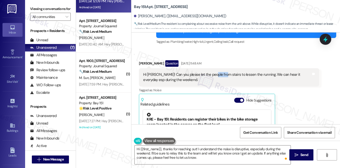
click at [212, 72] on div "Hi Jane! Can you please let the people from stairs to lessen the running. We ca…" at bounding box center [227, 77] width 168 height 11
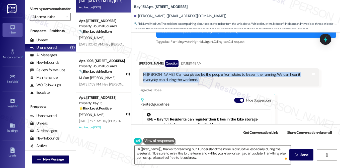
click at [212, 72] on div "Hi Jane! Can you please let the people from stairs to lessen the running. We ca…" at bounding box center [227, 77] width 168 height 11
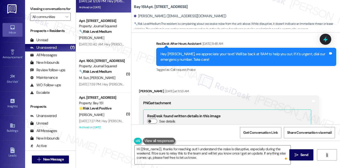
scroll to position [2604, 0]
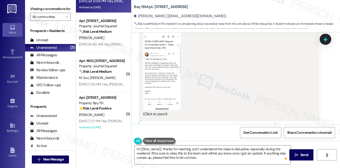
click at [167, 60] on button "Zoom image" at bounding box center [162, 69] width 38 height 81
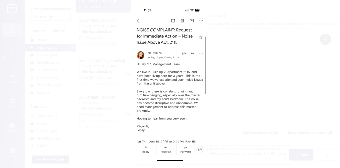
click at [302, 63] on button "Unzoom image" at bounding box center [170, 84] width 340 height 168
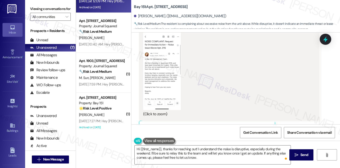
click at [35, 9] on label "Viewing conversations for" at bounding box center [50, 9] width 41 height 8
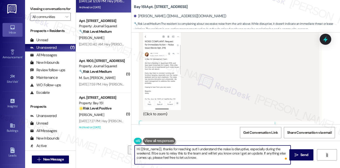
drag, startPoint x: 208, startPoint y: 158, endPoint x: 150, endPoint y: 154, distance: 58.0
click at [150, 154] on textarea "Hi {{first_name}}, thanks for reaching out! I understand the noise is disruptiv…" at bounding box center [213, 155] width 156 height 19
paste textarea "Can you tell me which stairwell you usually hear the running from and around wh…"
drag, startPoint x: 169, startPoint y: 155, endPoint x: 204, endPoint y: 158, distance: 35.7
click at [204, 158] on textarea "Hi {{first_name}}, thanks for reaching out! I understand the noise is disruptiv…" at bounding box center [213, 155] width 156 height 19
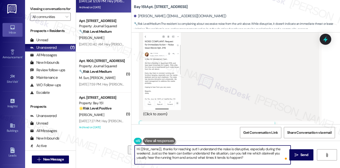
click at [204, 158] on textarea "Hi {{first_name}}, thanks for reaching out! I understand the noise is disruptiv…" at bounding box center [213, 155] width 156 height 19
click at [251, 159] on textarea "Hi {{first_name}}, thanks for reaching out! I understand the noise is disruptiv…" at bounding box center [213, 155] width 156 height 19
click at [198, 149] on textarea "Hi {{first_name}}, thanks for reaching out! I understand the noise is disruptiv…" at bounding box center [213, 155] width 156 height 19
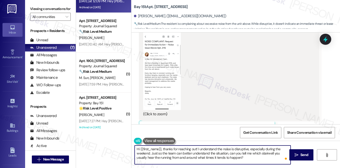
click at [198, 149] on textarea "Hi {{first_name}}, thanks for reaching out! I understand the noise is disruptiv…" at bounding box center [213, 155] width 156 height 19
click at [254, 159] on textarea "Hi {{first_name}}, thanks for reaching out! I understand the noise is disruptiv…" at bounding box center [213, 155] width 156 height 19
click at [188, 156] on textarea "Hi {{first_name}}, thanks for reaching out! I understand the noise is disruptiv…" at bounding box center [213, 155] width 156 height 19
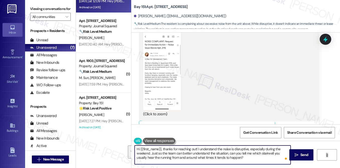
click at [258, 158] on textarea "Hi {{first_name}}, thanks for reaching out! I understand the noise is disruptiv…" at bounding box center [213, 155] width 156 height 19
type textarea "Hi {{first_name}}, thanks for reaching out! I understand the noise is disruptiv…"
click at [297, 157] on span " Send" at bounding box center [301, 155] width 16 height 5
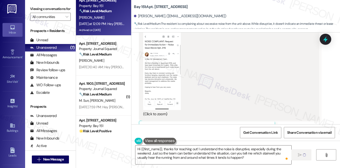
scroll to position [107, 0]
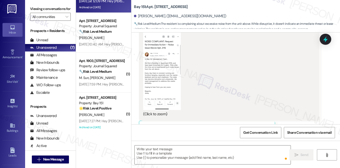
type textarea "Fetching suggested responses. Please feel free to read through the conversation…"
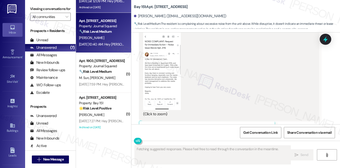
click at [122, 42] on div "Aug 16, 2025 at 10:40 AM: Hey Liyuan, we appreciate your text! We'll be back at…" at bounding box center [191, 44] width 224 height 5
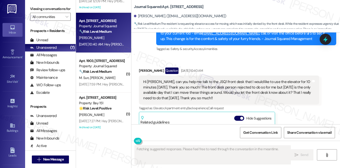
scroll to position [2387, 0]
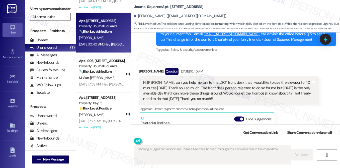
click at [177, 80] on div "Hi Jane, can you help me talk to the JSQ1 front desk that I would like to use t…" at bounding box center [227, 91] width 168 height 22
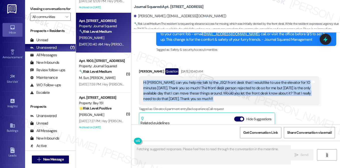
click at [177, 80] on div "Hi Jane, can you help me talk to the JSQ1 front desk that I would like to use t…" at bounding box center [227, 91] width 168 height 22
click at [218, 80] on div "Hi Jane, can you help me talk to the JSQ1 front desk that I would like to use t…" at bounding box center [227, 91] width 168 height 22
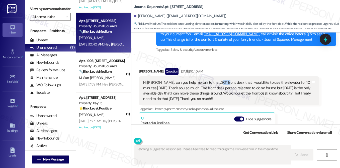
click at [218, 80] on div "Hi Jane, can you help me talk to the JSQ1 front desk that I would like to use t…" at bounding box center [227, 91] width 168 height 22
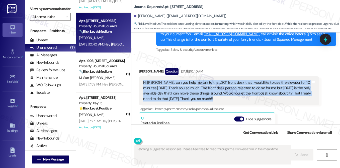
click at [218, 80] on div "Hi Jane, can you help me talk to the JSQ1 front desk that I would like to use t…" at bounding box center [227, 91] width 168 height 22
click at [180, 80] on div "Hi Jane, can you help me talk to the JSQ1 front desk that I would like to use t…" at bounding box center [227, 91] width 168 height 22
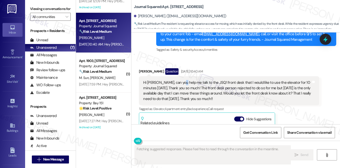
click at [180, 80] on div "Hi Jane, can you help me talk to the JSQ1 front desk that I would like to use t…" at bounding box center [227, 91] width 168 height 22
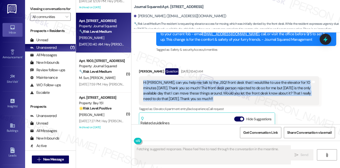
click at [180, 80] on div "Hi Jane, can you help me talk to the JSQ1 front desk that I would like to use t…" at bounding box center [227, 91] width 168 height 22
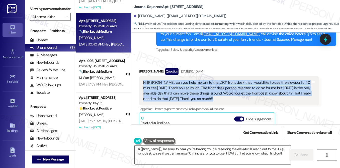
click at [251, 80] on div "Hi Jane, can you help me talk to the JSQ1 front desk that I would like to use t…" at bounding box center [227, 91] width 168 height 22
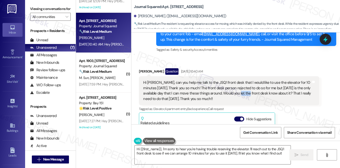
click at [251, 80] on div "Hi Jane, can you help me talk to the JSQ1 front desk that I would like to use t…" at bounding box center [227, 91] width 168 height 22
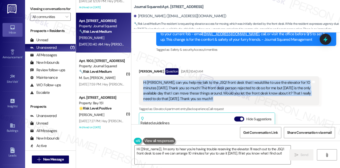
click at [251, 80] on div "Hi Jane, can you help me talk to the JSQ1 front desk that I would like to use t…" at bounding box center [227, 91] width 168 height 22
click at [171, 80] on div "Hi Jane, can you help me talk to the JSQ1 front desk that I would like to use t…" at bounding box center [227, 91] width 168 height 22
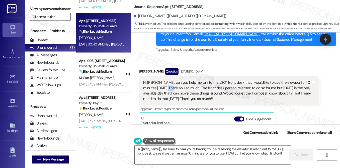
click at [171, 80] on div "Hi Jane, can you help me talk to the JSQ1 front desk that I would like to use t…" at bounding box center [227, 91] width 168 height 22
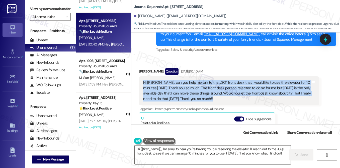
click at [171, 80] on div "Hi Jane, can you help me talk to the JSQ1 front desk that I would like to use t…" at bounding box center [227, 91] width 168 height 22
click at [190, 152] on textarea "Hi {{first_name}}, I'm sorry to hear you're having trouble reserving the elevat…" at bounding box center [213, 155] width 156 height 19
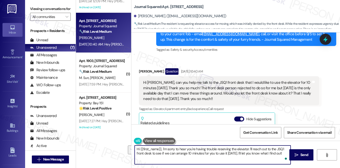
drag, startPoint x: 249, startPoint y: 148, endPoint x: 283, endPoint y: 156, distance: 35.1
click at [283, 156] on div "Hi {{first_name}}, I'm sorry to hear you're having trouble reserving the elevat…" at bounding box center [212, 155] width 156 height 19
click at [247, 147] on textarea "Hi {{first_name}}, I'm sorry to hear you're having trouble reserving the elevat…" at bounding box center [213, 155] width 156 height 19
drag, startPoint x: 162, startPoint y: 150, endPoint x: 167, endPoint y: 149, distance: 5.3
click at [162, 150] on textarea "Hi {{first_name}}, I'm sorry to hear you're having trouble reserving the elevat…" at bounding box center [213, 155] width 156 height 19
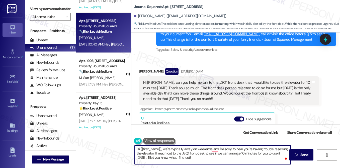
drag, startPoint x: 154, startPoint y: 154, endPoint x: 200, endPoint y: 159, distance: 46.1
click at [200, 159] on textarea "Hi {{first_name}}, we're typically away on weekends and I'm sorry to hear you'r…" at bounding box center [213, 155] width 156 height 19
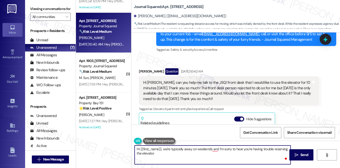
type textarea "Hi {{first_name}}, we're typically away on weekends and I'm sorry to hear you'r…"
click at [203, 80] on div "Hi Jane, can you help me talk to the JSQ1 front desk that I would like to use t…" at bounding box center [227, 91] width 168 height 22
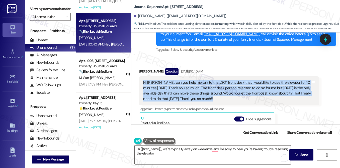
click at [203, 80] on div "Hi Jane, can you help me talk to the JSQ1 front desk that I would like to use t…" at bounding box center [227, 91] width 168 height 22
copy div "Hi Jane, can you help me talk to the JSQ1 front desk that I would like to use t…"
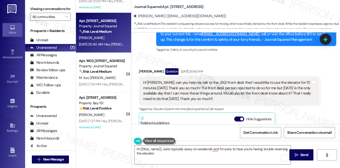
click at [36, 1] on div "Viewing conversations for All communities " at bounding box center [50, 13] width 51 height 26
click at [33, 9] on label "Viewing conversations for" at bounding box center [50, 9] width 41 height 8
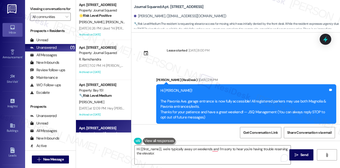
scroll to position [2387, 0]
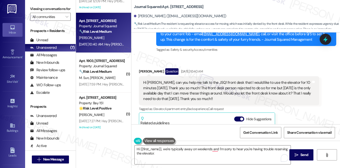
click at [164, 80] on div "Hi [PERSON_NAME], can you help me talk to the JSQ1 front desk that I would like…" at bounding box center [227, 91] width 168 height 22
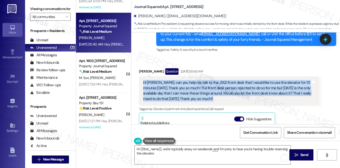
click at [164, 80] on div "Hi [PERSON_NAME], can you help me talk to the JSQ1 front desk that I would like…" at bounding box center [227, 91] width 168 height 22
click at [242, 80] on div "Hi [PERSON_NAME], can you help me talk to the JSQ1 front desk that I would like…" at bounding box center [227, 91] width 168 height 22
click at [242, 80] on div "Hi Jane, can you help me talk to the JSQ1 front desk that I would like to use t…" at bounding box center [227, 91] width 168 height 22
copy div "Hi Jane, can you help me talk to the JSQ1 front desk that I would like to use t…"
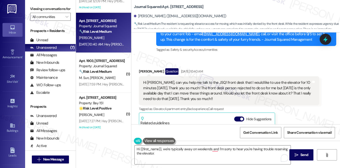
click at [44, 12] on label "Viewing conversations for" at bounding box center [50, 9] width 41 height 8
click at [168, 151] on textarea "Hi {{first_name}}, we're typically away on weekends and I'm sorry to hear you'r…" at bounding box center [213, 155] width 156 height 19
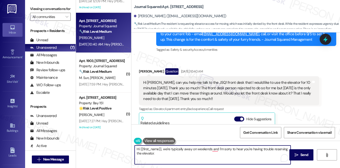
click at [169, 149] on textarea "Hi {{first_name}}, we're typically away on weekends and I'm sorry to hear you'r…" at bounding box center [213, 155] width 156 height 19
click at [199, 155] on textarea "Hi {{first_name}}, we're typically away on weekends and I'm sorry to hear you'r…" at bounding box center [213, 155] width 156 height 19
click at [196, 152] on textarea "Hi {{first_name}}, we're typically away on weekends, and I'm sorry to hear you'…" at bounding box center [213, 155] width 156 height 19
paste textarea "I just wanted to follow up regarding your request from August 16th about using …"
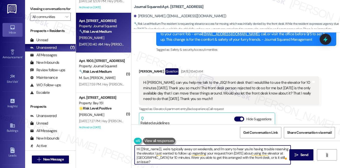
click at [202, 157] on textarea "Hi {{first_name}}, we're typically away on weekends, and I'm sorry to hear you'…" at bounding box center [213, 155] width 156 height 19
drag, startPoint x: 277, startPoint y: 159, endPoint x: 247, endPoint y: 159, distance: 30.6
click at [247, 159] on textarea "Hi {{first_name}}, we're typically away on weekends, and I'm sorry to hear you'…" at bounding box center [213, 155] width 156 height 19
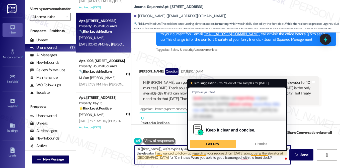
click at [203, 159] on textarea "Hi {{first_name}}, we're typically away on weekends, and I'm sorry to hear you'…" at bounding box center [213, 155] width 156 height 19
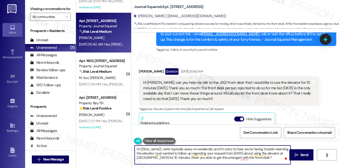
click at [203, 159] on textarea "Hi {{first_name}}, we're typically away on weekends, and I'm sorry to hear you'…" at bounding box center [213, 155] width 156 height 19
click at [222, 148] on textarea "Hi {{first_name}}, we're typically away on weekends, and I'm sorry to hear you'…" at bounding box center [213, 155] width 156 height 19
click at [165, 153] on textarea "Hi {{first_name}}, we're typically away on weekends, and I'm sorry to hear you'…" at bounding box center [213, 155] width 156 height 19
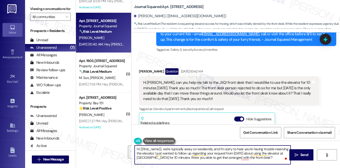
click at [165, 153] on textarea "Hi {{first_name}}, we're typically away on weekends, and I'm sorry to hear you'…" at bounding box center [213, 155] width 156 height 19
click at [243, 151] on textarea "Hi {{first_name}}, we're typically away on weekends, and I'm sorry to hear you'…" at bounding box center [213, 155] width 156 height 19
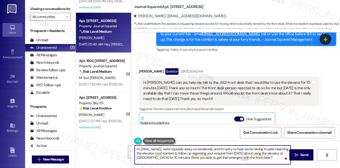
click at [154, 158] on textarea "Hi {{first_name}}, we're typically away on weekends, and I'm sorry to hear you'…" at bounding box center [213, 155] width 156 height 19
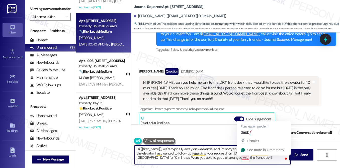
click at [249, 158] on textarea "Hi {{first_name}}, we're typically away on weekends, and I'm sorry to hear you'…" at bounding box center [213, 155] width 156 height 19
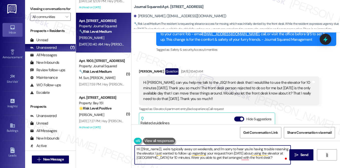
click at [254, 158] on textarea "Hi {{first_name}}, we're typically away on weekends, and I'm sorry to hear you'…" at bounding box center [213, 155] width 156 height 19
click at [248, 158] on textarea "Hi {{first_name}}, we're typically away on weekends, and I'm sorry to hear you'…" at bounding box center [213, 155] width 156 height 19
drag, startPoint x: 168, startPoint y: 157, endPoint x: 154, endPoint y: 154, distance: 14.5
click at [154, 154] on textarea "Hi {{first_name}}, we're typically away on weekends, and I'm sorry to hear you'…" at bounding box center [213, 155] width 156 height 19
click at [174, 158] on textarea "Hi {{first_name}}, we're typically away on weekends, and I'm sorry to hear you'…" at bounding box center [213, 155] width 156 height 19
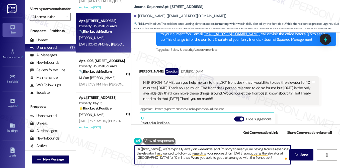
click at [241, 158] on textarea "Hi {{first_name}}, we're typically away on weekends, and I'm sorry to hear you'…" at bounding box center [213, 155] width 156 height 19
drag, startPoint x: 169, startPoint y: 158, endPoint x: 154, endPoint y: 152, distance: 16.2
click at [154, 152] on textarea "Hi {{first_name}}, we're typically away on weekends, and I'm sorry to hear you'…" at bounding box center [213, 155] width 156 height 19
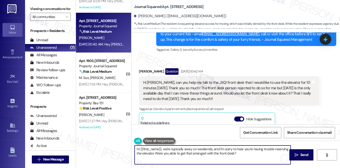
click at [242, 150] on textarea "Hi {{first_name}}, we're typically away on weekends, and I'm sorry to hear you'…" at bounding box center [213, 155] width 156 height 19
click at [248, 154] on textarea "Hi {{first_name}}, we're typically away on weekends, and I'm sorry to hear you'…" at bounding box center [213, 155] width 156 height 19
click at [251, 153] on textarea "Hi {{first_name}}, we're typically away on weekends, and I'm sorry to hear you'…" at bounding box center [213, 155] width 156 height 19
type textarea "Hi {{first_name}}, we're typically away on weekends, and I'm sorry to hear you'…"
click at [252, 80] on div "Hi Jane, can you help me talk to the JSQ1 front desk that I would like to use t…" at bounding box center [227, 91] width 168 height 22
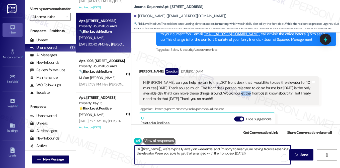
click at [252, 80] on div "Hi Jane, can you help me talk to the JSQ1 front desk that I would like to use t…" at bounding box center [227, 91] width 168 height 22
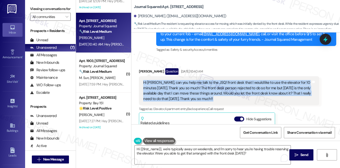
click at [252, 80] on div "Hi Jane, can you help me talk to the JSQ1 front desk that I would like to use t…" at bounding box center [227, 91] width 168 height 22
click at [236, 80] on div "Hi Jane, can you help me talk to the JSQ1 front desk that I would like to use t…" at bounding box center [227, 91] width 168 height 22
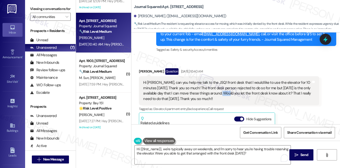
click at [236, 80] on div "Hi Jane, can you help me talk to the JSQ1 front desk that I would like to use t…" at bounding box center [227, 91] width 168 height 22
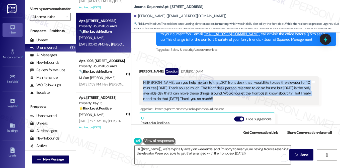
click at [236, 80] on div "Hi Jane, can you help me talk to the JSQ1 front desk that I would like to use t…" at bounding box center [227, 91] width 168 height 22
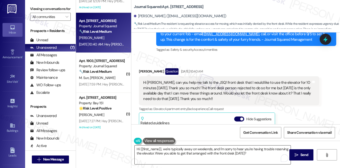
click at [263, 157] on textarea "Hi {{first_name}}, we're typically away on weekends, and I'm sorry to hear you'…" at bounding box center [213, 155] width 156 height 19
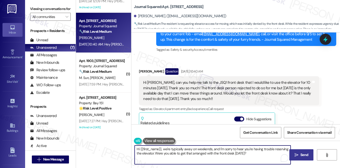
click at [301, 153] on span "Send" at bounding box center [304, 155] width 8 height 5
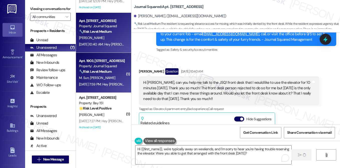
click at [113, 75] on div "M. Sun W. Chiang" at bounding box center [101, 78] width 47 height 6
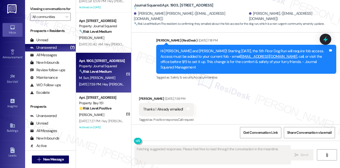
scroll to position [3494, 0]
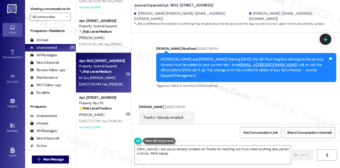
click at [185, 57] on div "Hi Mei Kang and Wei Chen! Starting 9/5/25, the 5th Floor Dog Run will require f…" at bounding box center [244, 68] width 168 height 22
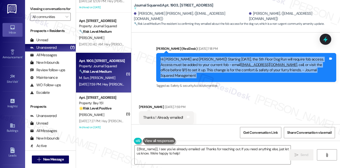
click at [185, 57] on div "Hi Mei Kang and Wei Chen! Starting 9/5/25, the 5th Floor Dog Run will require f…" at bounding box center [244, 68] width 168 height 22
click at [294, 57] on div "Hi Mei Kang and Wei Chen! Starting 9/5/25, the 5th Floor Dog Run will require f…" at bounding box center [244, 68] width 168 height 22
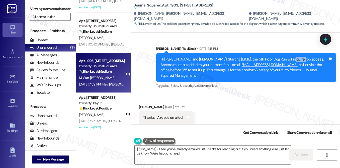
click at [294, 57] on div "Hi Mei Kang and Wei Chen! Starting 9/5/25, the 5th Floor Dog Run will require f…" at bounding box center [244, 68] width 168 height 22
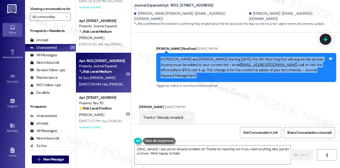
click at [294, 57] on div "Hi Mei Kang and Wei Chen! Starting 9/5/25, the 5th Floor Dog Run will require f…" at bounding box center [244, 68] width 168 height 22
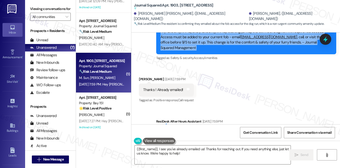
scroll to position [3542, 0]
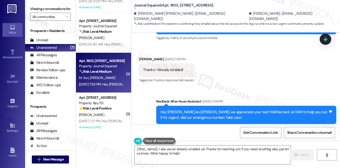
click at [208, 110] on div "Hey [PERSON_NAME] and [PERSON_NAME], we appreciate your text! We'll be back at …" at bounding box center [244, 115] width 168 height 11
click at [136, 150] on textarea "{{first_name}}, I see you've already emailed us! Thanks for reaching out. If yo…" at bounding box center [213, 155] width 156 height 19
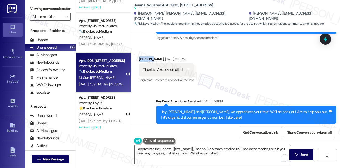
drag, startPoint x: 137, startPoint y: 46, endPoint x: 151, endPoint y: 45, distance: 14.1
click at [151, 53] on div "Received via SMS Wei Chen Chiang Aug 15, 2025 at 7:59 PM Thanks ! Already email…" at bounding box center [166, 70] width 62 height 35
copy div "Wei Chen"
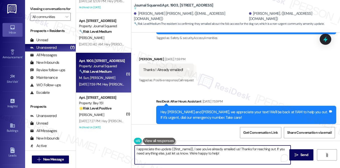
drag, startPoint x: 170, startPoint y: 149, endPoint x: 191, endPoint y: 144, distance: 22.1
click at [191, 144] on div "I appreciate the update {{first_name}}, I see you've already emailed us! Thanks…" at bounding box center [235, 160] width 208 height 38
paste textarea "Wei Chen"
click at [170, 149] on textarea "I appreciate the updateWei Chen, I see you've already emailed us! Thanks for re…" at bounding box center [213, 155] width 156 height 19
type textarea "I appreciate the update, [PERSON_NAME], I see you've already emailed us! Thanks…"
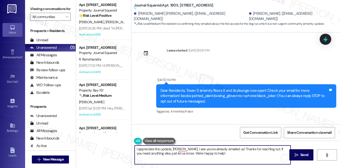
scroll to position [3542, 0]
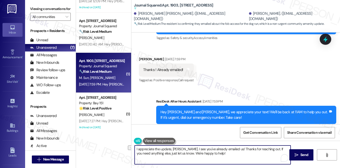
drag, startPoint x: 267, startPoint y: 149, endPoint x: 186, endPoint y: 148, distance: 80.7
click at [186, 148] on textarea "I appreciate the update, [PERSON_NAME]. I see you've already emailed us! Thanks…" at bounding box center [213, 155] width 156 height 19
click at [281, 150] on textarea "I appreciate the update, [PERSON_NAME]. If you need anything else, just let us …" at bounding box center [213, 155] width 156 height 19
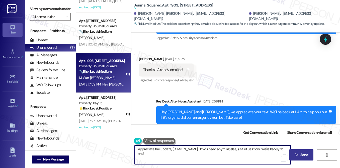
type textarea "I appreciate the update, [PERSON_NAME]. If you need anything else, just let us …"
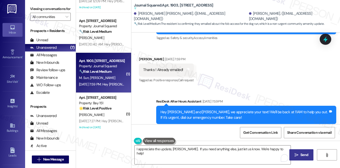
click at [303, 156] on span "Send" at bounding box center [304, 155] width 8 height 5
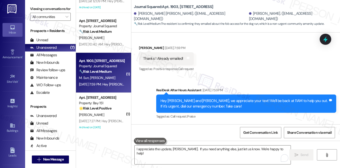
scroll to position [3576, 0]
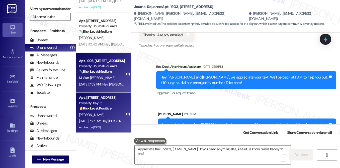
click at [102, 108] on strong "🌟 Risk Level: Positive" at bounding box center [95, 108] width 32 height 5
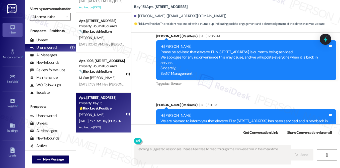
scroll to position [10765, 0]
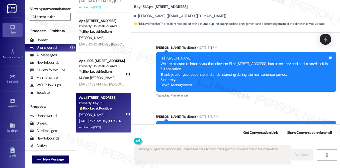
scroll to position [10838, 0]
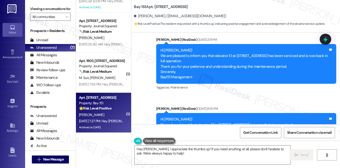
drag, startPoint x: 154, startPoint y: 60, endPoint x: 131, endPoint y: 58, distance: 23.4
click at [183, 151] on textarea "Hey [PERSON_NAME], I appreciate the thumbs up! If you need anything at all, ple…" at bounding box center [213, 155] width 156 height 19
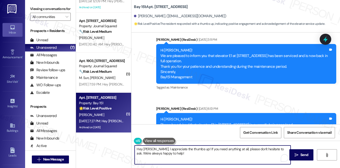
click at [183, 151] on textarea "Hey [PERSON_NAME], I appreciate the thumbs up! If you need anything at all, ple…" at bounding box center [213, 155] width 156 height 19
click at [216, 151] on textarea "Hey [PERSON_NAME], I appreciate the thumbs up! If you need anything at all, ple…" at bounding box center [213, 155] width 156 height 19
click at [187, 153] on textarea "Hey [PERSON_NAME], I appreciate the thumbs up! If you need anything at all, ple…" at bounding box center [213, 155] width 156 height 19
click at [137, 148] on textarea "Hey [PERSON_NAME], I appreciate the thumbs up! If you need anything at all, ple…" at bounding box center [213, 155] width 156 height 19
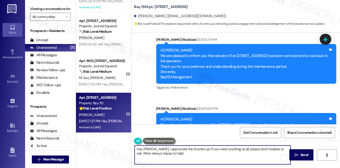
click at [137, 148] on textarea "Hey [PERSON_NAME], I appreciate the thumbs up! If you need anything at all, ple…" at bounding box center [213, 155] width 156 height 19
click at [209, 152] on textarea "Hi [PERSON_NAME], I appreciate the thumbs up! If you need anything at all, plea…" at bounding box center [213, 155] width 156 height 19
click at [139, 154] on textarea "Hi [PERSON_NAME], I appreciate the thumbs up! If you need anything at all, plea…" at bounding box center [213, 155] width 156 height 19
click at [151, 156] on textarea "Hi [PERSON_NAME], I appreciate the thumbs up! If you need anything at all, plea…" at bounding box center [213, 155] width 156 height 19
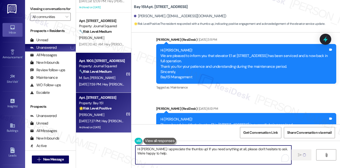
type textarea "Hi [PERSON_NAME], I appreciate the thumbs up! If you need anything at all, plea…"
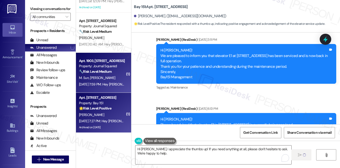
click at [94, 76] on span "[PERSON_NAME]" at bounding box center [102, 78] width 25 height 5
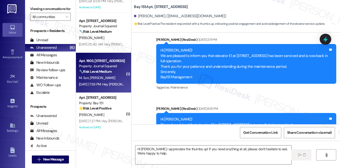
type textarea "Fetching suggested responses. Please feel free to read through the conversation…"
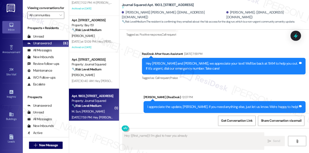
scroll to position [0, 0]
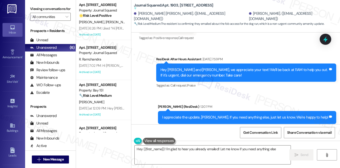
type textarea "Hey {{first_name}}! I'm glad to hear you already emailed! Let me know if you ne…"
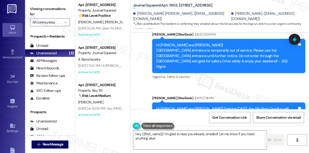
scroll to position [3616, 0]
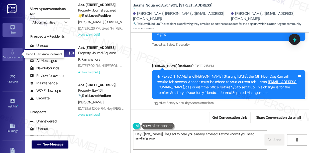
click at [10, 53] on icon at bounding box center [13, 52] width 6 height 6
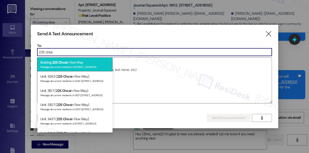
type input "225 chos"
click at [76, 64] on div "Building: [STREET_ADDRESS] Message all current residents of [STREET_ADDRESS]" at bounding box center [74, 64] width 75 height 14
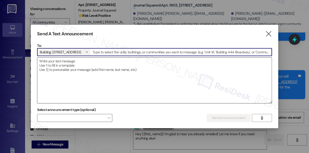
click at [65, 70] on textarea at bounding box center [154, 81] width 234 height 46
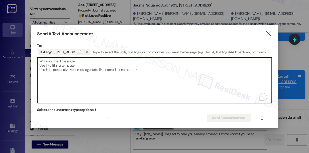
paste textarea "Hi {{first_name}}! We are pleased to inform you that elevator E1 at [STREET_ADD…"
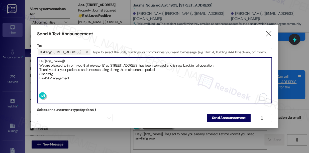
click at [39, 63] on textarea "Hi {{first_name}}! We are pleased to inform you that elevator E1 at [STREET_ADD…" at bounding box center [154, 81] width 234 height 46
click at [38, 67] on textarea "Hi {{first_name}}! We are pleased to inform you that elevator E1 at [STREET_ADD…" at bounding box center [154, 81] width 234 height 46
click at [39, 72] on textarea "Hi {{first_name}}! We are pleased to inform you that elevator E1 at [STREET_ADD…" at bounding box center [154, 81] width 234 height 46
click at [38, 76] on textarea "Hi {{first_name}}! We are pleased to inform you that elevator E1 at [STREET_ADD…" at bounding box center [154, 81] width 234 height 46
click at [97, 65] on textarea "Hi {{first_name}}! We are pleased to inform you that elevator E1 at [STREET_ADD…" at bounding box center [154, 81] width 234 height 46
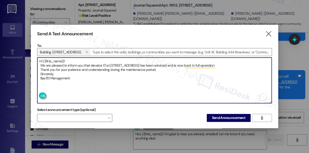
click at [97, 65] on textarea "Hi {{first_name}}! We are pleased to inform you that elevator E1 at [STREET_ADD…" at bounding box center [154, 81] width 234 height 46
drag, startPoint x: 122, startPoint y: 70, endPoint x: 130, endPoint y: 71, distance: 8.0
click at [122, 70] on textarea "Hi {{first_name}}! We are pleased to inform you that elevator E1 at [STREET_ADD…" at bounding box center [154, 81] width 234 height 46
type textarea "Hi {{first_name}}! We are pleased to inform you that elevator E1 at [STREET_ADD…"
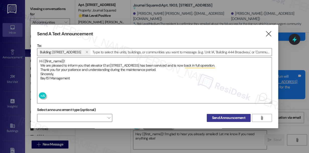
click at [215, 117] on span "Send Announcement" at bounding box center [228, 117] width 33 height 5
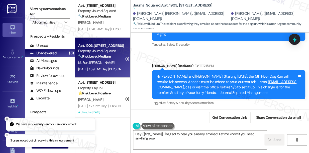
scroll to position [1, 0]
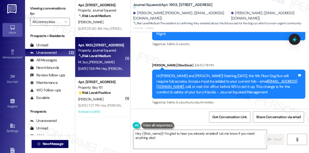
click at [115, 71] on div "[DATE] 7:59 PM: Hey [PERSON_NAME] and [PERSON_NAME], we appreciate your text! W…" at bounding box center [101, 69] width 47 height 6
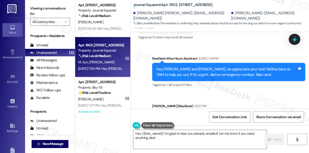
scroll to position [3750, 0]
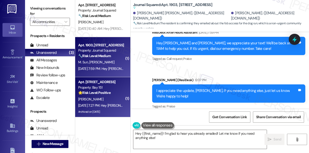
click at [103, 98] on div "[PERSON_NAME]" at bounding box center [101, 99] width 47 height 6
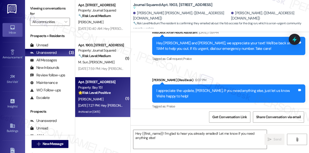
type textarea "Fetching suggested responses. Please feel free to read through the conversation…"
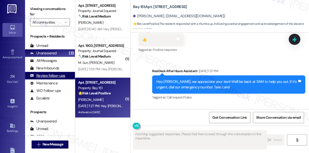
scroll to position [11401, 0]
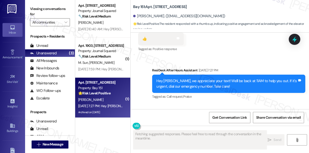
click at [199, 126] on div "Hi [PERSON_NAME], I appreciate the thumbs up! If you need anything at all, plea…" at bounding box center [226, 131] width 141 height 11
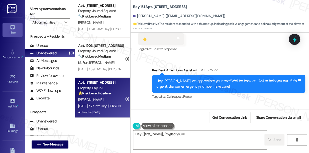
click at [199, 126] on div "Hi [PERSON_NAME], I appreciate the thumbs up! If you need anything at all, plea…" at bounding box center [226, 131] width 141 height 11
type textarea "Hey {{first_name}}, I'm glad you're doing well! Is there anything specific I ca…"
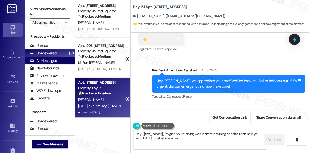
click at [47, 61] on div "All Messages" at bounding box center [43, 60] width 27 height 5
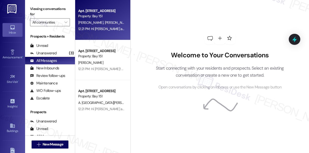
click at [108, 35] on div "Apt. [STREET_ADDRESS] Property: Bay [STREET_ADDRESS][PERSON_NAME]:21 PM: Hi [PE…" at bounding box center [102, 20] width 55 height 40
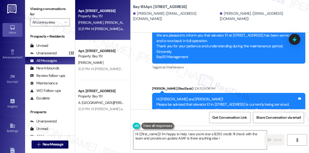
scroll to position [1, 0]
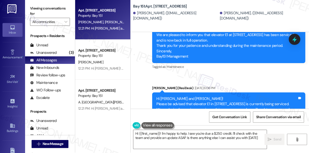
type textarea "Hi {{first_name}}! I'm happy to help. I see you're due a $250 credit. I'll chec…"
drag, startPoint x: 190, startPoint y: 88, endPoint x: 165, endPoint y: 69, distance: 31.4
drag, startPoint x: 165, startPoint y: 69, endPoint x: 157, endPoint y: 68, distance: 7.6
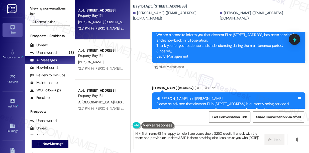
drag, startPoint x: 157, startPoint y: 68, endPoint x: 187, endPoint y: 53, distance: 32.7
drag, startPoint x: 187, startPoint y: 53, endPoint x: 184, endPoint y: 44, distance: 10.0
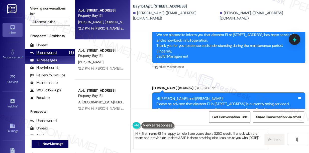
click at [45, 55] on div "Unanswered" at bounding box center [43, 52] width 27 height 5
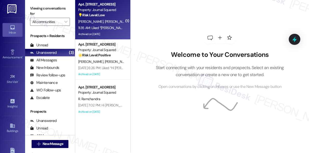
click at [98, 20] on span "[PERSON_NAME]" at bounding box center [91, 21] width 27 height 5
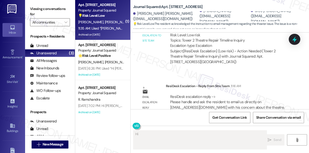
scroll to position [10314, 0]
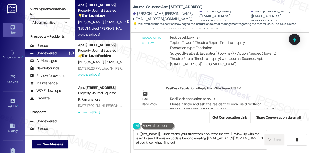
type textarea "Hi {{first_name}}, I understand your frustration about the theatre. I'll follow…"
drag, startPoint x: 181, startPoint y: 71, endPoint x: 202, endPoint y: 71, distance: 21.6
click at [202, 148] on div "Hi Isha, the team wants you to directly email mgmt@journalsquared.com with your…" at bounding box center [226, 156] width 141 height 16
click at [229, 126] on div "Sent via SMS Jane (ResiDesk) 11:22 AM Hi Isha, the team wants you to directly e…" at bounding box center [220, 152] width 178 height 53
drag, startPoint x: 195, startPoint y: 73, endPoint x: 253, endPoint y: 84, distance: 59.1
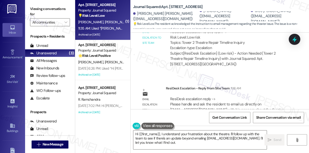
click at [253, 137] on div "Jane (ResiDesk) 11:22 AM Hi Isha, the team wants you to directly email mgmt@jou…" at bounding box center [228, 156] width 153 height 38
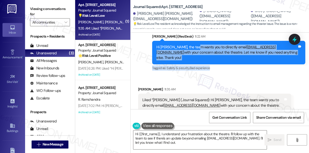
scroll to position [10428, 0]
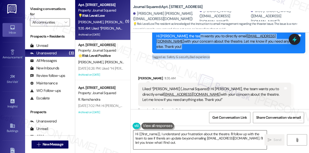
click at [174, 136] on textarea "Hi {{first_name}}, I understand your frustration about the theatre. I'll follow…" at bounding box center [199, 140] width 133 height 19
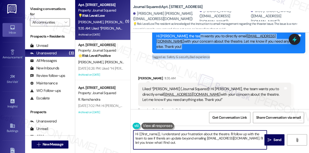
click at [174, 136] on textarea "Hi {{first_name}}, I understand your frustration about the theatre. I'll follow…" at bounding box center [199, 140] width 133 height 19
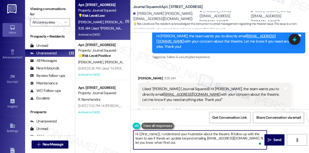
click at [174, 136] on textarea "Hi {{first_name}}, I understand your frustration about the theatre. I'll follow…" at bounding box center [199, 140] width 133 height 19
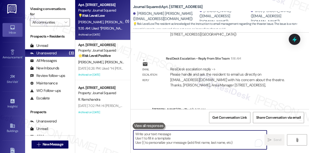
scroll to position [10337, 0]
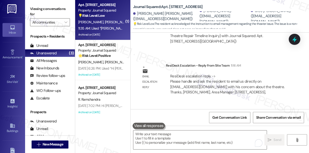
drag, startPoint x: 182, startPoint y: 47, endPoint x: 193, endPoint y: 47, distance: 11.3
click at [193, 125] on div "Hi Isha, the team wants you to directly email mgmt@journalsquared.com with your…" at bounding box center [226, 133] width 141 height 16
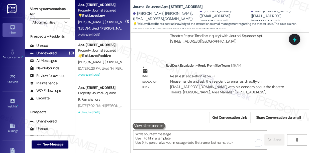
click at [215, 125] on div "Hi Isha, the team wants you to directly email mgmt@journalsquared.com with your…" at bounding box center [226, 133] width 141 height 16
click at [178, 125] on div "Hi Isha, the team wants you to directly email mgmt@journalsquared.com with your…" at bounding box center [226, 133] width 141 height 16
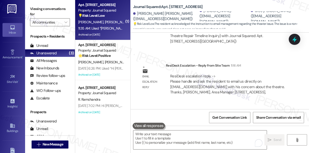
click at [178, 125] on div "Hi Isha, the team wants you to directly email mgmt@journalsquared.com with your…" at bounding box center [226, 133] width 141 height 16
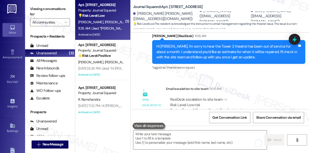
scroll to position [10245, 0]
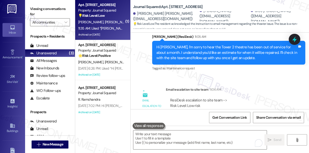
drag, startPoint x: 228, startPoint y: 88, endPoint x: 243, endPoint y: 89, distance: 15.3
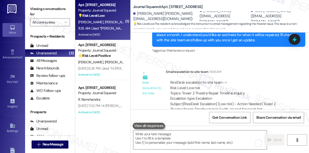
scroll to position [10268, 0]
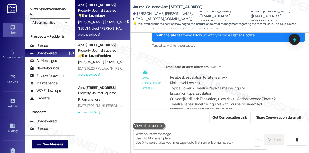
click at [235, 142] on div "ResiDesk escalation reply -> Please handle and ask the resident to email us dir…" at bounding box center [227, 152] width 114 height 21
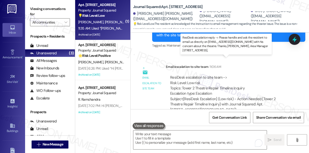
click at [235, 142] on div "ResiDesk escalation reply -> Please handle and ask the resident to email us dir…" at bounding box center [227, 152] width 114 height 21
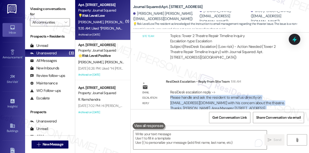
scroll to position [10359, 0]
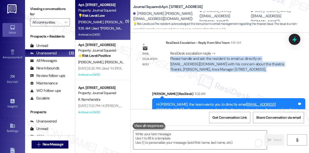
drag, startPoint x: 181, startPoint y: 73, endPoint x: 233, endPoint y: 81, distance: 52.5
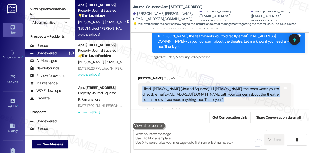
scroll to position [10382, 0]
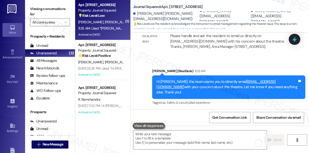
click at [207, 132] on div "Liked “Jane (Journal Squared): Hi Isha, the team wants you to directly email mg…" at bounding box center [212, 140] width 141 height 16
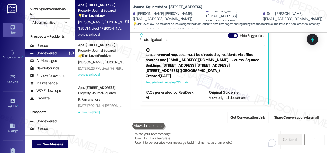
scroll to position [10140, 0]
